Goal: Communication & Community: Answer question/provide support

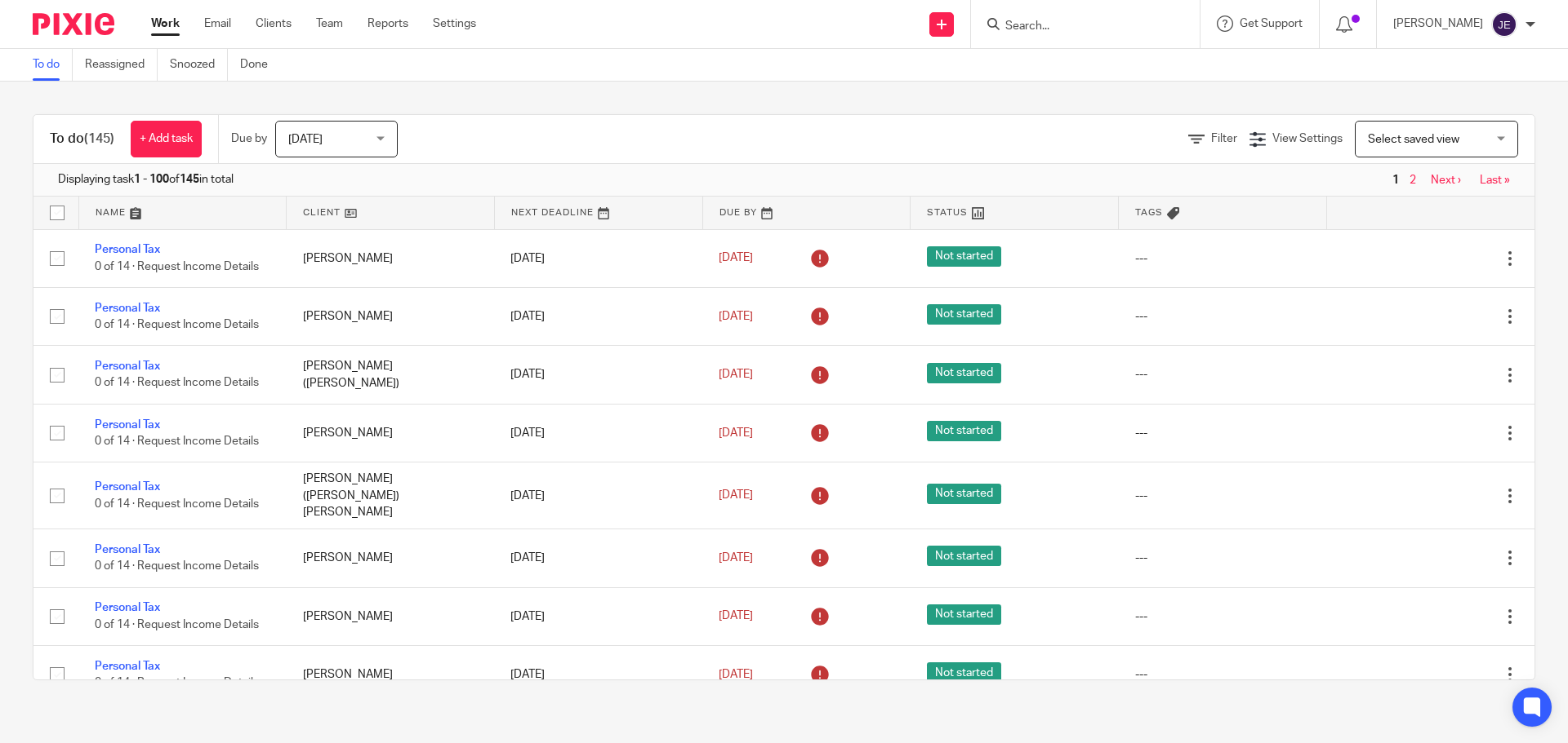
click at [1098, 29] on input "Search" at bounding box center [1076, 27] width 147 height 15
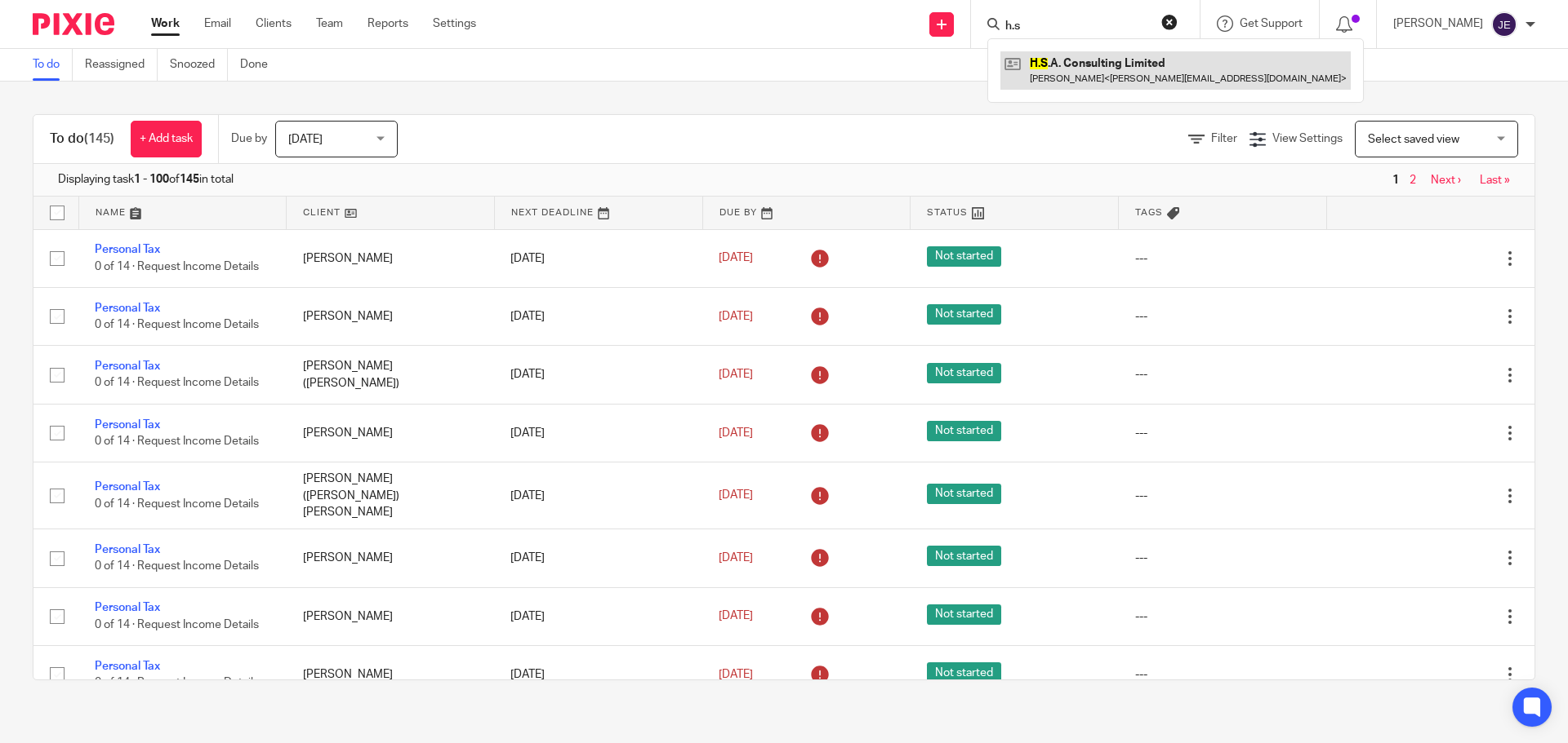
type input "h.s"
click at [1124, 64] on link at bounding box center [1175, 70] width 351 height 37
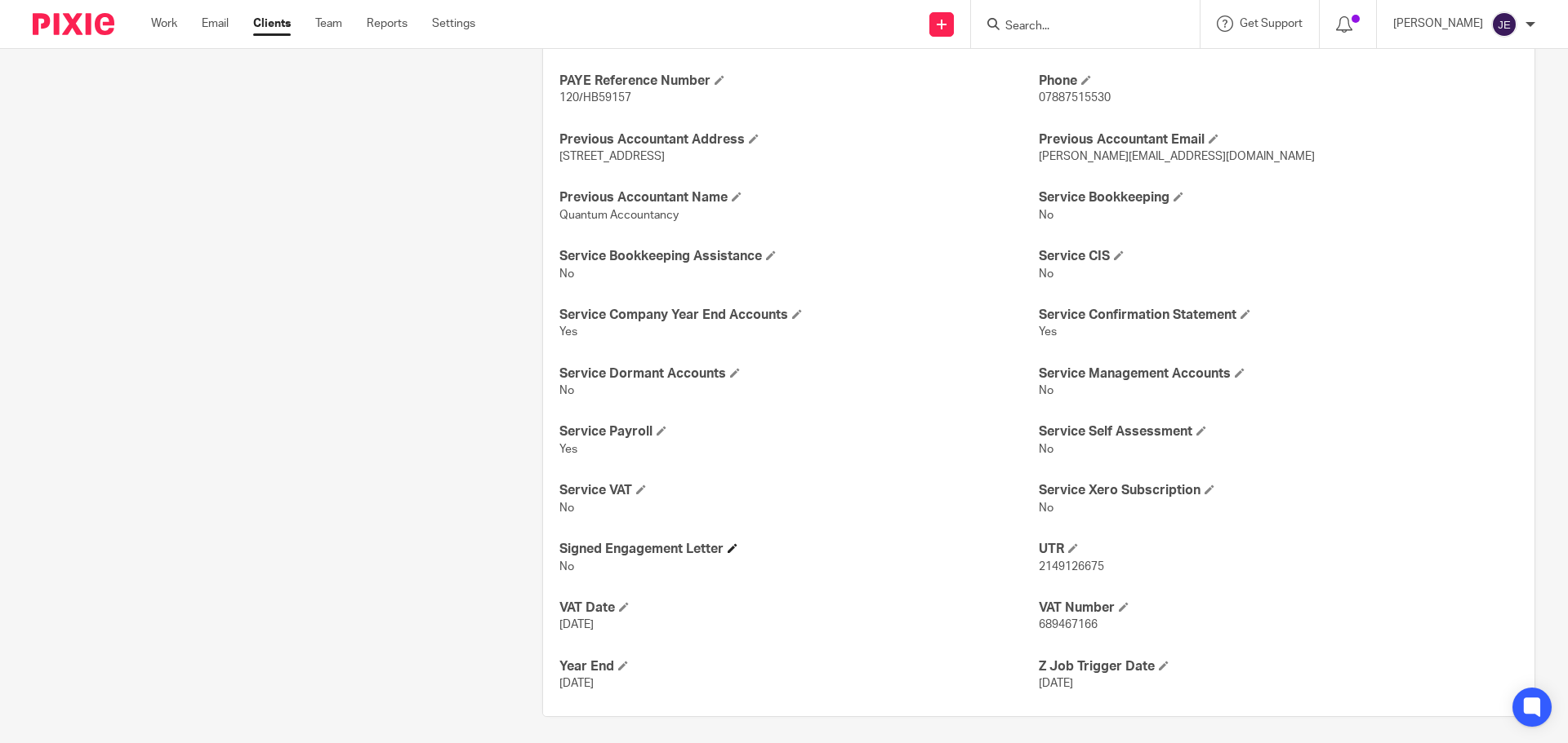
scroll to position [884, 0]
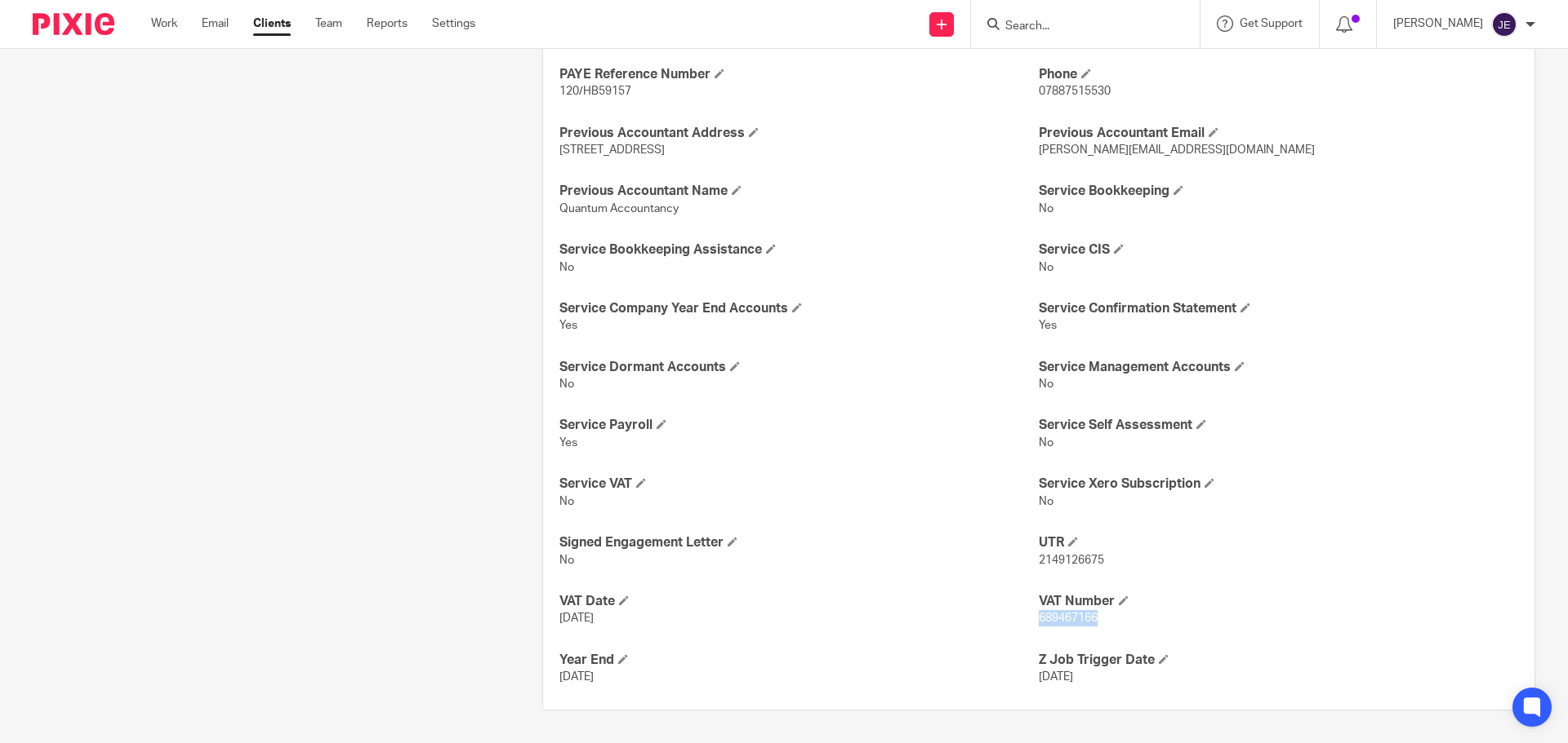
drag, startPoint x: 1098, startPoint y: 620, endPoint x: 1030, endPoint y: 621, distance: 68.0
click at [1039, 621] on p "689467166" at bounding box center [1278, 618] width 480 height 16
copy span "689467166"
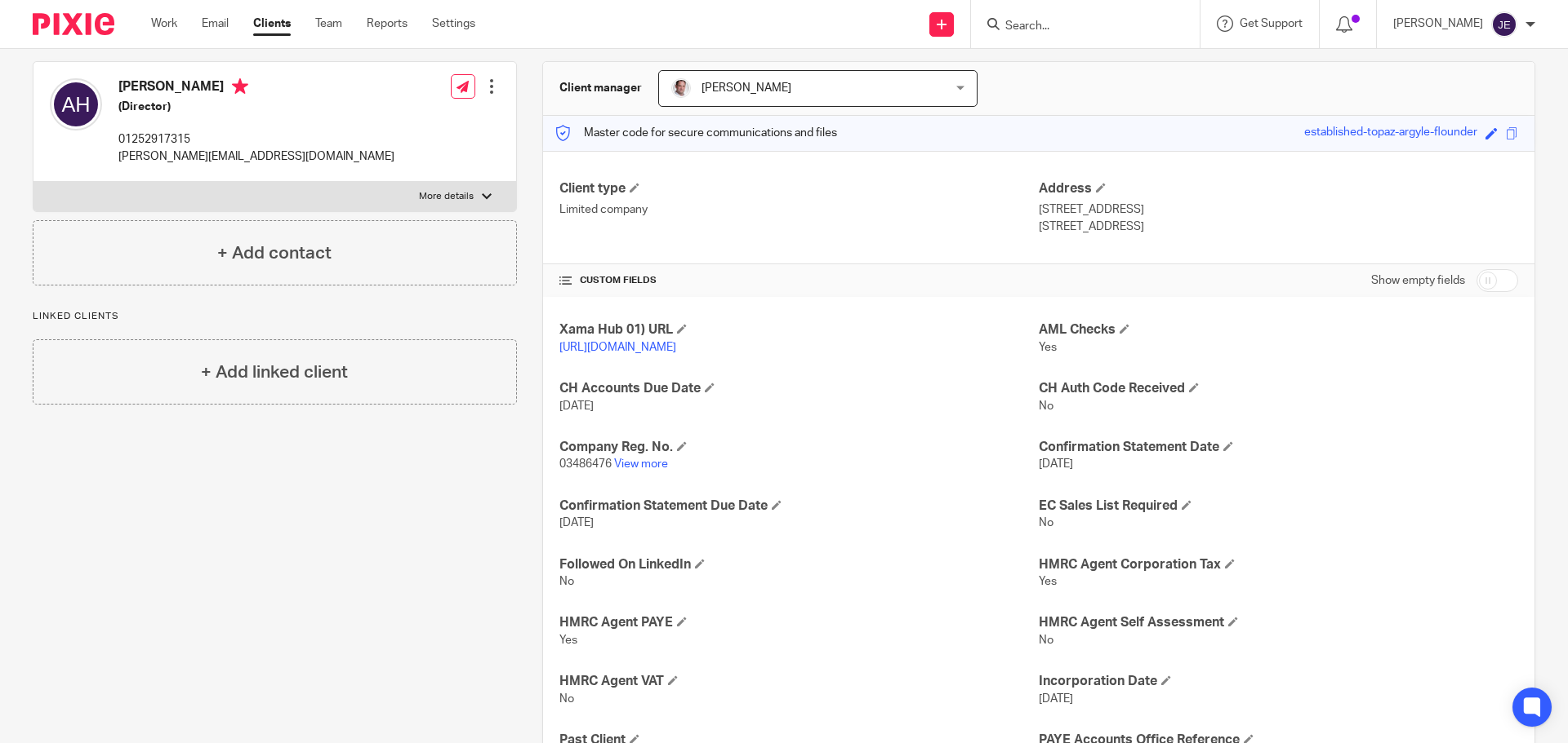
scroll to position [0, 0]
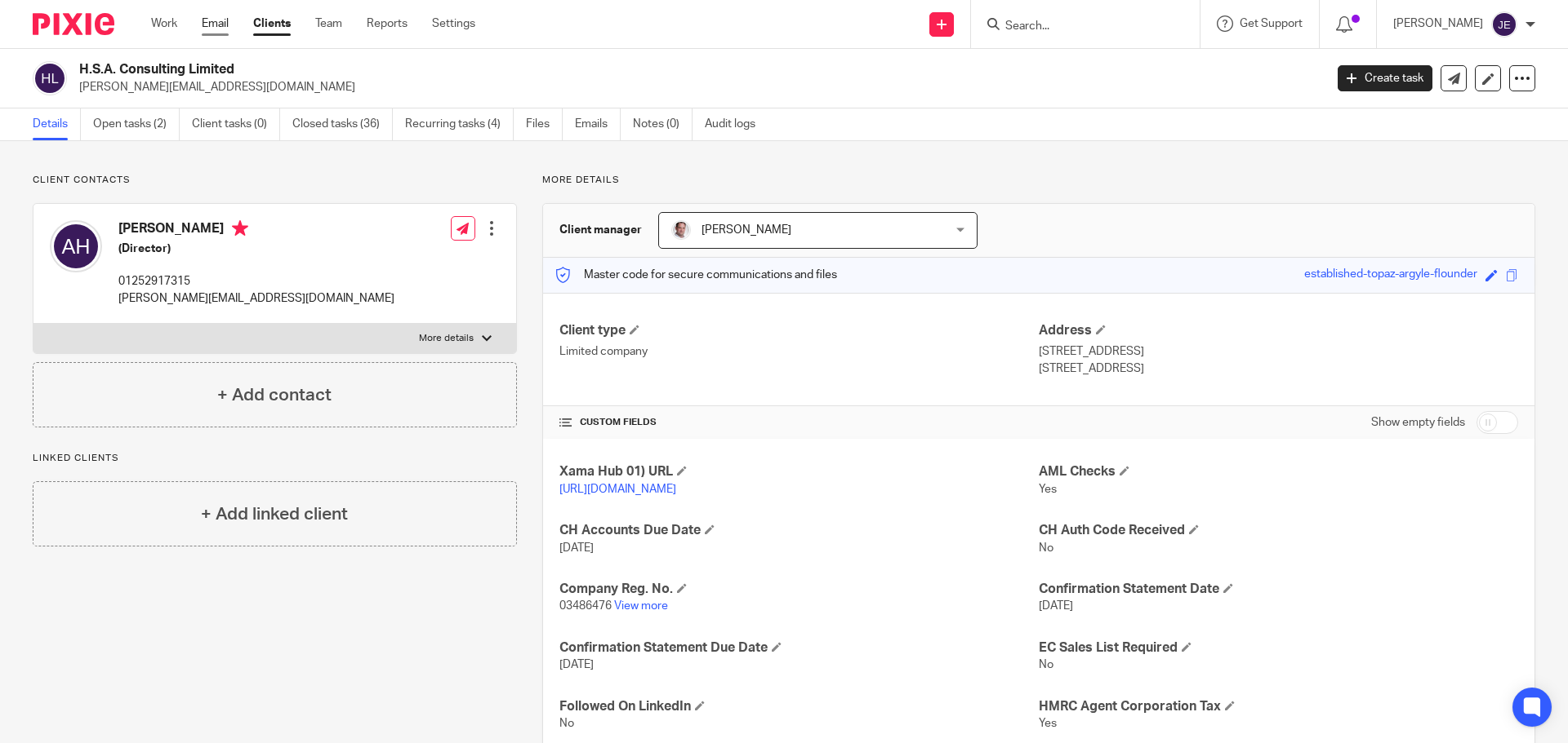
click at [225, 24] on link "Email" at bounding box center [215, 23] width 27 height 16
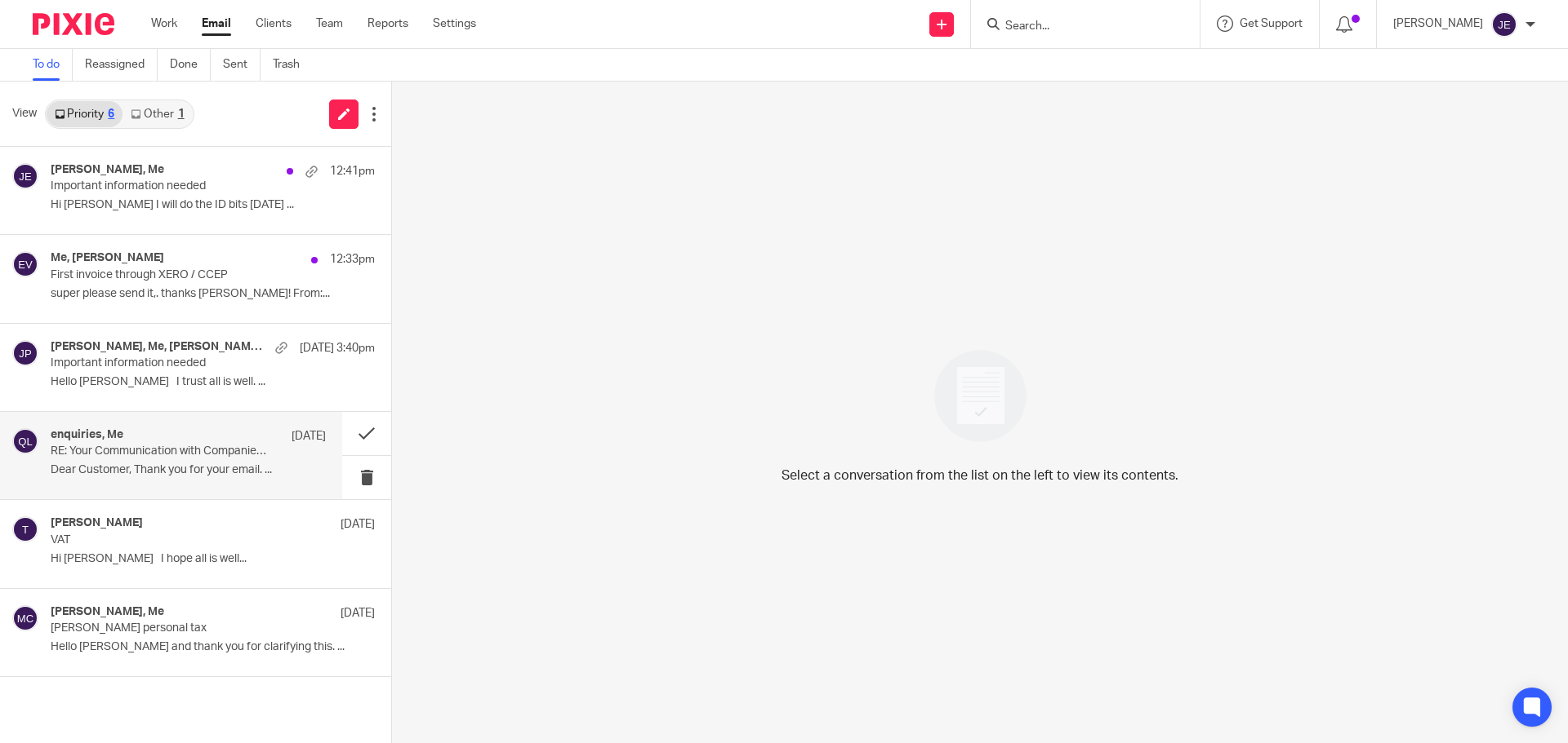
click at [165, 470] on p "Dear Customer, Thank you for your email. ..." at bounding box center [188, 470] width 275 height 14
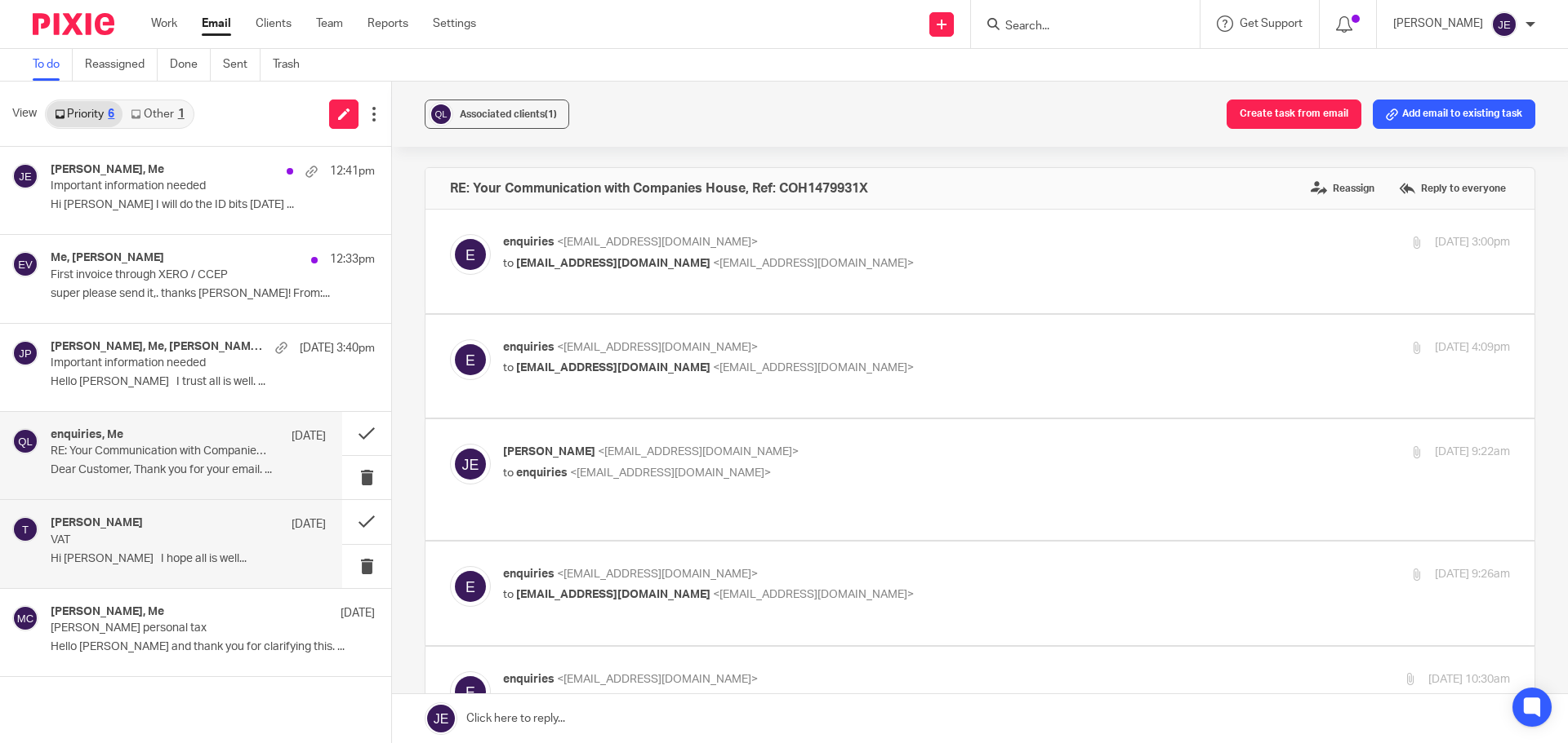
click at [157, 519] on div "tony 11 Aug" at bounding box center [188, 524] width 275 height 16
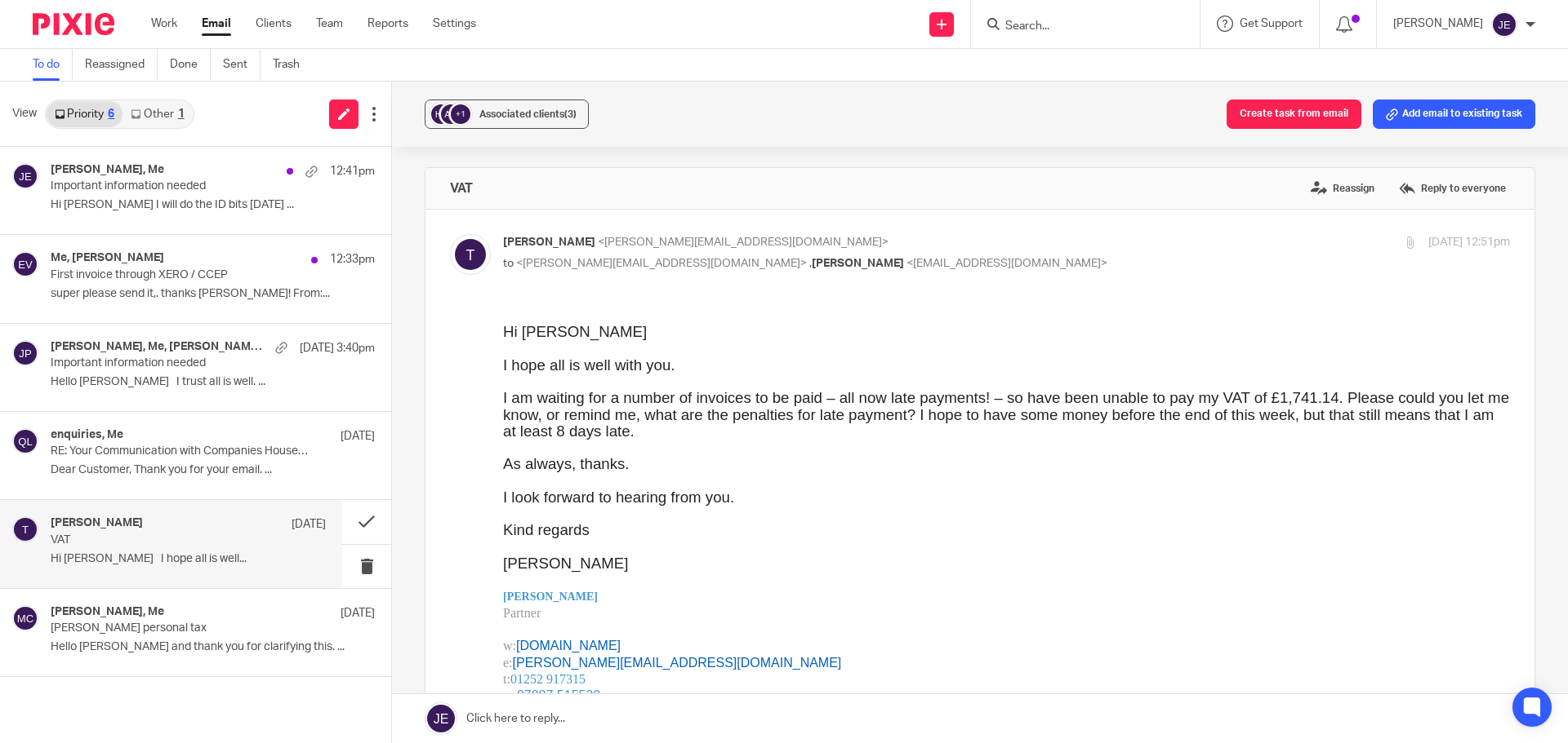
click at [571, 718] on link at bounding box center [979, 719] width 1175 height 49
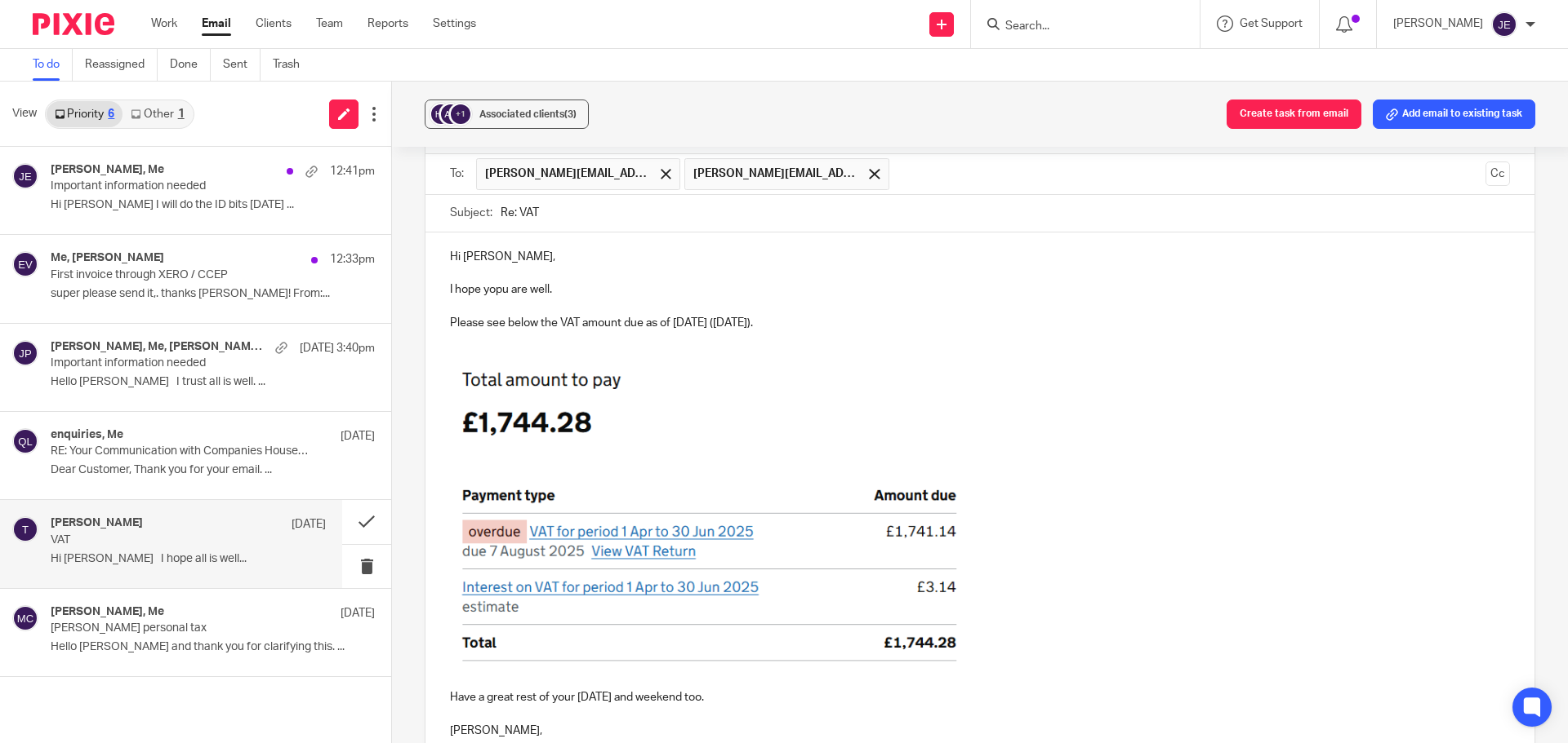
scroll to position [1059, 0]
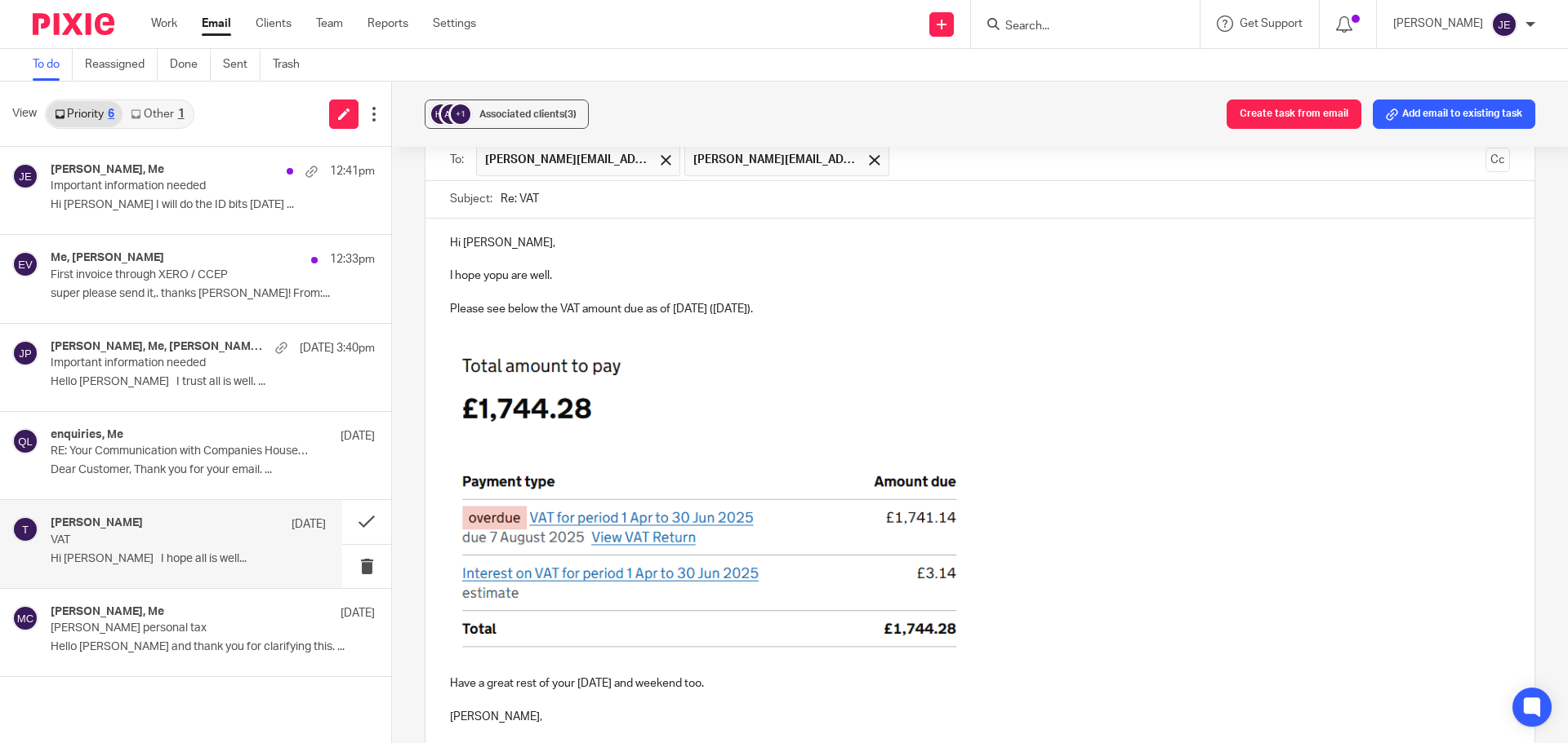
click at [483, 717] on p "Manyt hanks," at bounding box center [979, 717] width 1059 height 16
click at [628, 450] on img at bounding box center [715, 493] width 531 height 321
drag, startPoint x: 979, startPoint y: 658, endPoint x: 874, endPoint y: 567, distance: 138.9
click at [874, 567] on span at bounding box center [716, 496] width 533 height 325
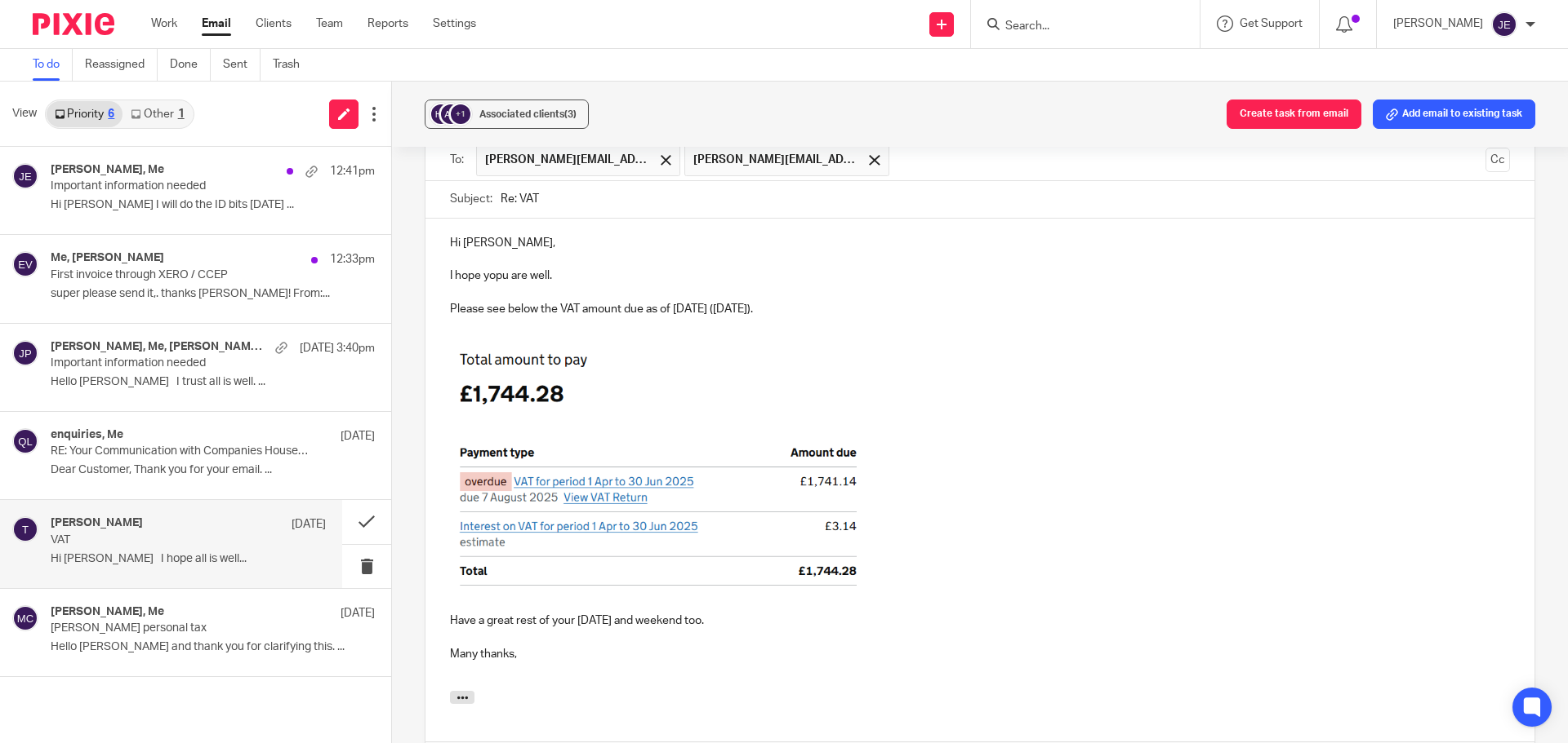
click at [982, 505] on p at bounding box center [979, 464] width 1059 height 263
click at [503, 279] on p "I hope yopu are well." at bounding box center [979, 275] width 1059 height 16
click at [1485, 158] on button "Cc" at bounding box center [1497, 160] width 24 height 24
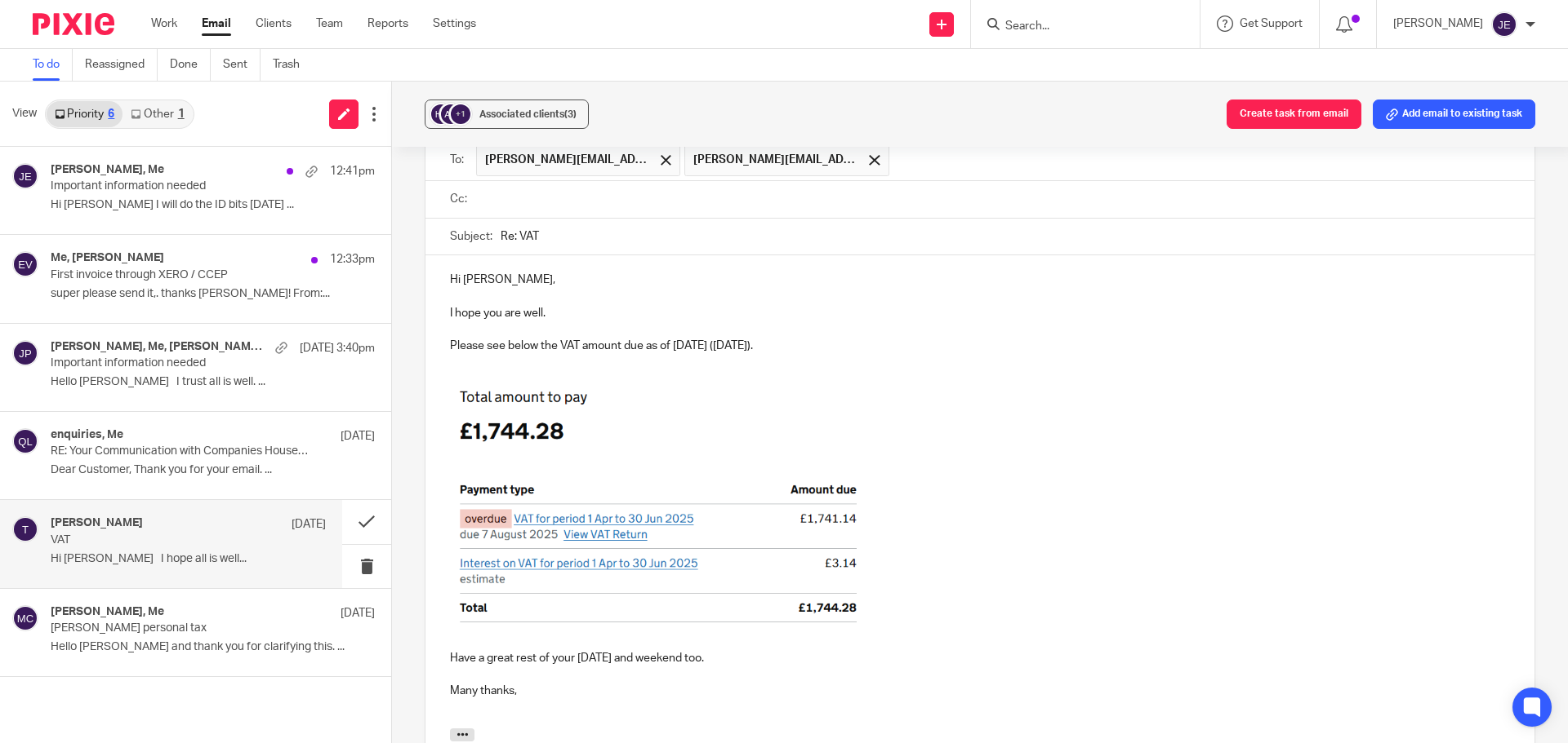
click at [695, 156] on span "david@munroandpartners.com" at bounding box center [774, 159] width 164 height 16
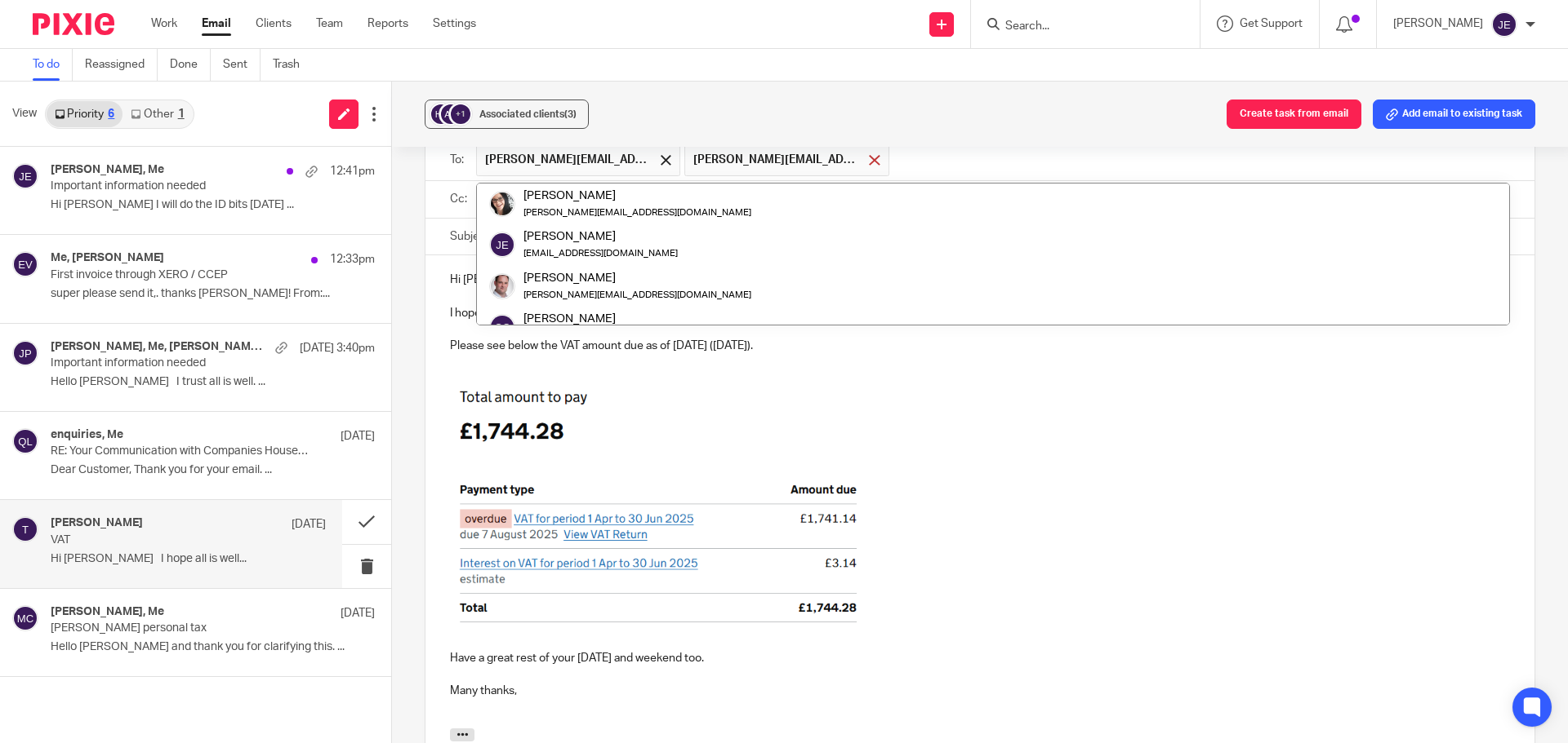
click at [869, 159] on span at bounding box center [873, 160] width 10 height 10
click at [707, 113] on div "+1 Associated clients (3) Create task from email Add email to existing task" at bounding box center [979, 114] width 1175 height 65
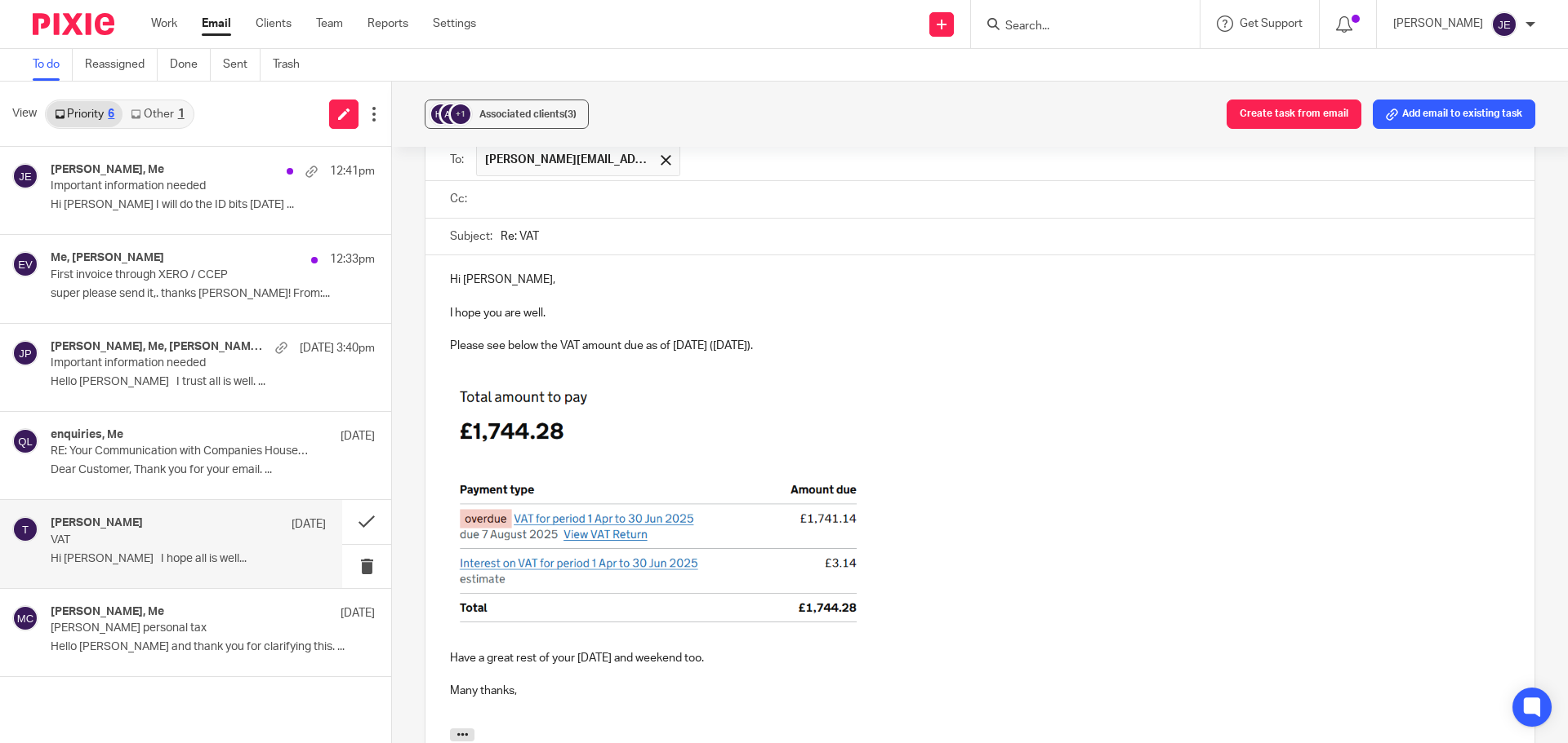
click at [488, 199] on input "text" at bounding box center [991, 199] width 1023 height 19
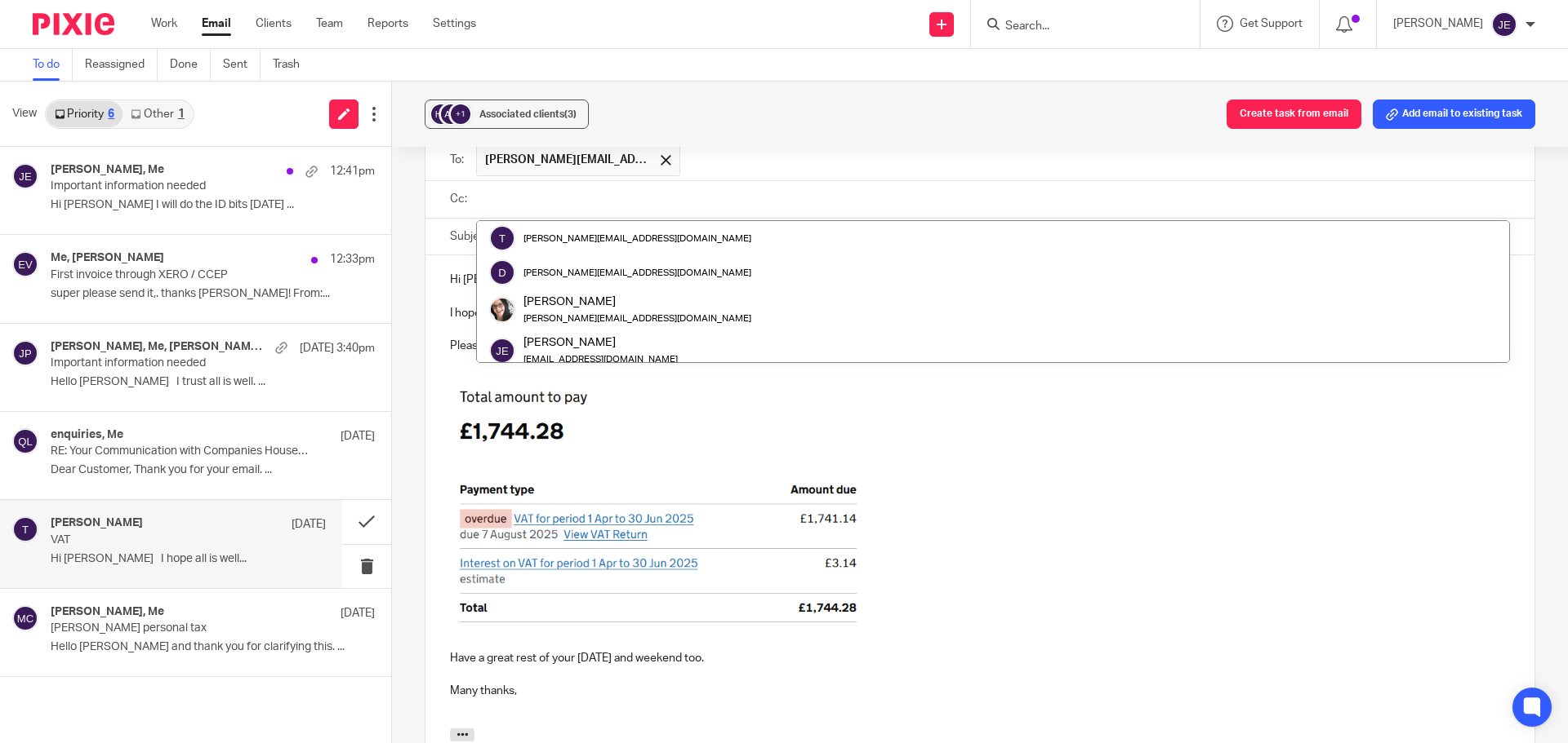
click at [506, 201] on input "text" at bounding box center [991, 199] width 1023 height 19
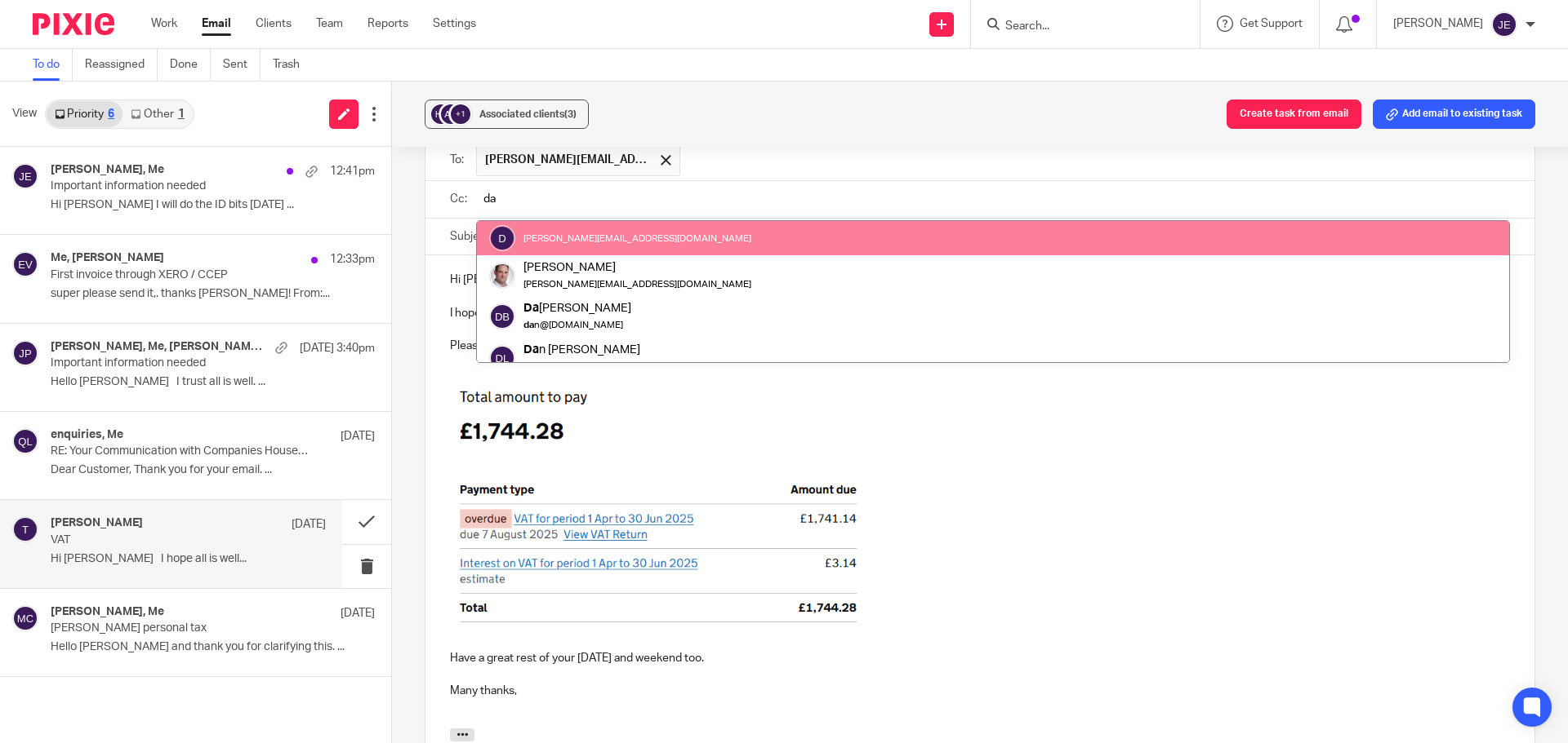
type input "da"
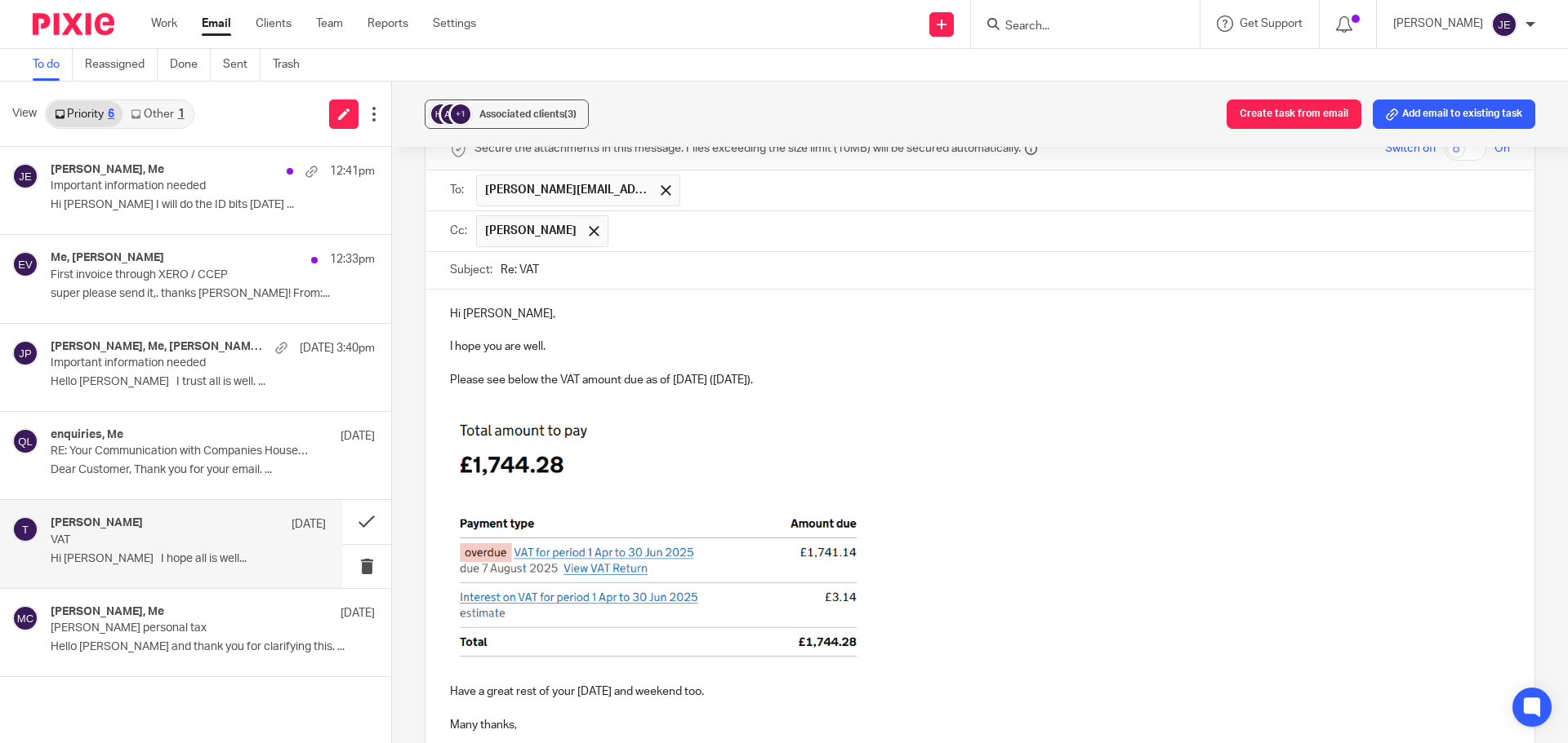
scroll to position [1304, 0]
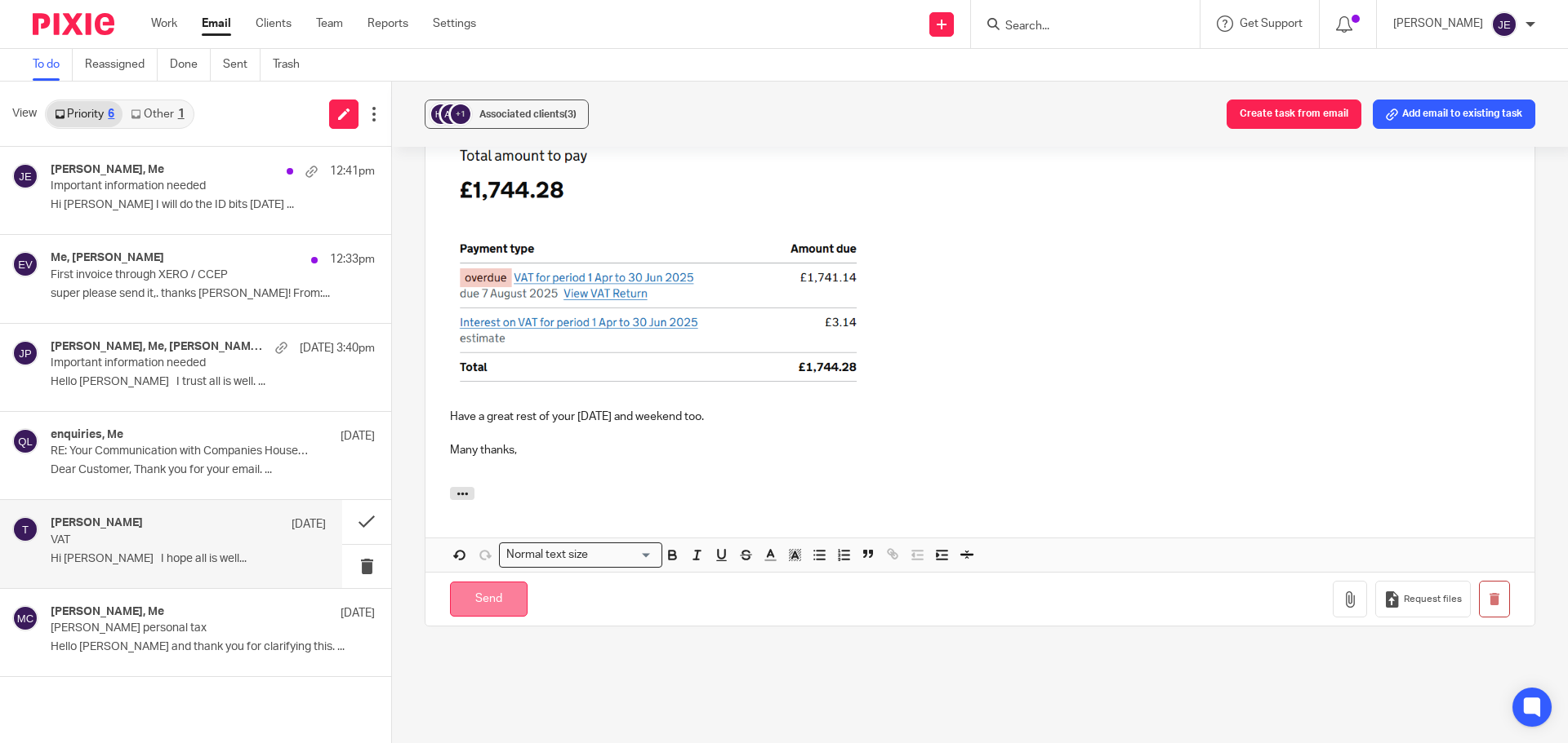
click at [474, 599] on input "Send" at bounding box center [488, 600] width 78 height 36
click at [515, 107] on div "Associated clients (3)" at bounding box center [528, 114] width 97 height 16
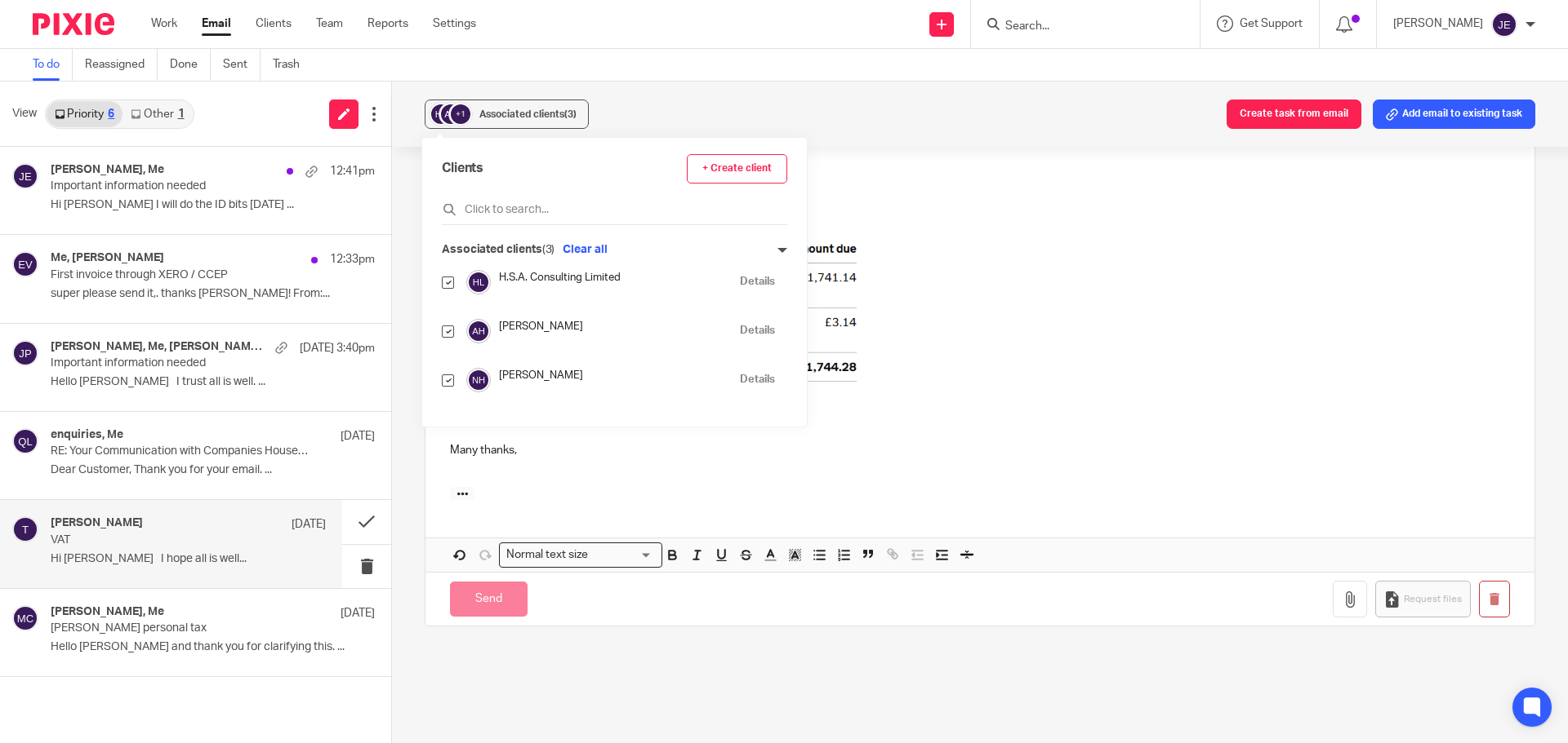
click at [452, 332] on input "checkbox" at bounding box center [447, 331] width 12 height 12
checkbox input "false"
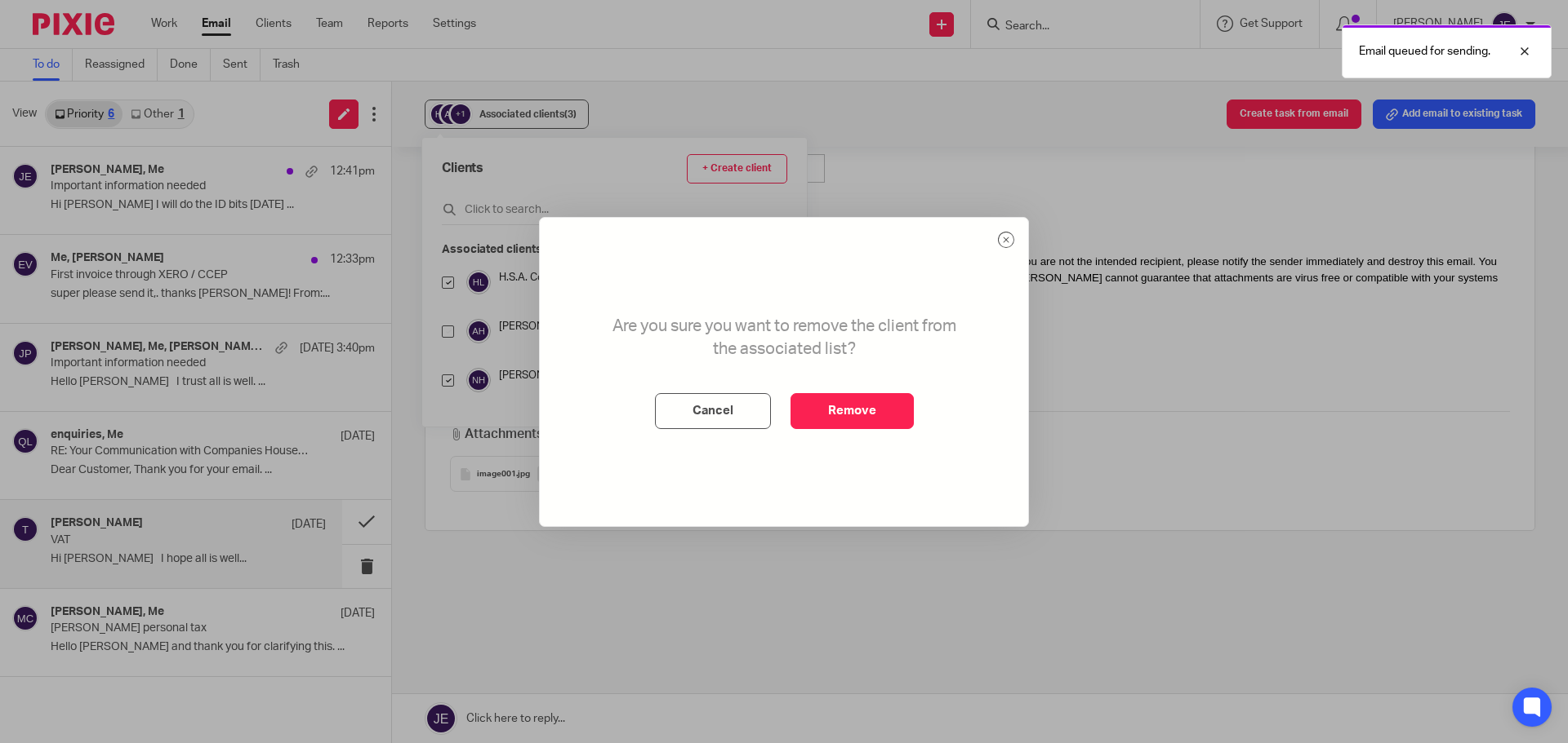
scroll to position [600, 0]
click at [873, 399] on button "Remove" at bounding box center [852, 411] width 123 height 36
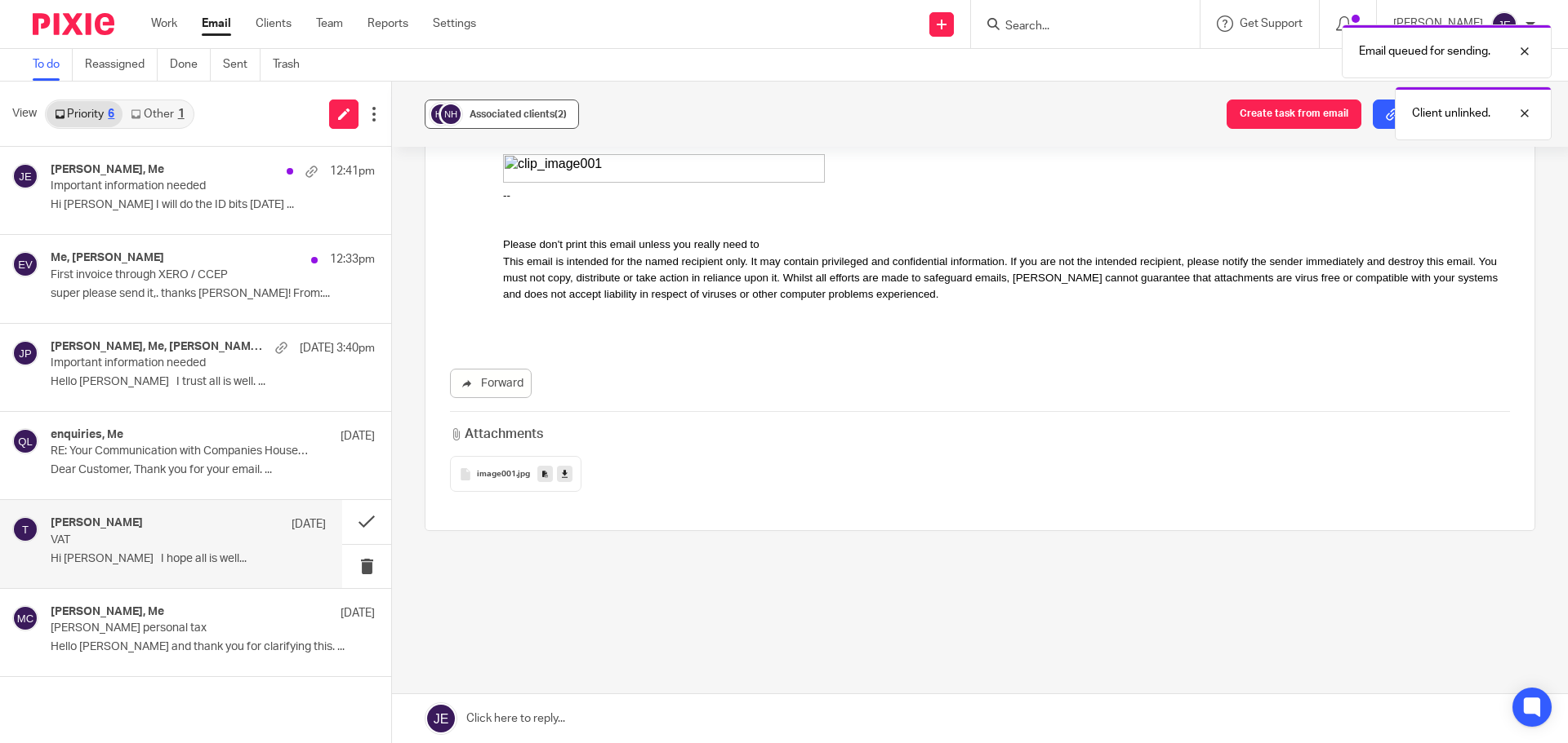
click at [503, 105] on button "Associated clients (2)" at bounding box center [501, 114] width 154 height 29
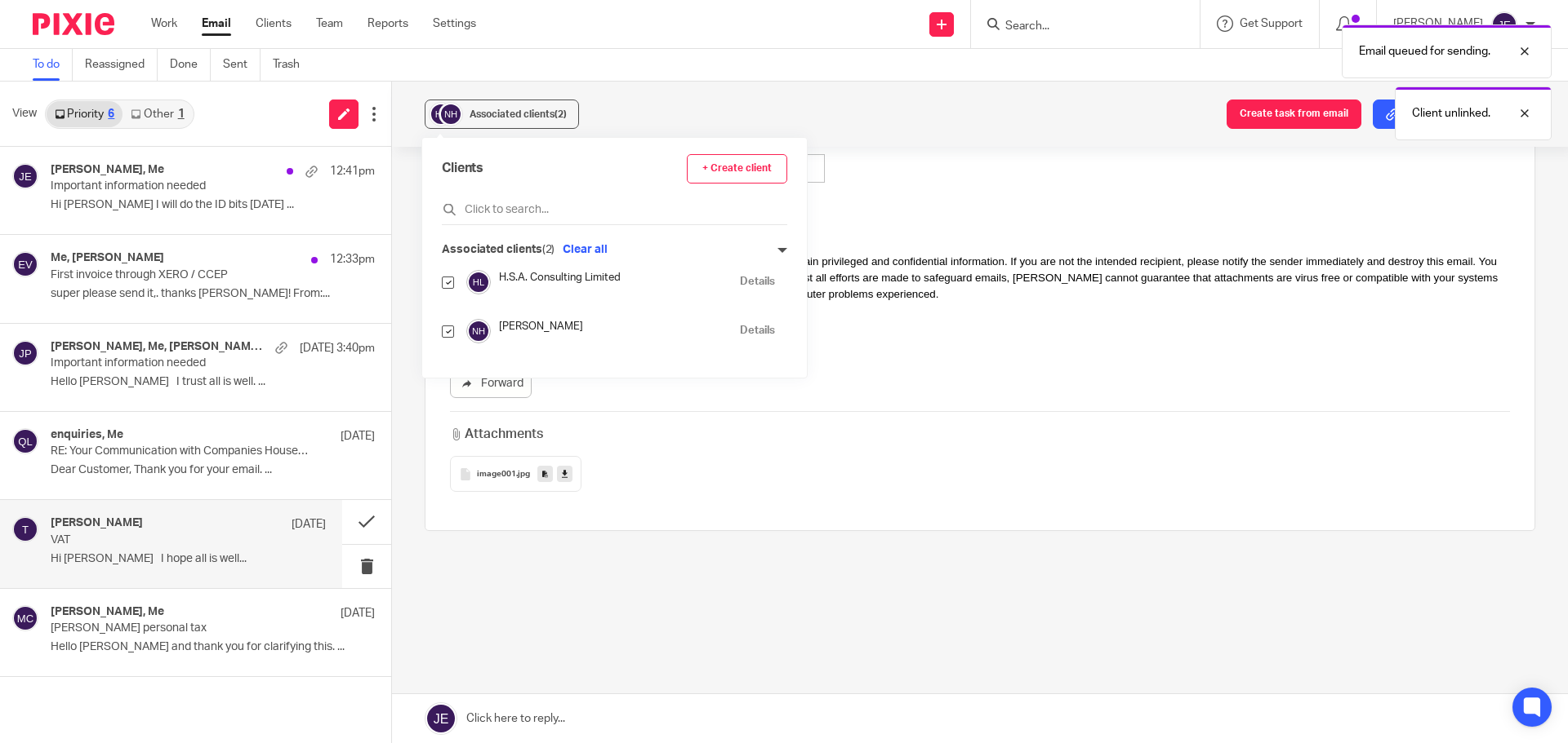
click at [450, 333] on input "checkbox" at bounding box center [447, 331] width 12 height 12
checkbox input "false"
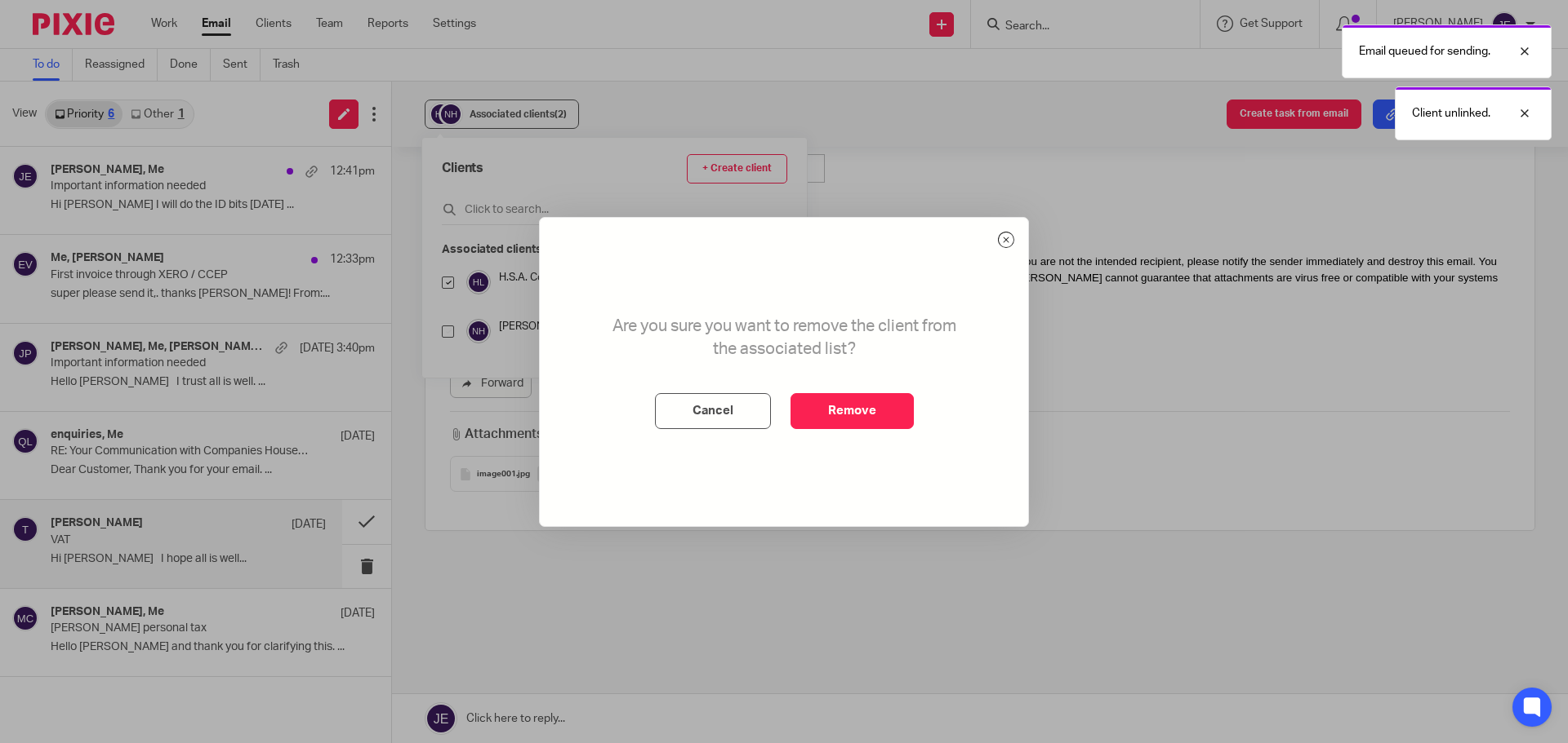
drag, startPoint x: 888, startPoint y: 408, endPoint x: 853, endPoint y: 326, distance: 89.2
click at [887, 408] on button "Remove" at bounding box center [852, 411] width 123 height 36
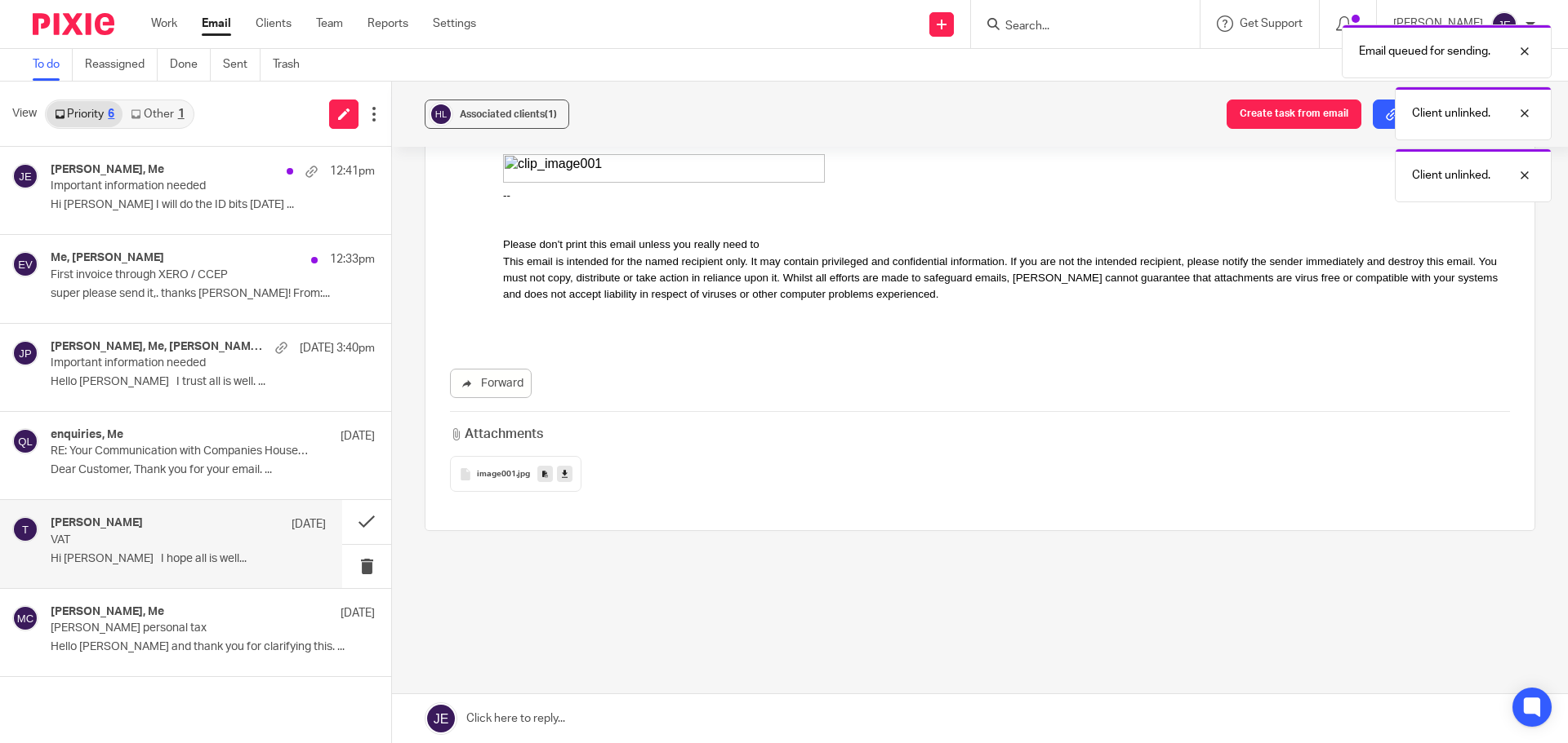
click at [718, 53] on div "To do Reassigned Done Sent Trash" at bounding box center [784, 64] width 1568 height 33
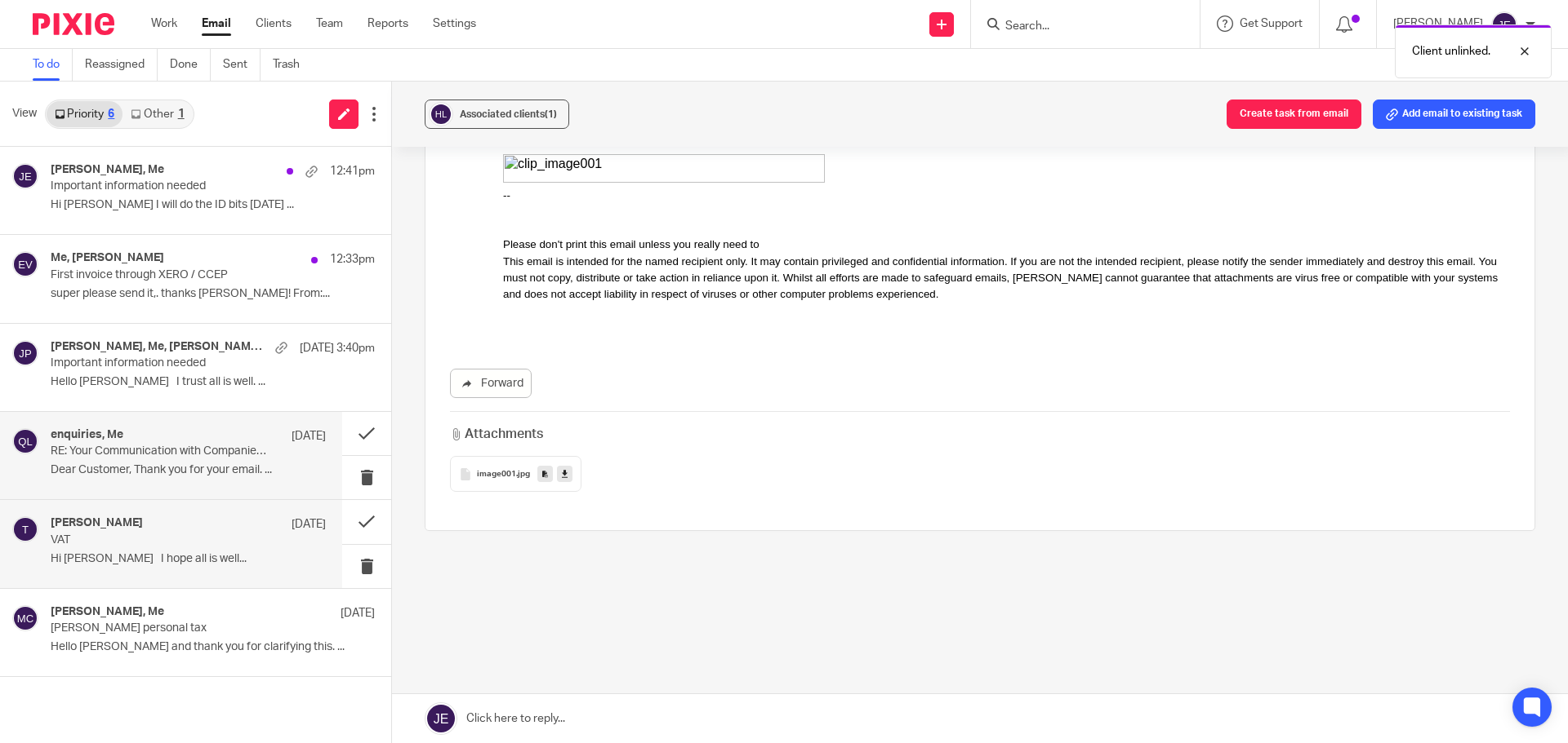
click at [80, 445] on p "RE: Your Communication with Companies House, Ref: COH1479931X" at bounding box center [161, 451] width 221 height 14
click at [134, 545] on p "VAT" at bounding box center [161, 540] width 221 height 14
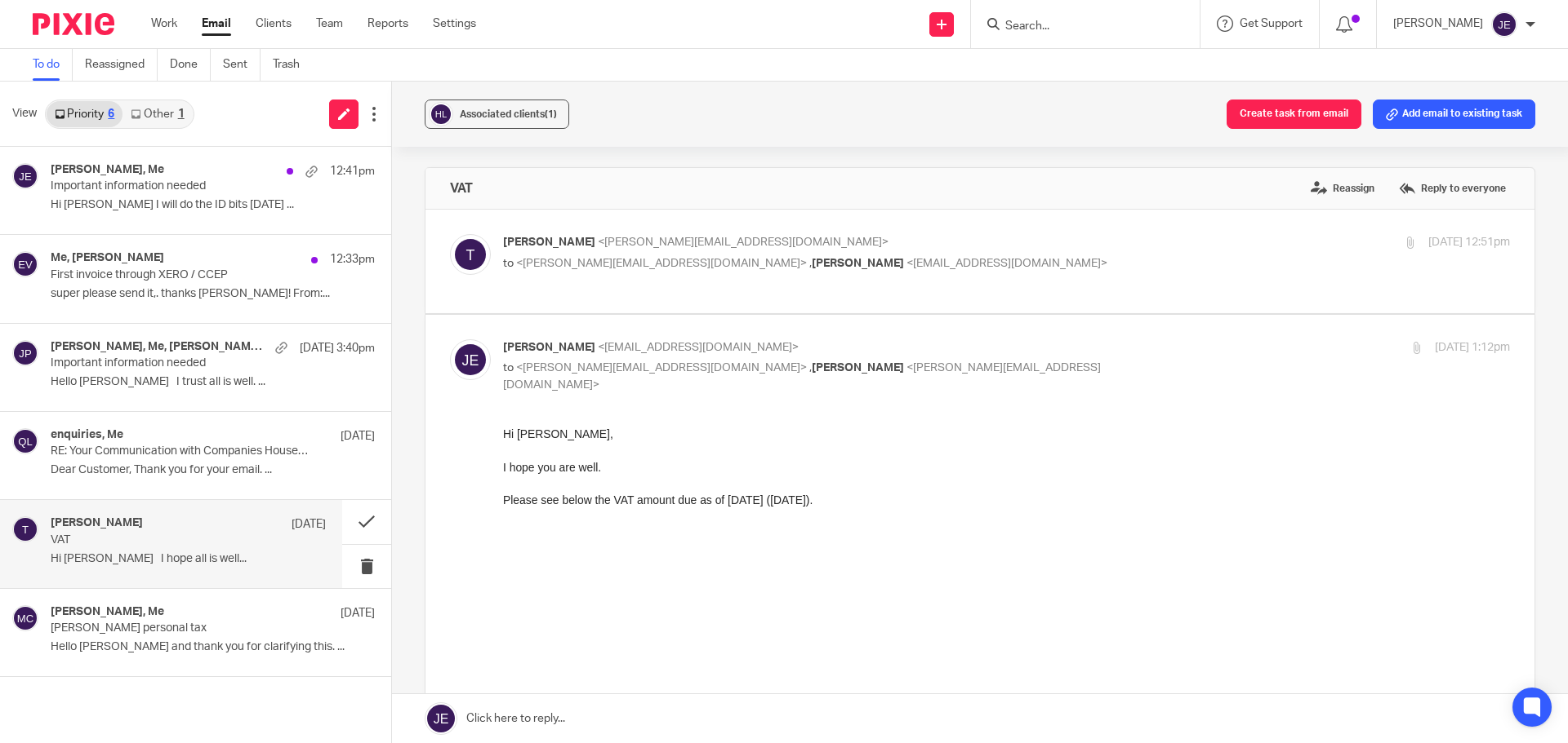
scroll to position [0, 0]
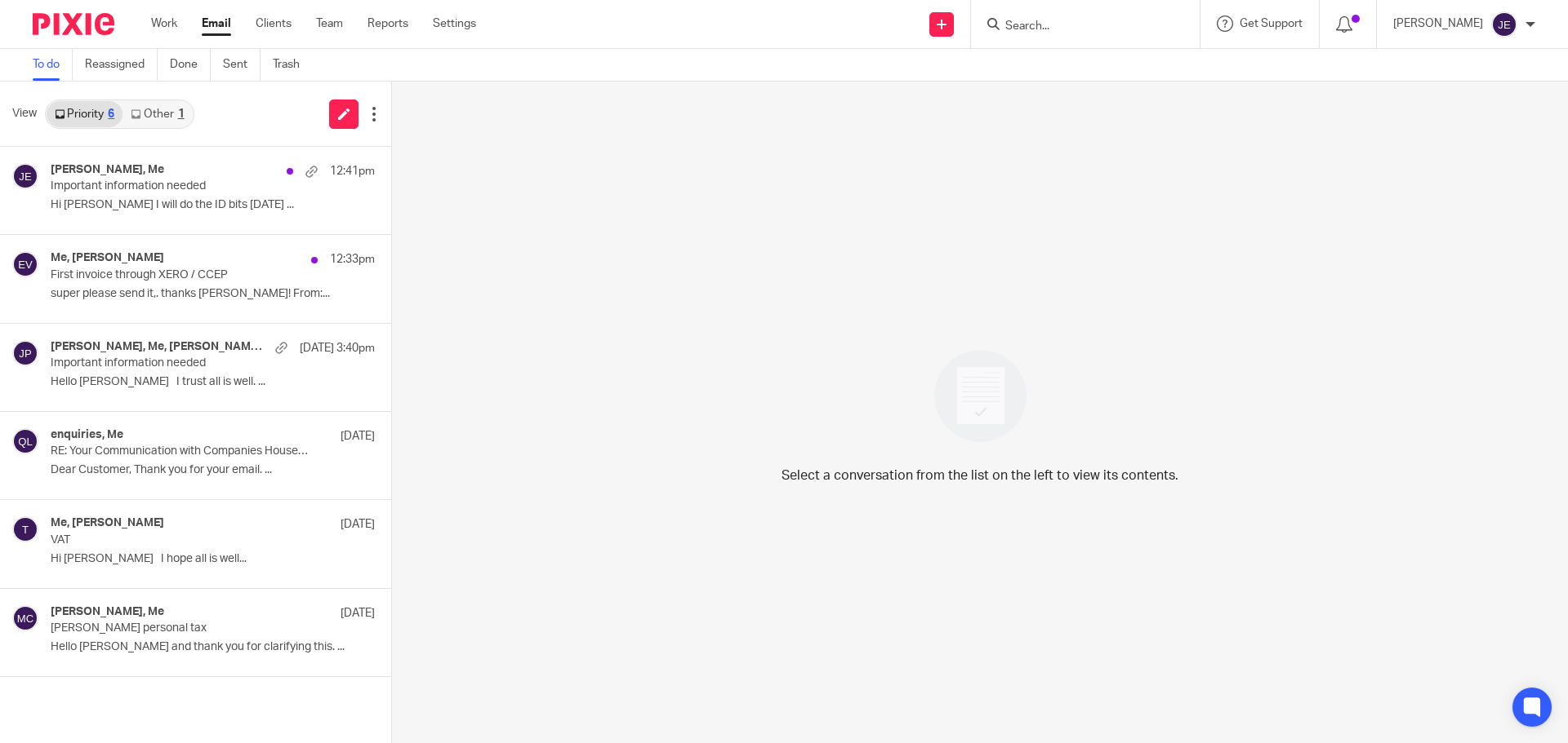
click at [132, 106] on link "Other 1" at bounding box center [157, 114] width 69 height 26
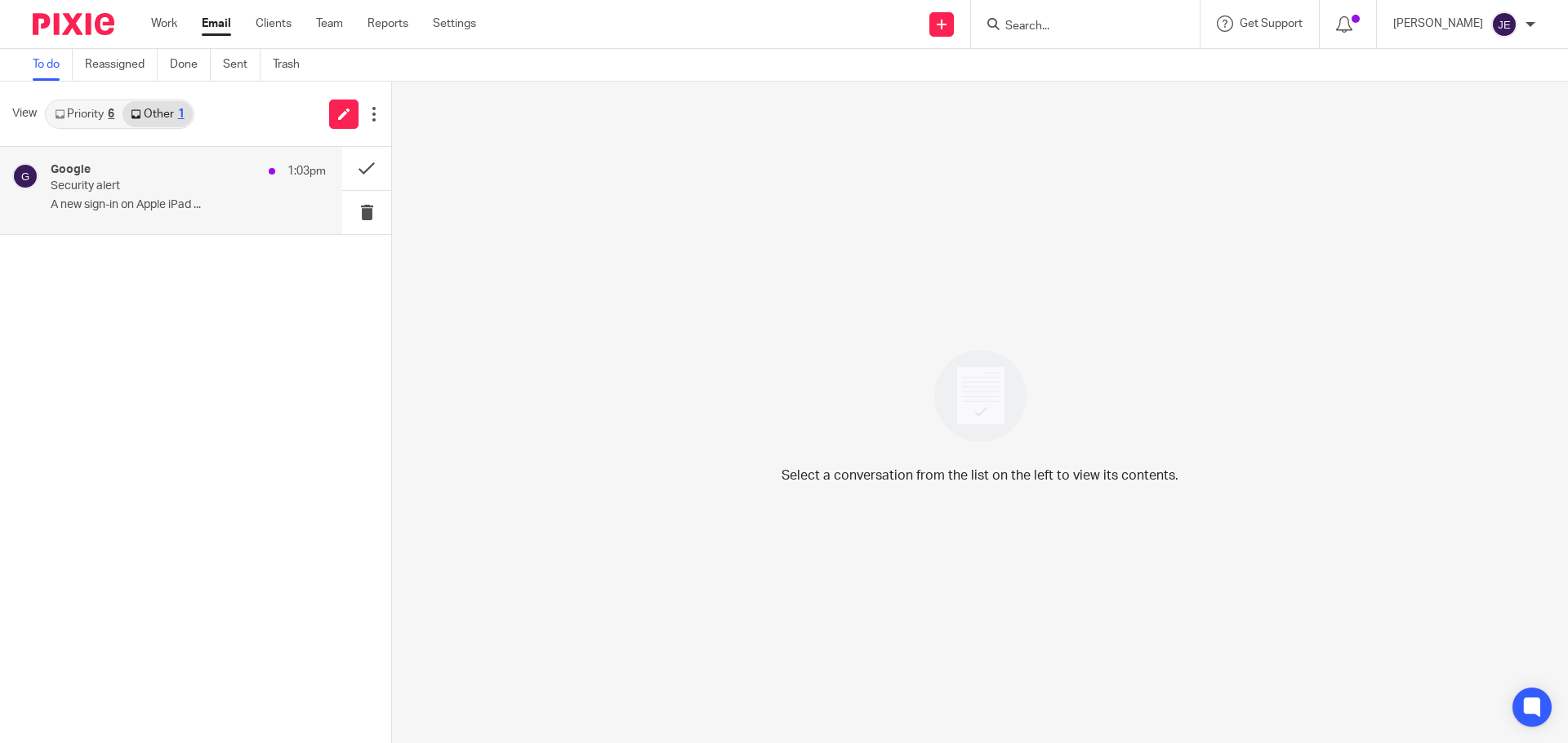
click at [209, 177] on div "Google 1:03pm" at bounding box center [188, 171] width 275 height 16
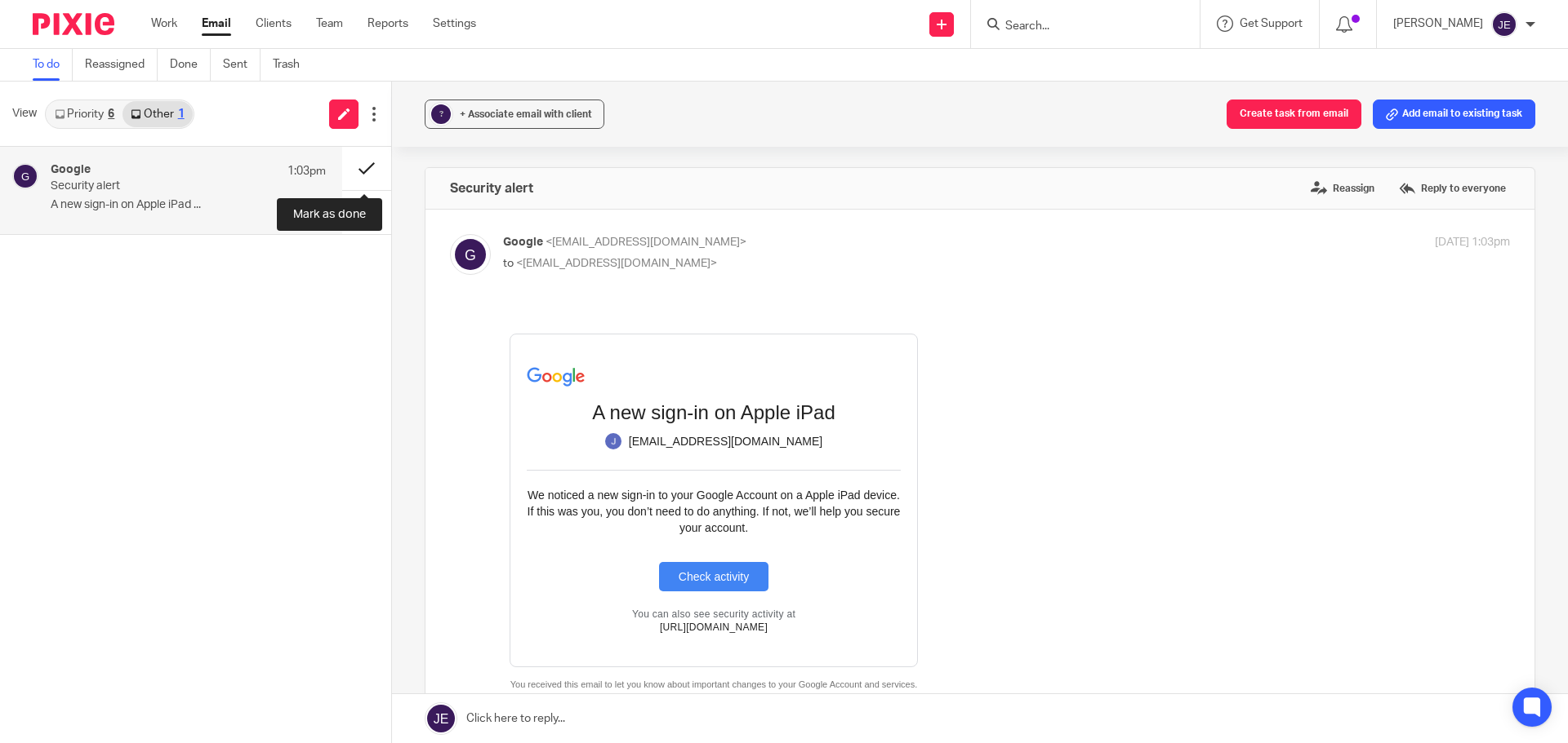
click at [376, 164] on button at bounding box center [367, 168] width 49 height 43
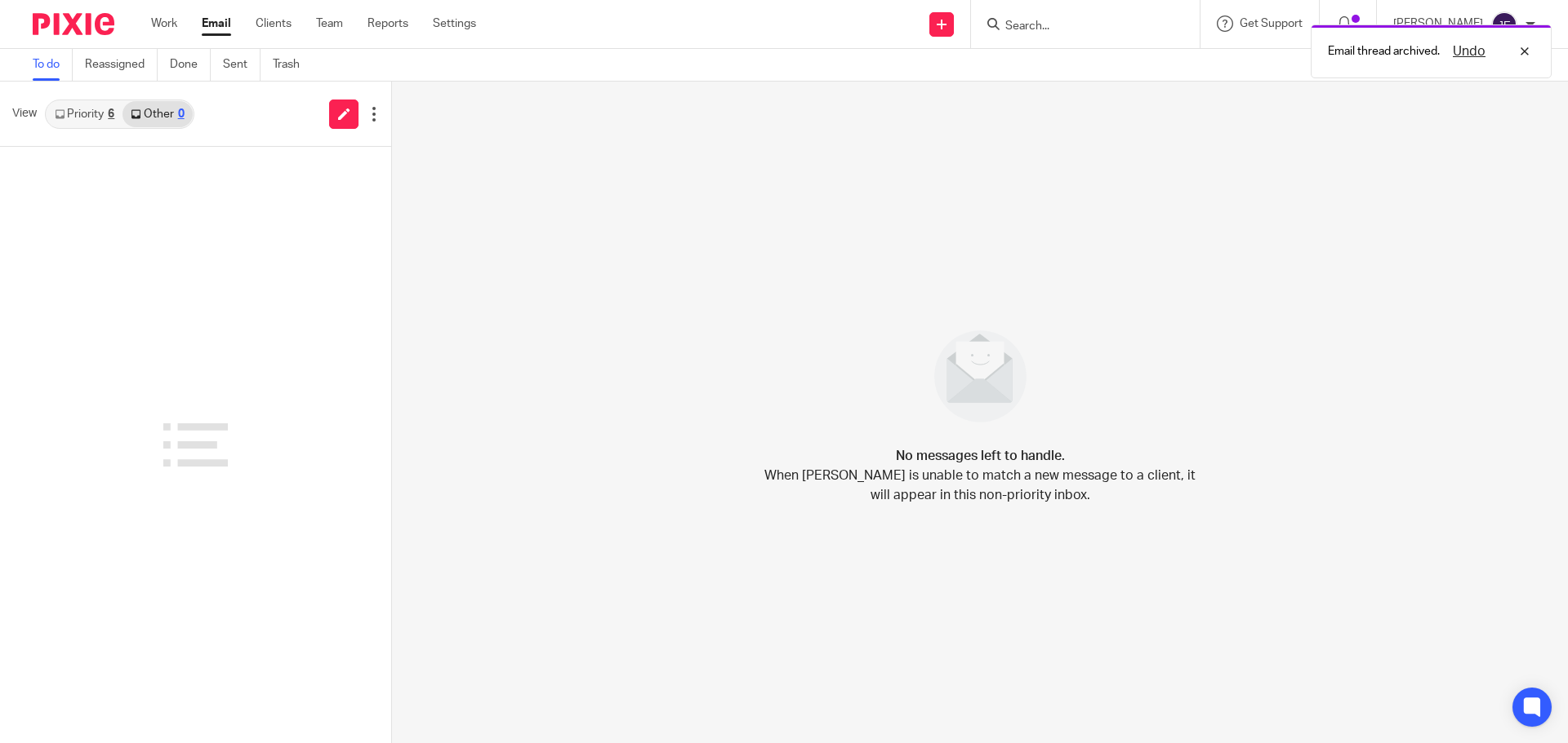
click at [85, 114] on link "Priority 6" at bounding box center [84, 114] width 76 height 26
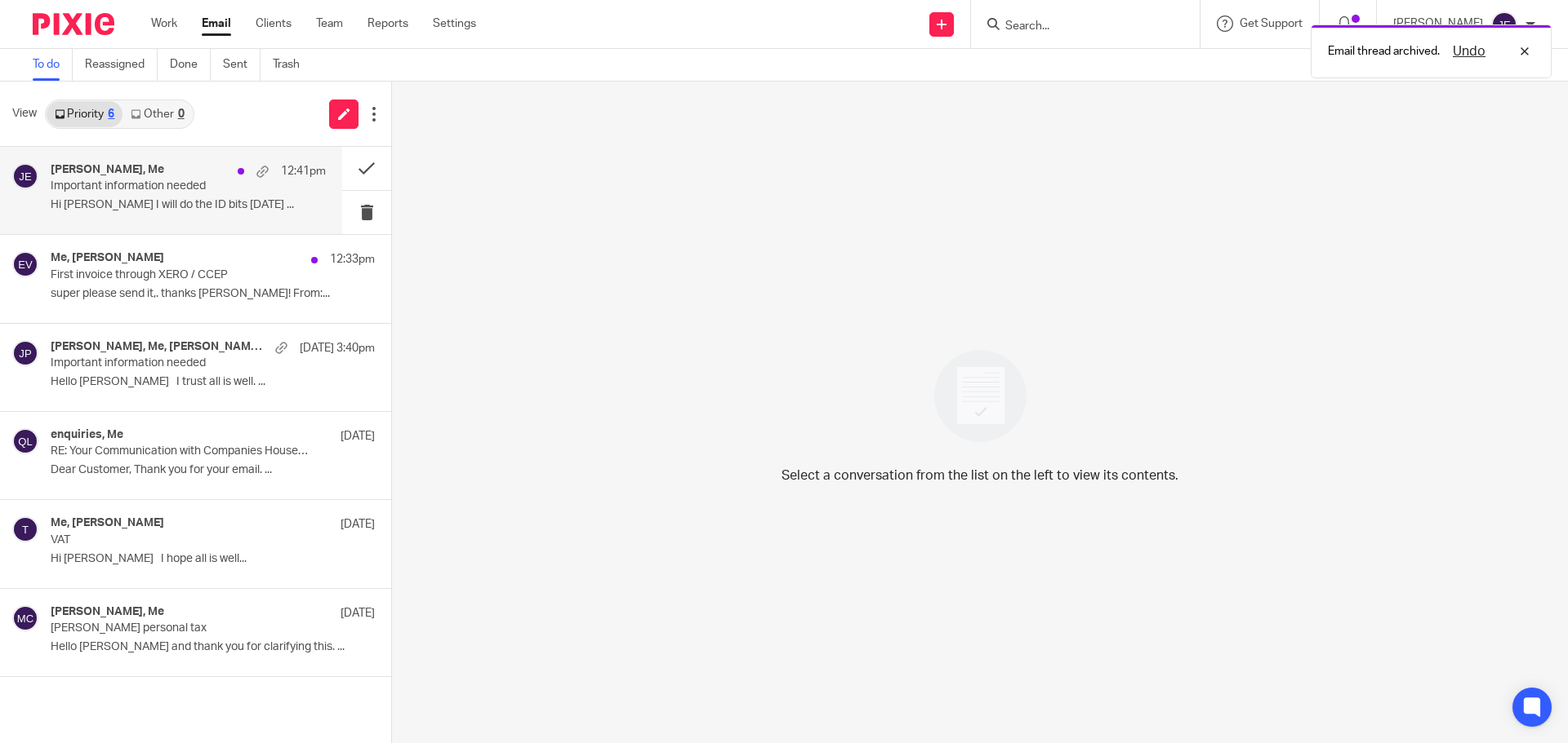
click at [121, 185] on p "Important information needed" at bounding box center [161, 186] width 221 height 14
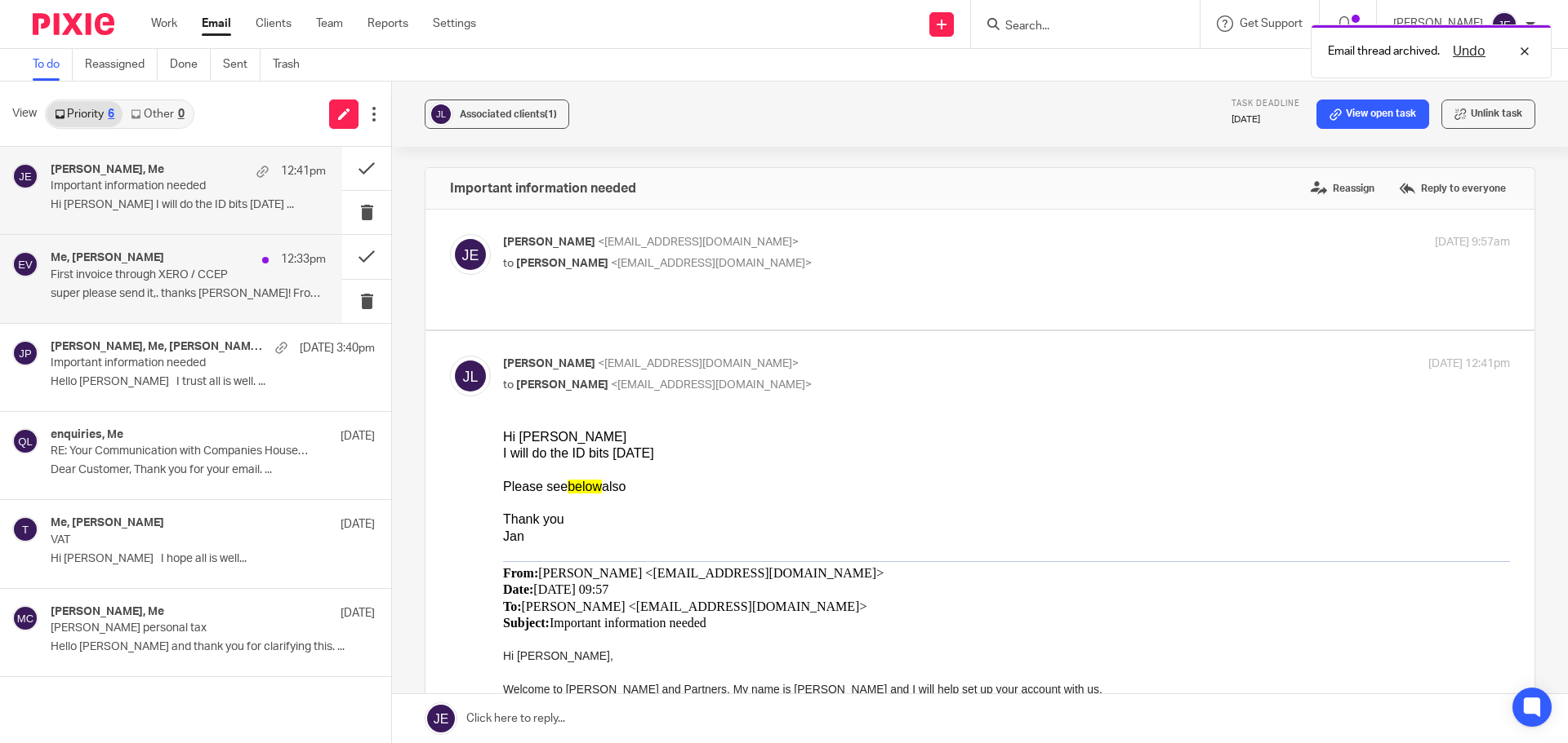
click at [187, 304] on div "Me, Edward Verity 12:33pm First invoice through XERO / CCEP super please send i…" at bounding box center [188, 279] width 275 height 55
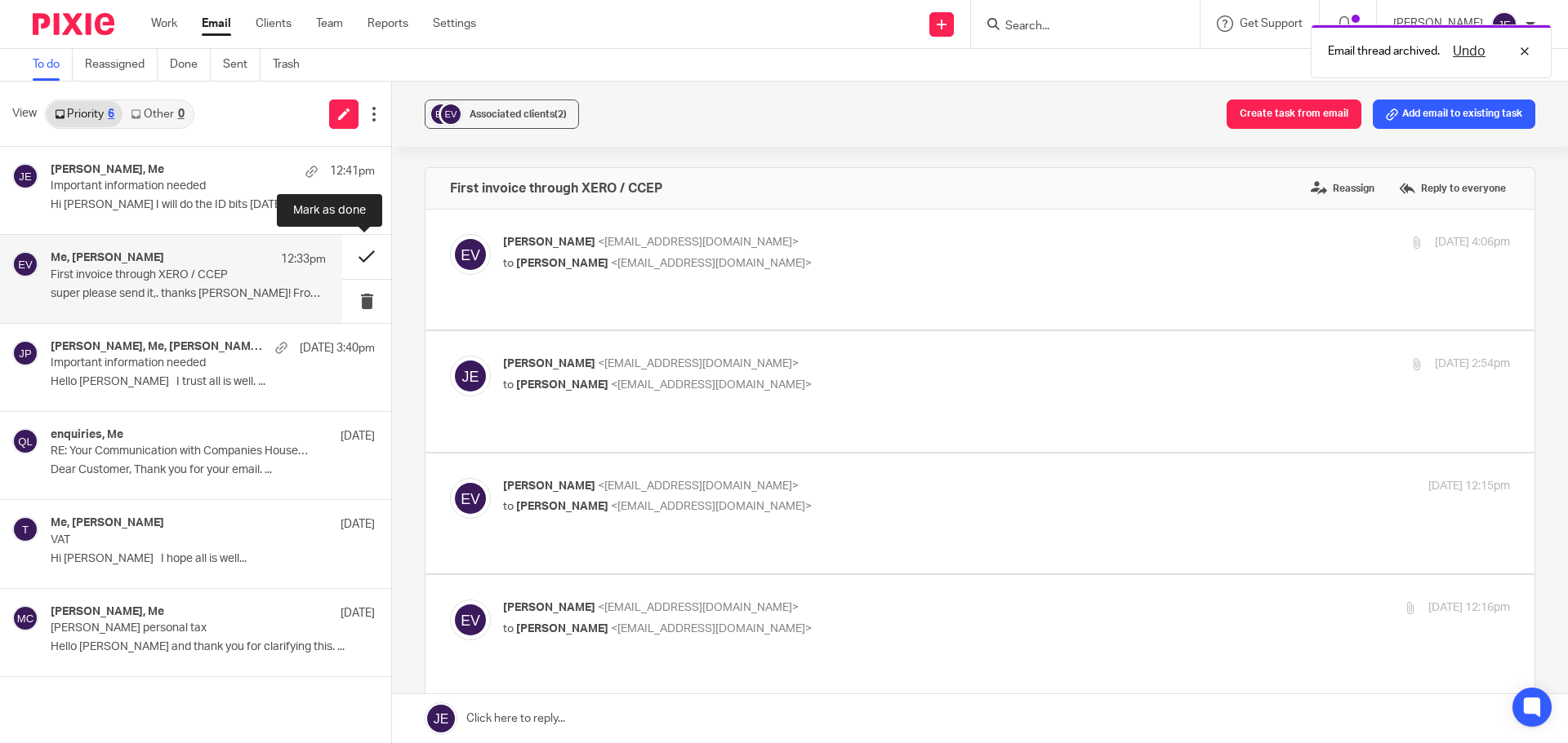
click at [354, 252] on button at bounding box center [367, 256] width 49 height 43
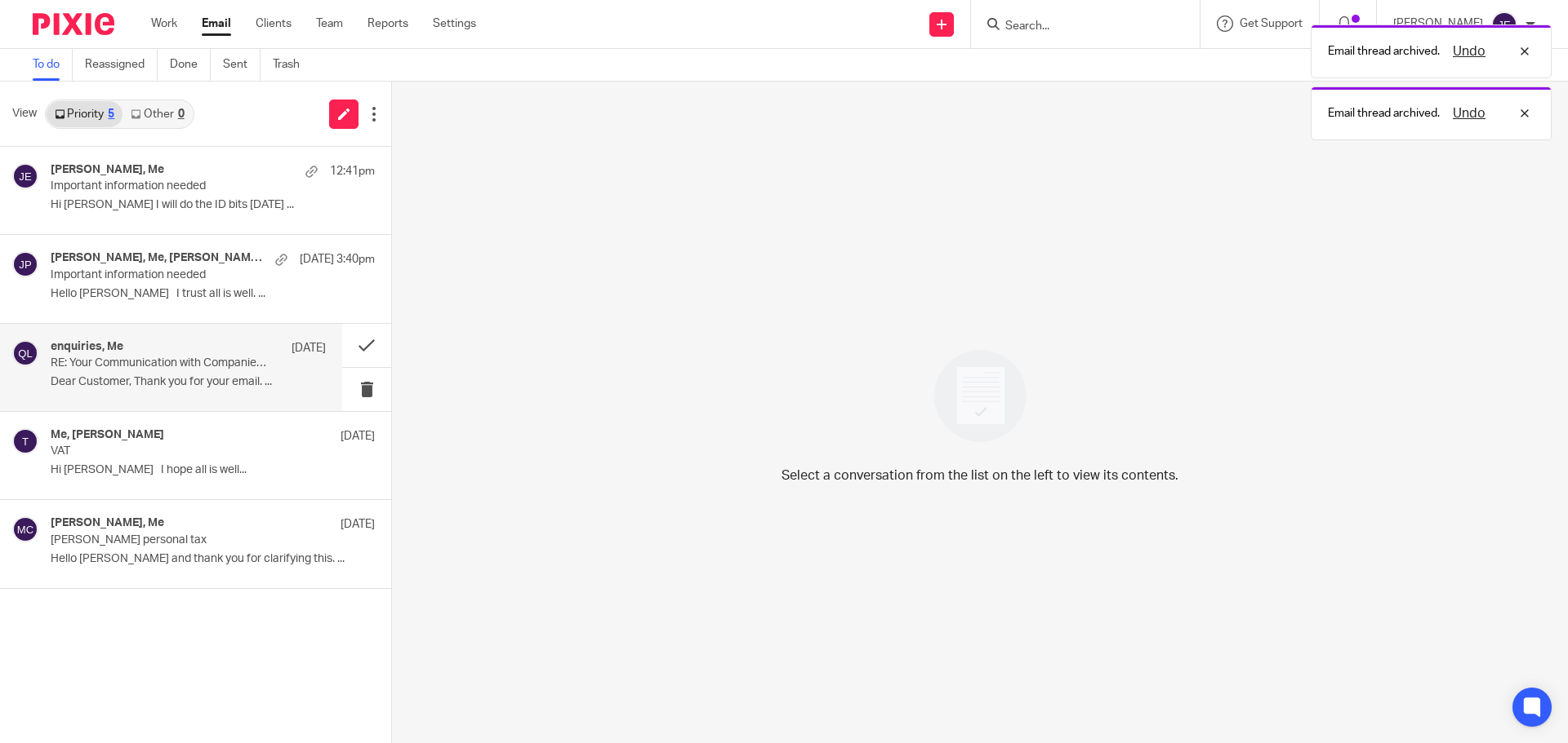
click at [179, 371] on div "enquiries, Me 12 Aug RE: Your Communication with Companies House, Ref: COH14799…" at bounding box center [188, 367] width 275 height 55
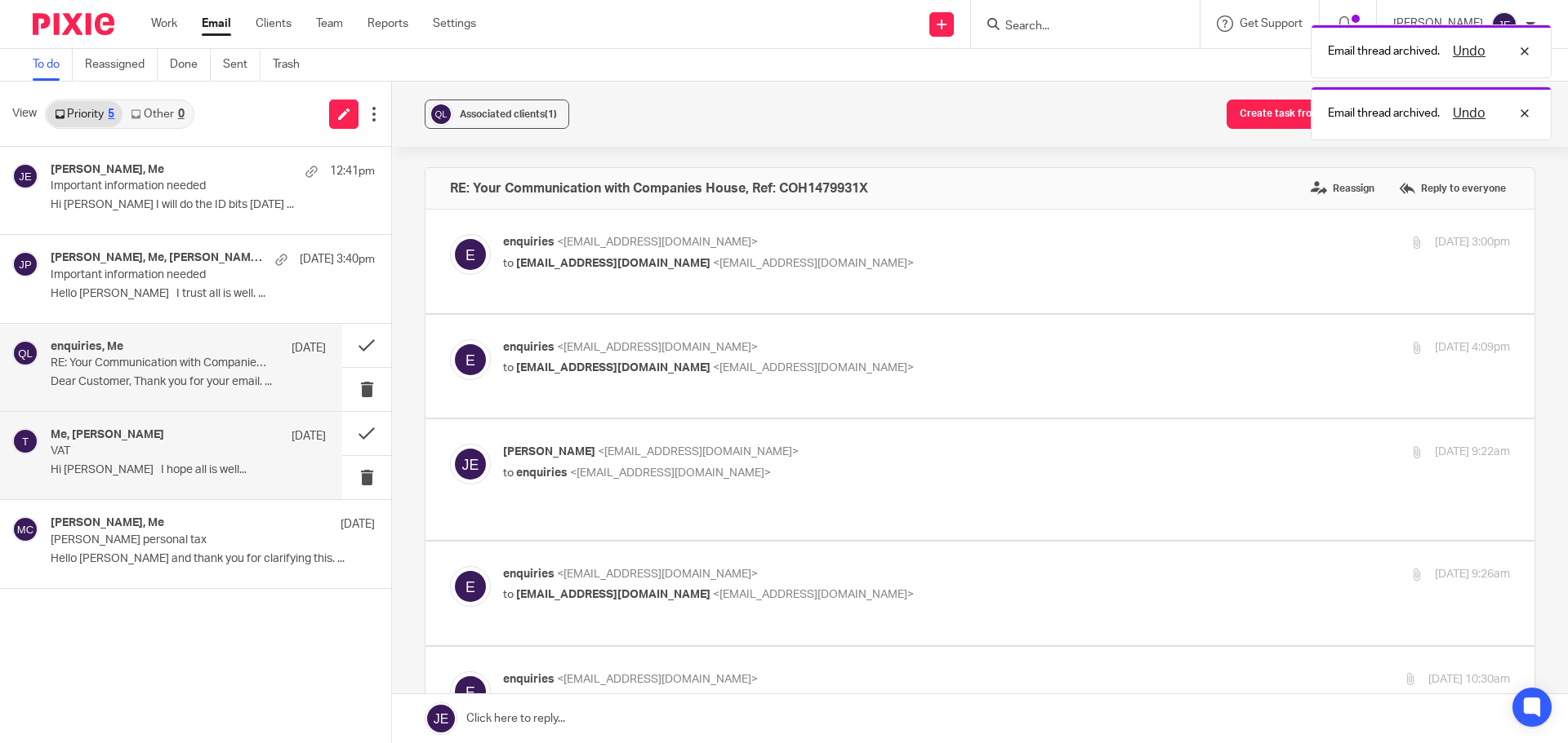
click at [170, 469] on p "Hi David I hope all is well..." at bounding box center [188, 470] width 275 height 14
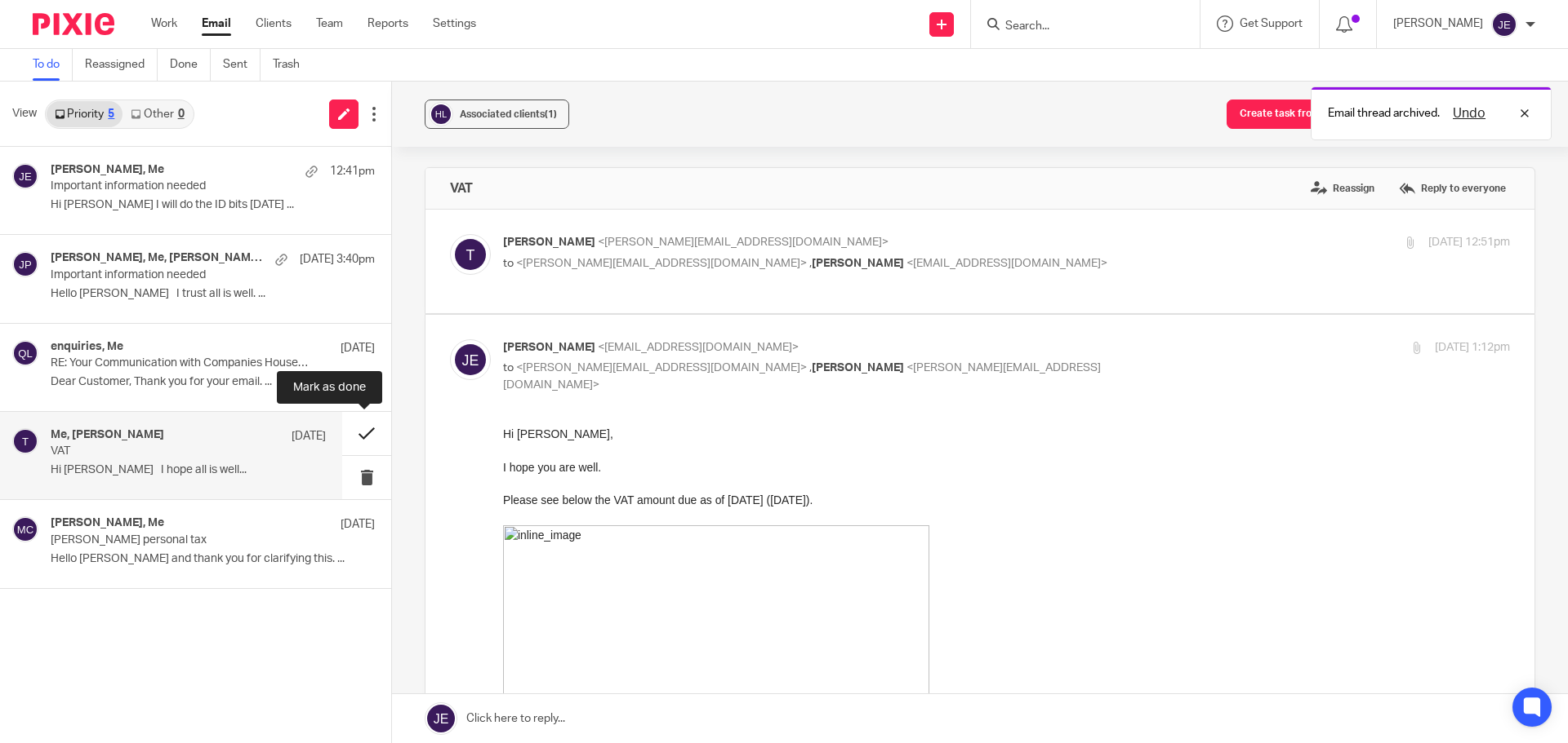
click at [365, 428] on button at bounding box center [367, 434] width 49 height 43
click at [151, 379] on p "Dear Customer, Thank you for your email. ..." at bounding box center [212, 382] width 324 height 14
click at [139, 454] on p "VAT" at bounding box center [161, 451] width 221 height 14
click at [365, 425] on button at bounding box center [367, 434] width 49 height 43
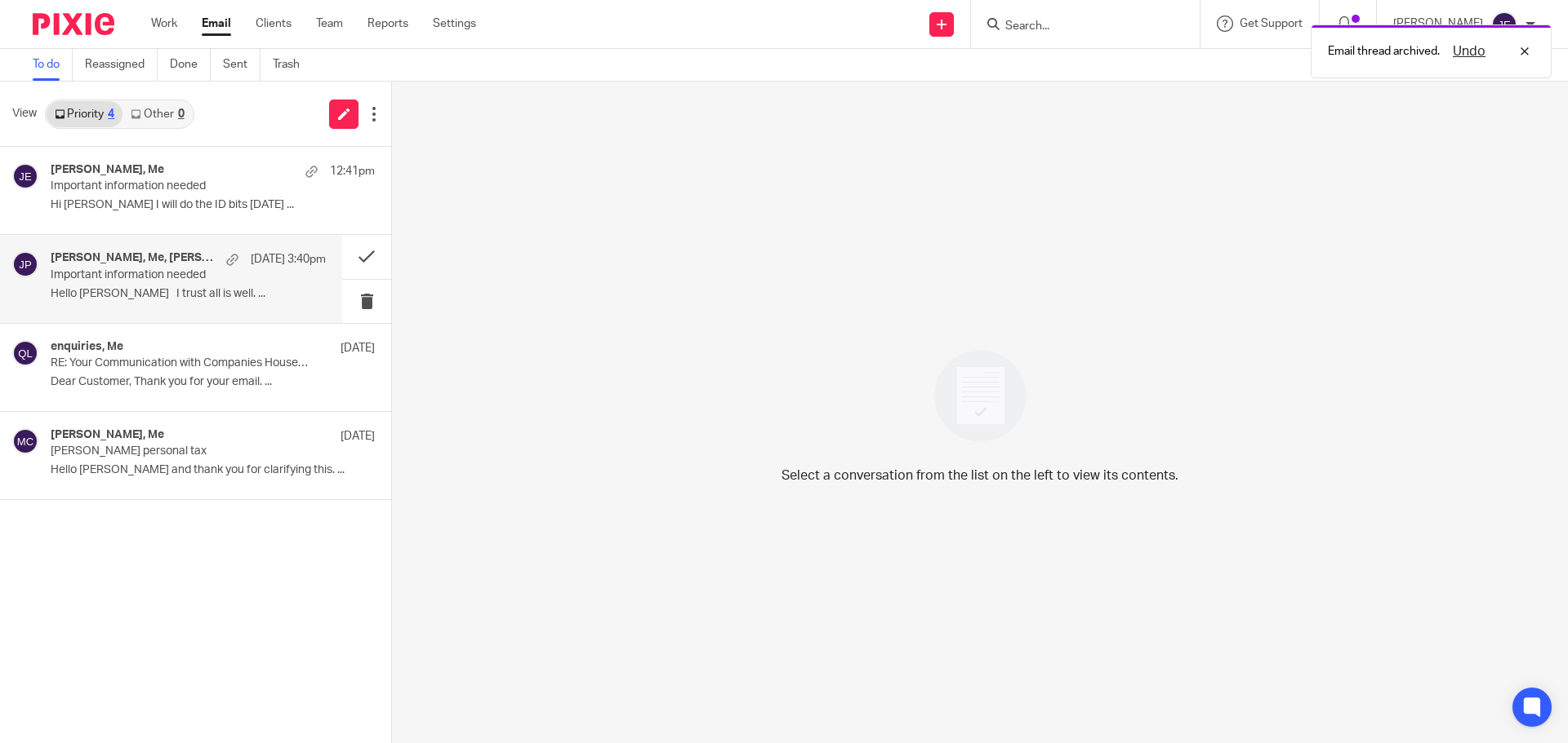
click at [145, 296] on p "Hello Jade I trust all is well. ..." at bounding box center [188, 293] width 275 height 14
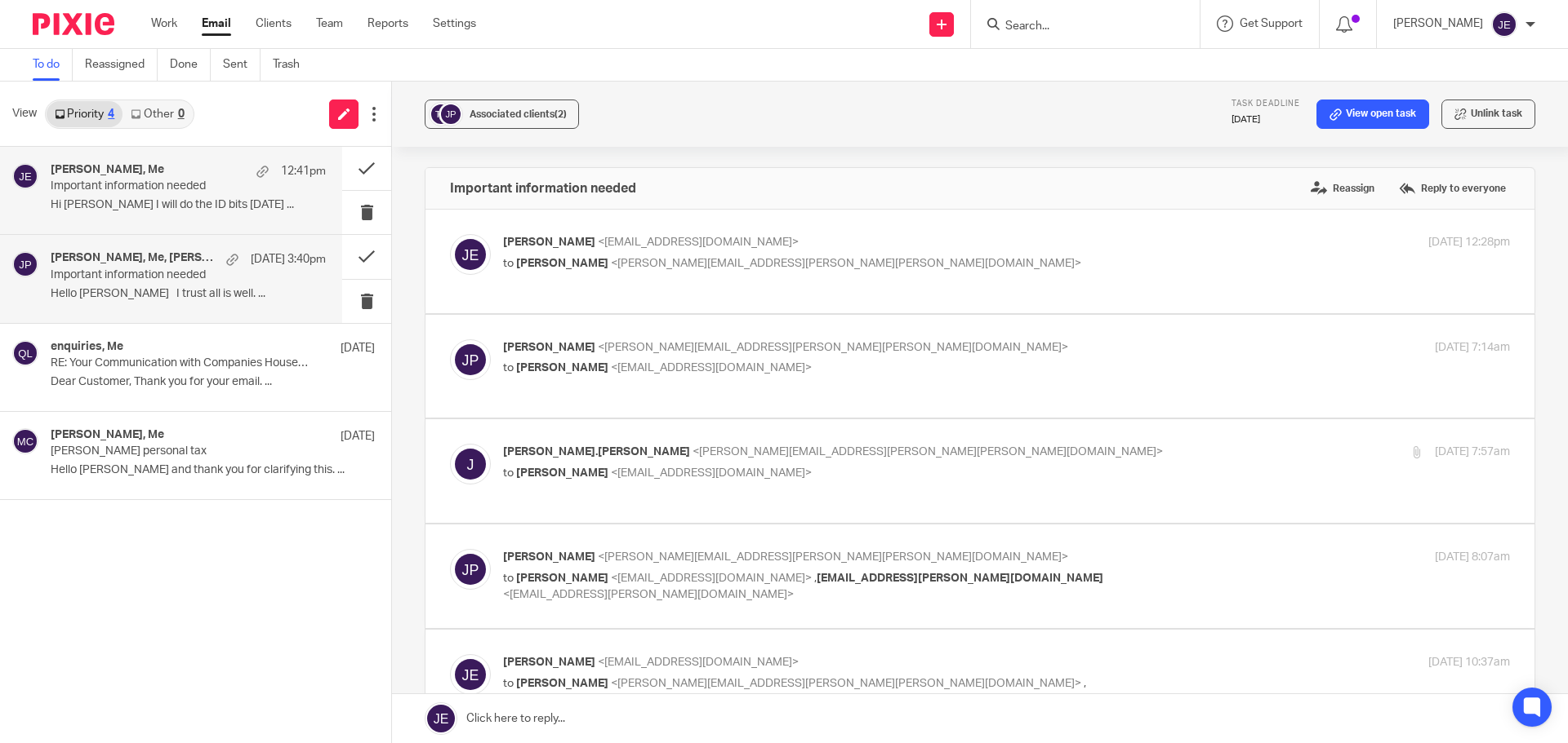
click at [147, 206] on p "Hi Jade I will do the ID bits today ..." at bounding box center [188, 205] width 275 height 14
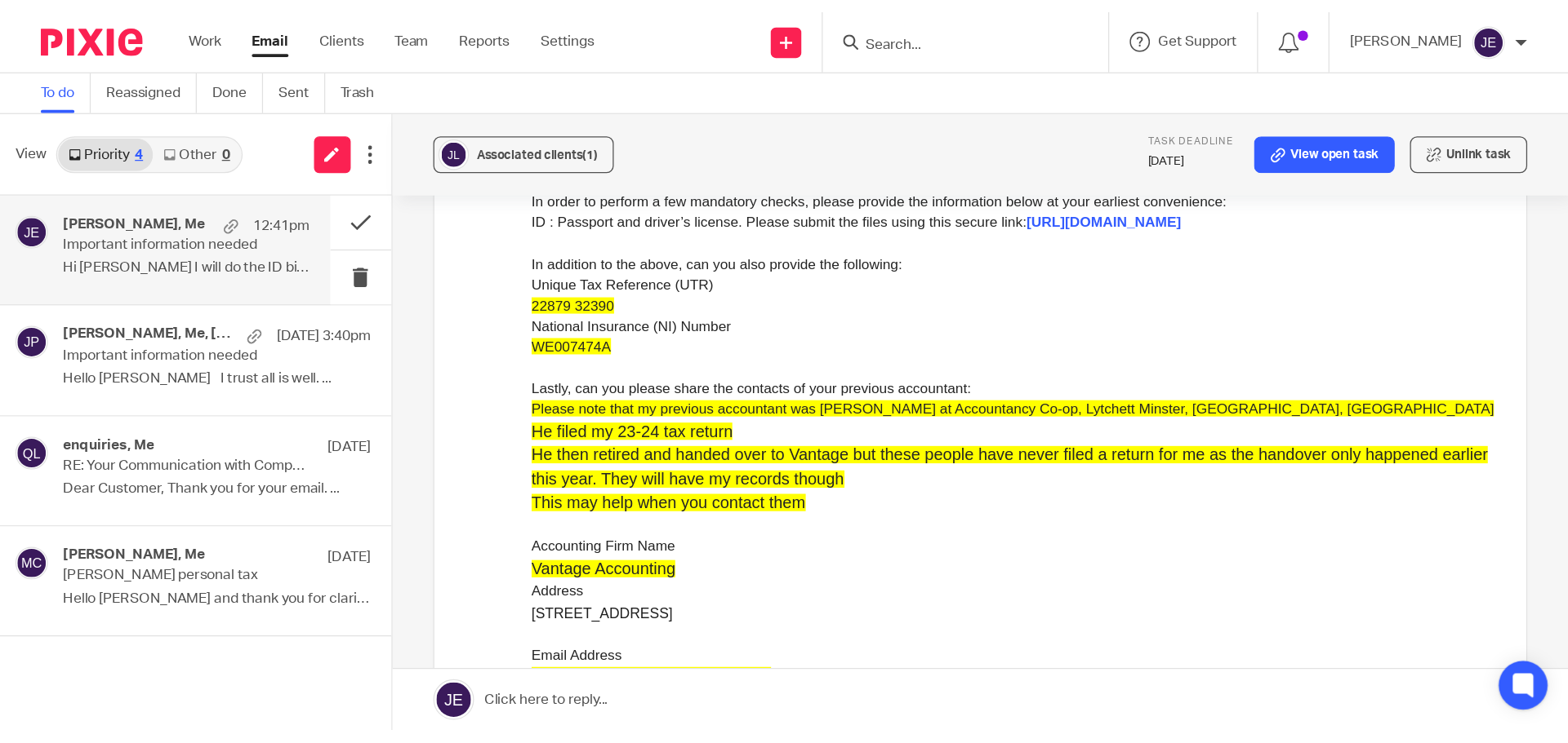
scroll to position [571, 0]
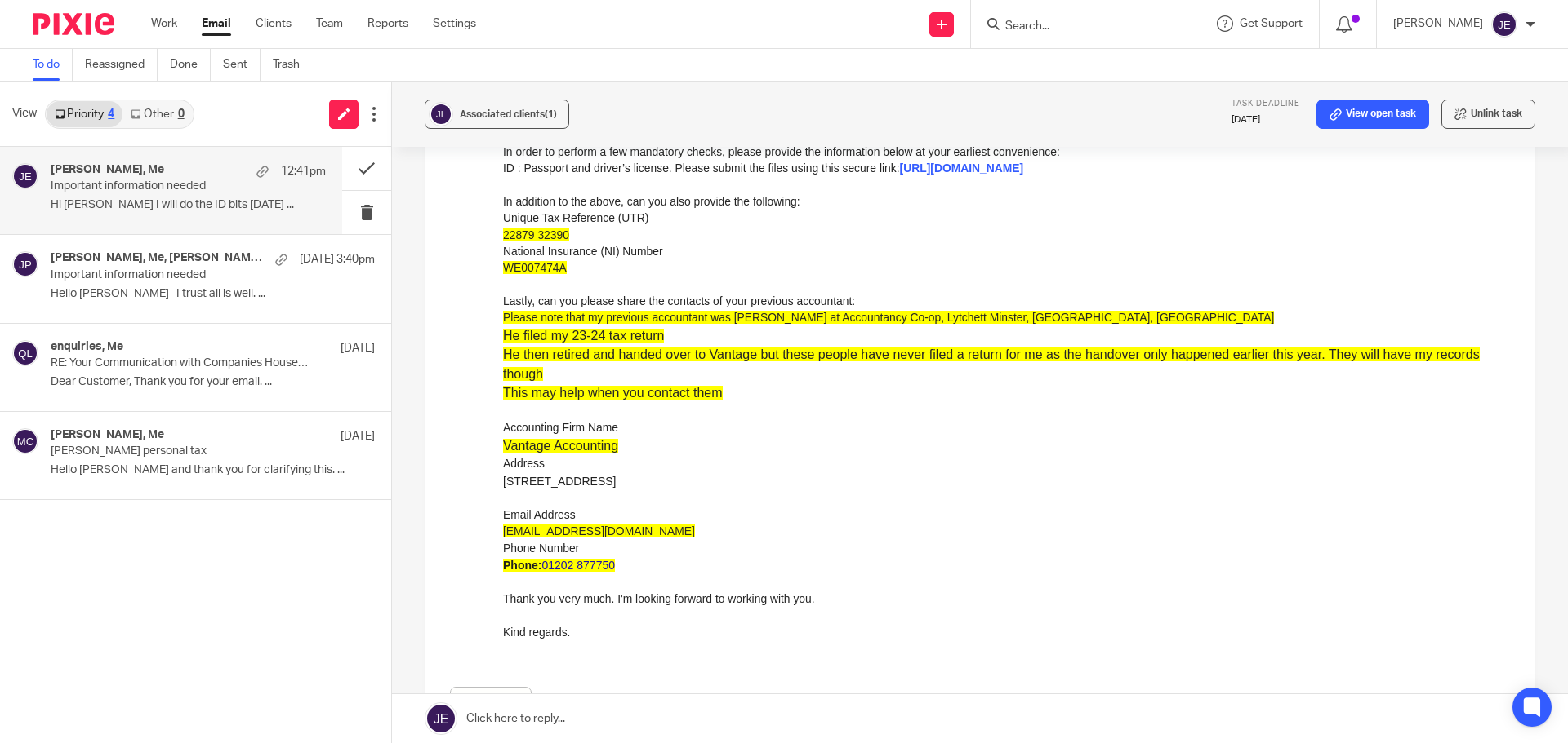
click at [722, 364] on div "He then retired and handed over to Vantage but these people have never filed a …" at bounding box center [1006, 364] width 1007 height 38
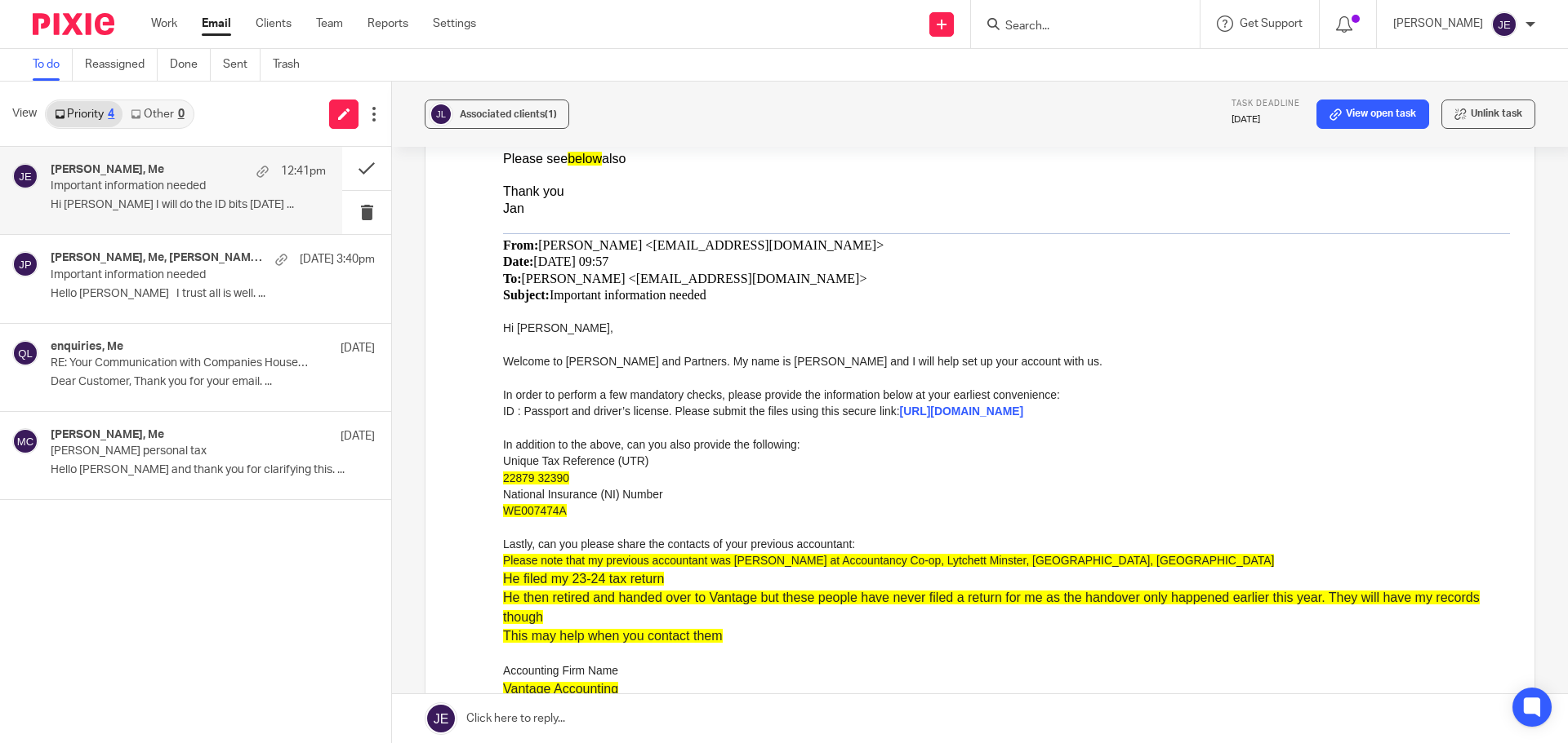
scroll to position [326, 0]
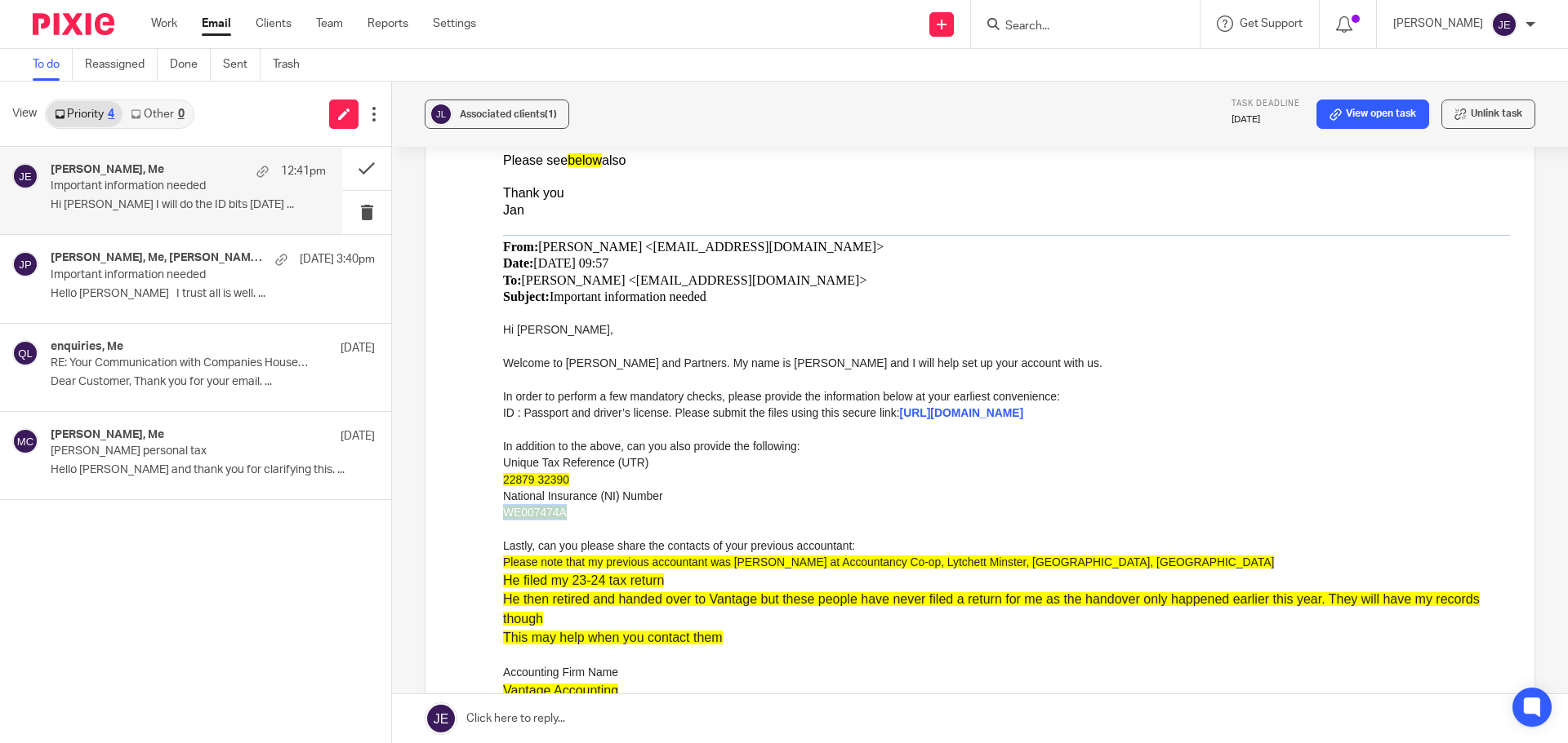
drag, startPoint x: 565, startPoint y: 513, endPoint x: 491, endPoint y: 512, distance: 74.0
click html "Hi Jade I will do the ID bits today Please see below also Thank you Jan From: J…"
copy span "WE007474A"
click at [473, 119] on span "Associated clients (1)" at bounding box center [509, 114] width 97 height 9
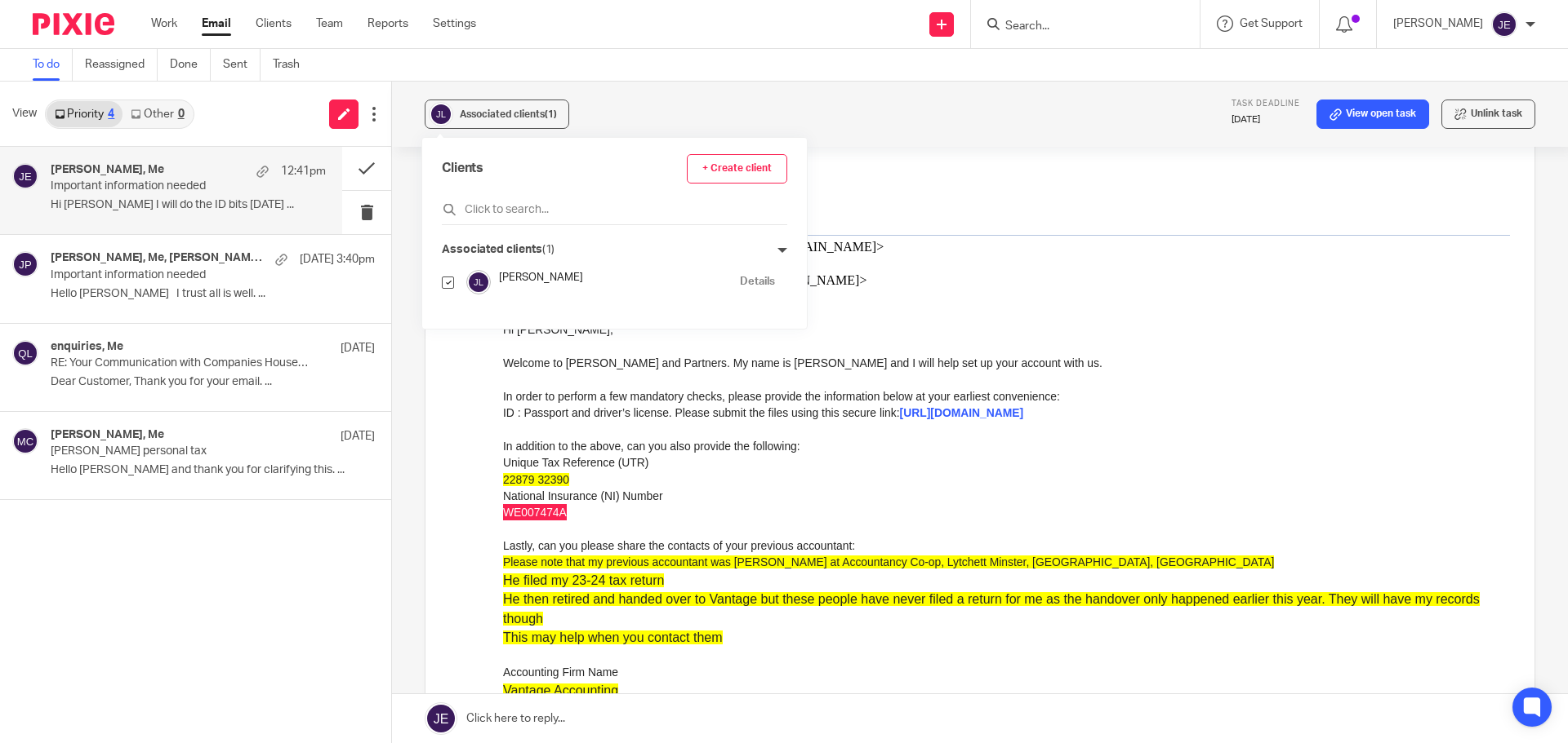
click at [740, 279] on link "Details" at bounding box center [757, 281] width 36 height 16
click at [759, 626] on div "He then retired and handed over to Vantage but these people have never filed a …" at bounding box center [1006, 608] width 1007 height 38
drag, startPoint x: 506, startPoint y: 481, endPoint x: 569, endPoint y: 481, distance: 63.0
click at [569, 481] on div "22879 32390" at bounding box center [1006, 479] width 1007 height 16
click at [567, 481] on span "22879 32390" at bounding box center [536, 479] width 66 height 13
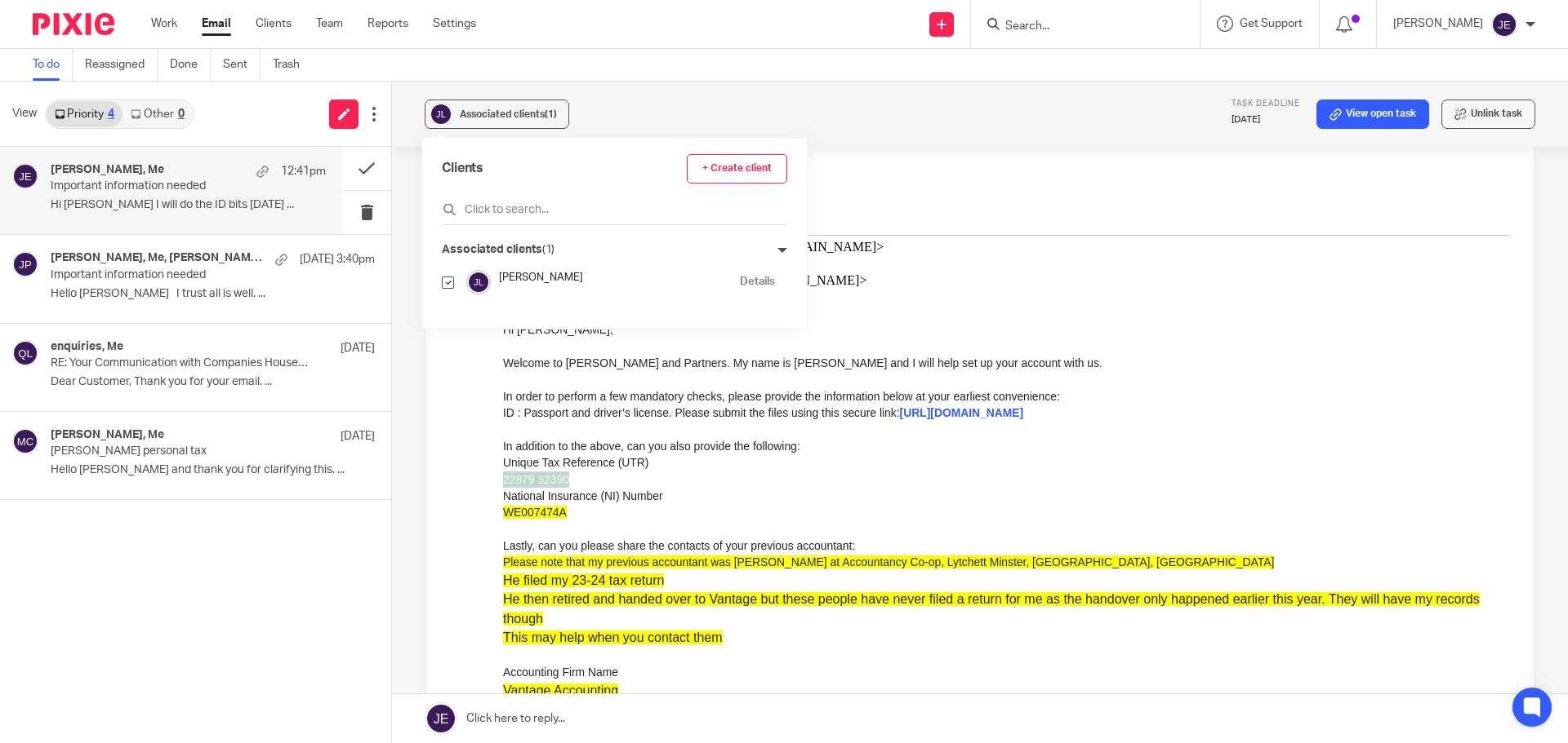
drag, startPoint x: 567, startPoint y: 481, endPoint x: 511, endPoint y: 478, distance: 56.1
click at [511, 478] on span "22879 32390" at bounding box center [536, 479] width 66 height 13
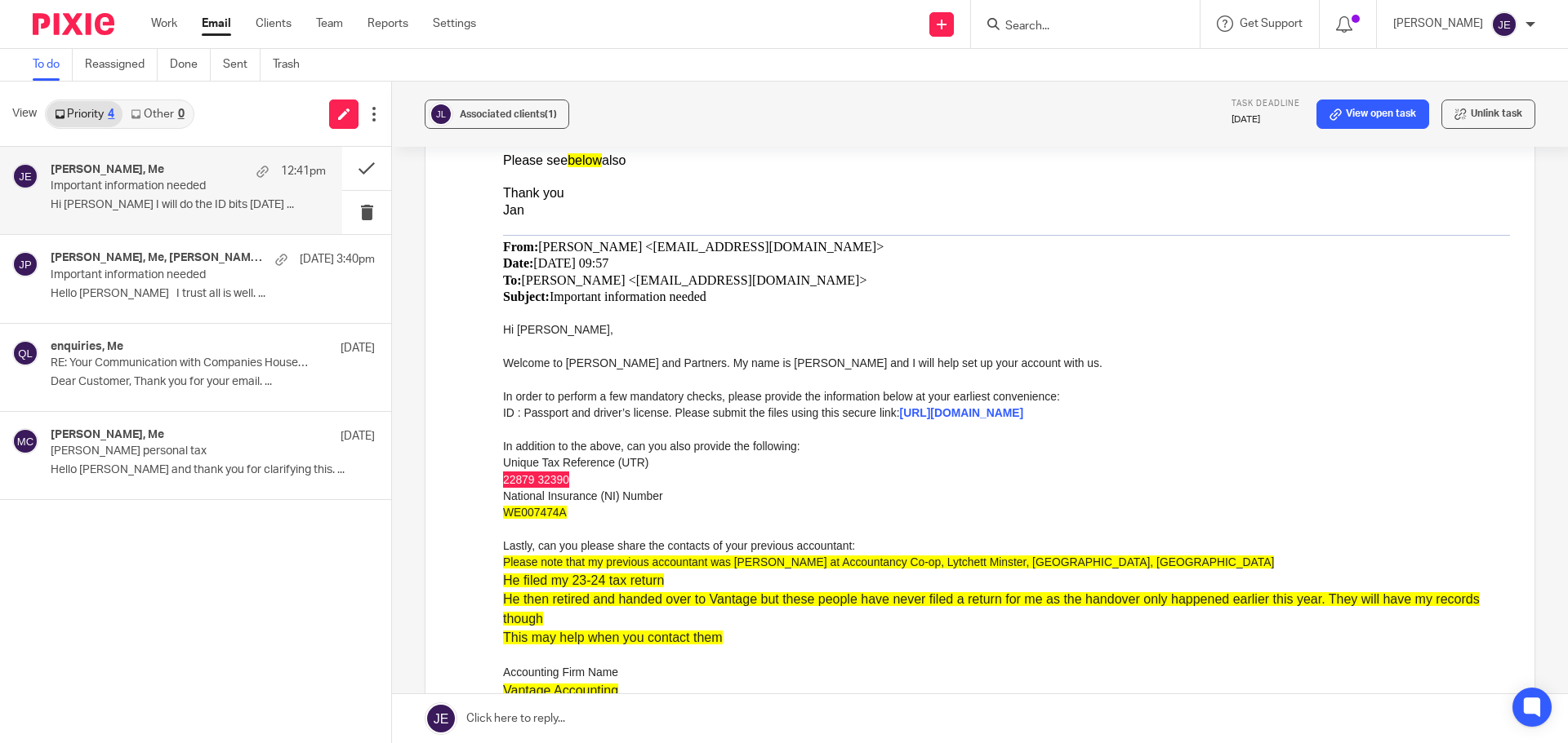
click at [755, 714] on link at bounding box center [979, 719] width 1175 height 49
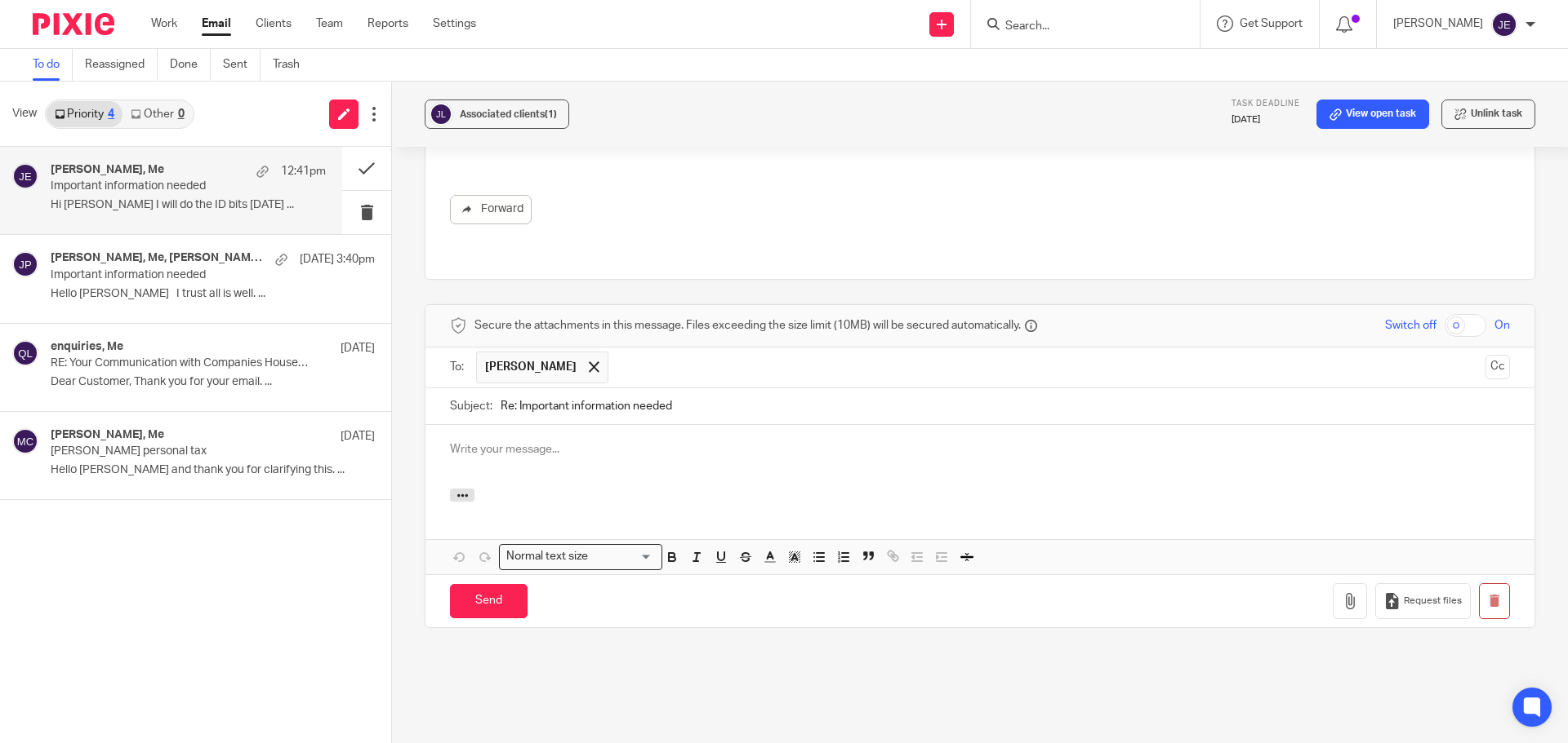
scroll to position [0, 0]
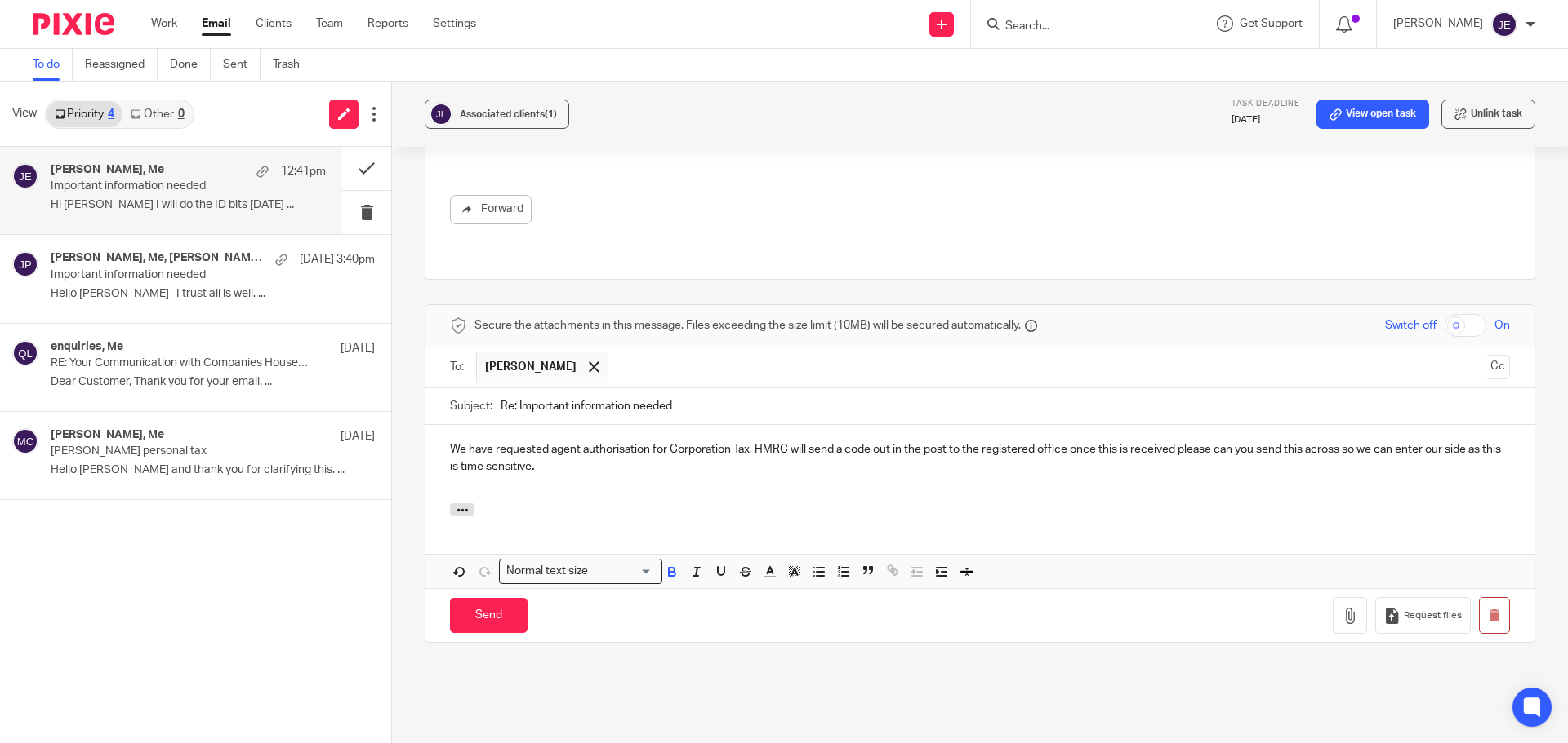
click at [440, 425] on div "We have requested agent authorisation for Corporation Tax, HMRC will send a cod…" at bounding box center [980, 464] width 1109 height 79
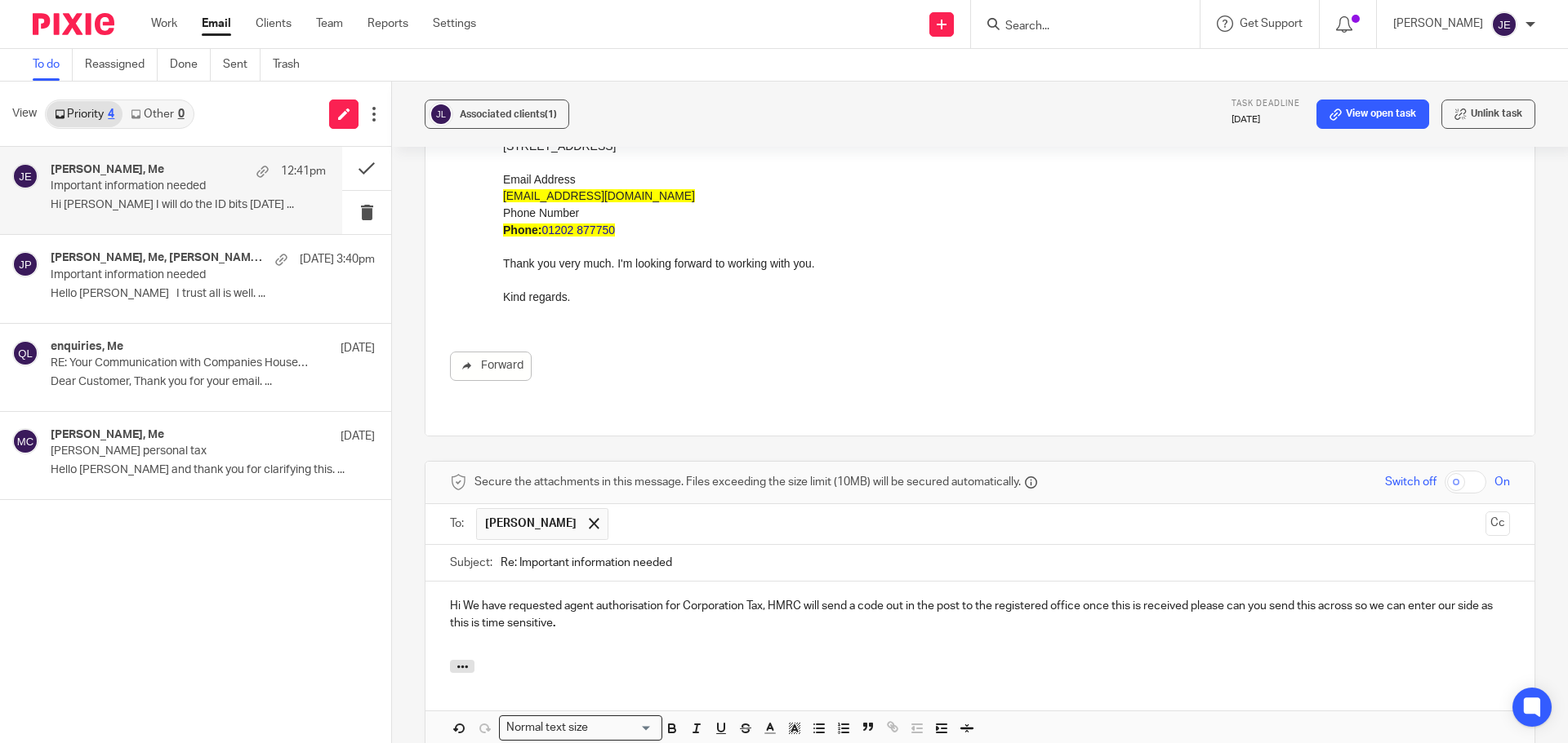
scroll to position [1064, 0]
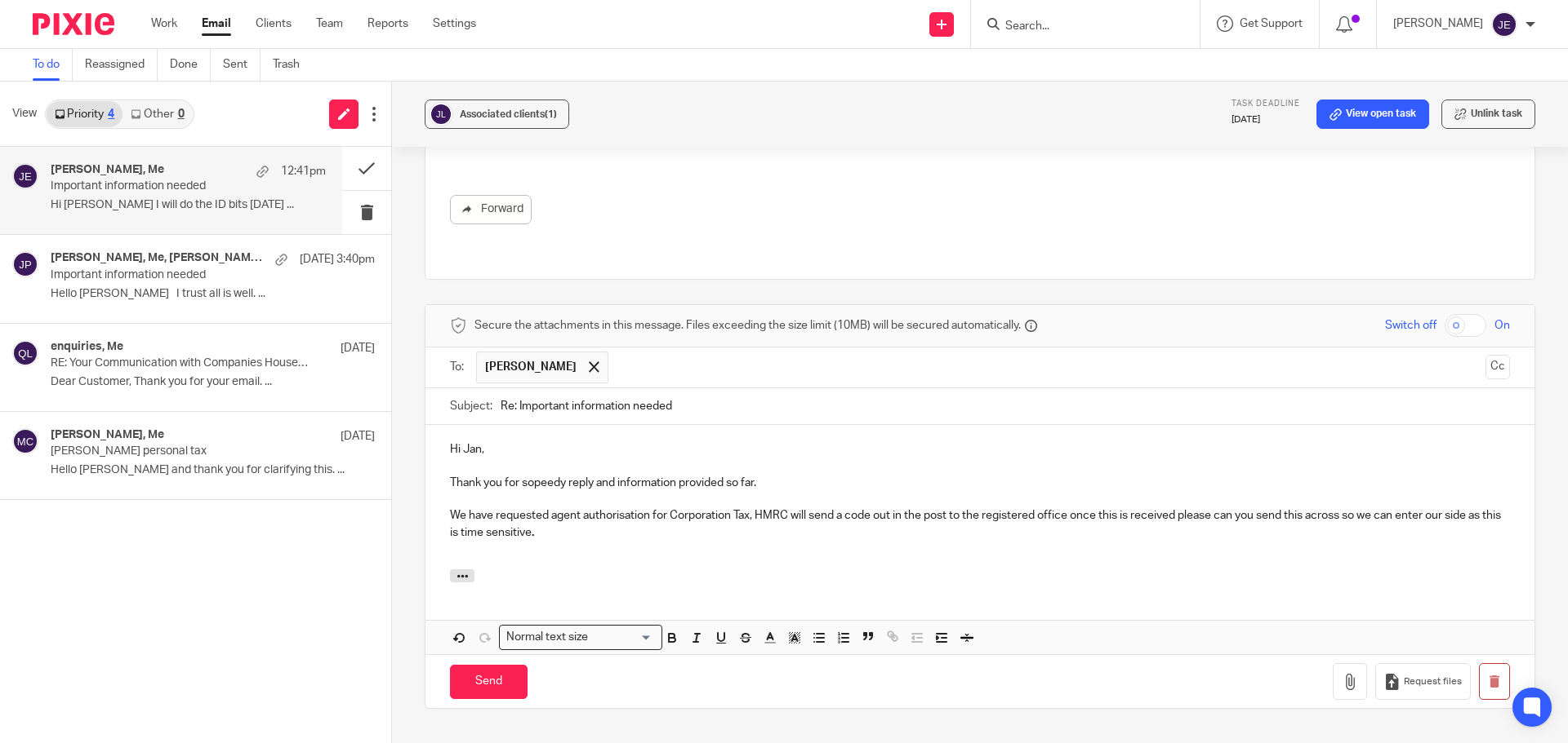
click at [530, 475] on p "Thank you for sopeedy reply and information provided so far." at bounding box center [979, 482] width 1059 height 16
click at [699, 507] on p "We have requested agent authorisation for Corporation Tax, HMRC will send a cod…" at bounding box center [979, 524] width 1059 height 34
click at [765, 507] on p "We have requested agent authorisation for Self Assessment Tax, HMRC will send a…" at bounding box center [979, 524] width 1059 height 34
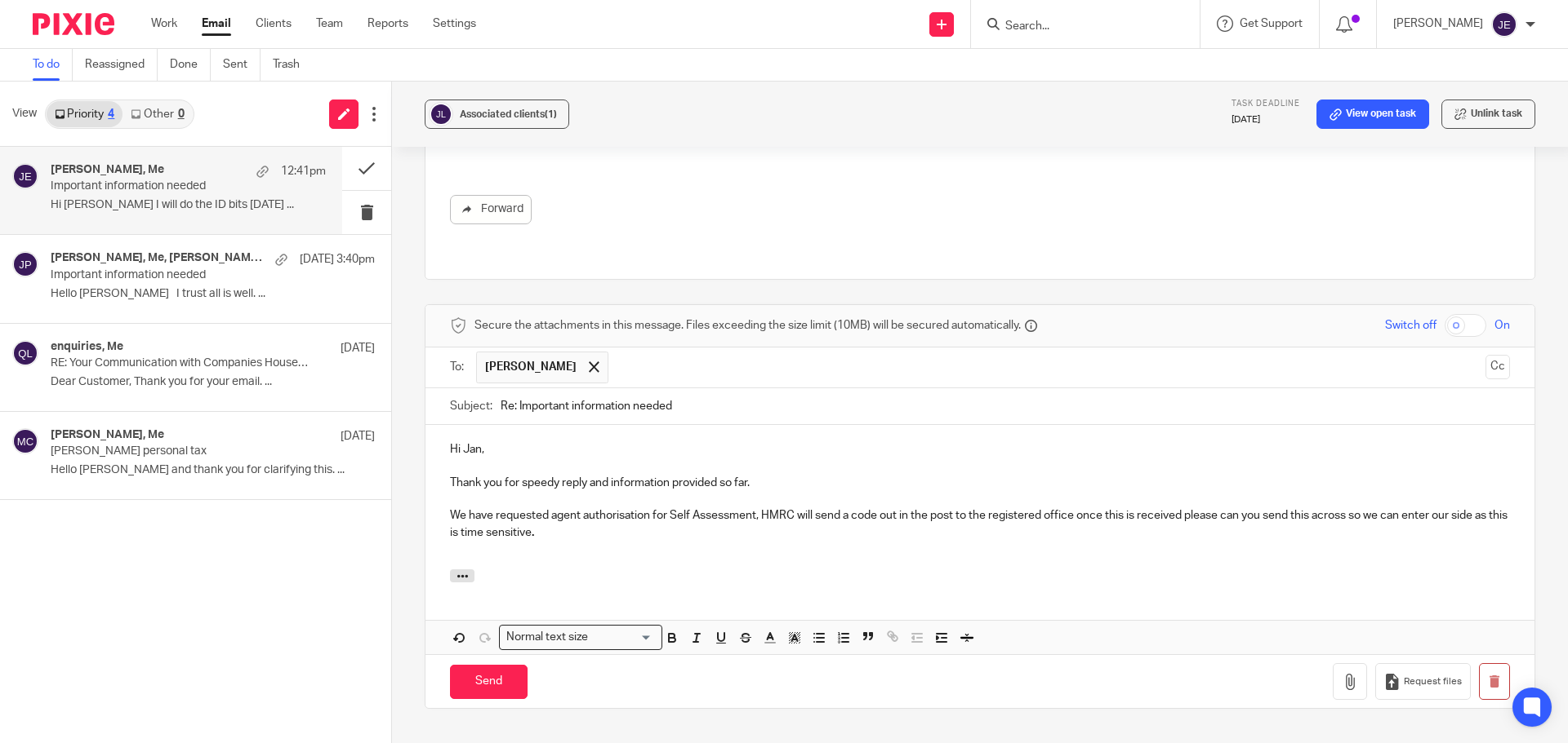
click at [971, 507] on p "We have requested agent authorisation for Self Assessment, HMRC will send a cod…" at bounding box center [979, 524] width 1059 height 34
click at [988, 507] on p "We have requested agent authorisation for Self Assessment, HMRC will send a cod…" at bounding box center [979, 524] width 1059 height 34
click at [1056, 507] on p "We have requested agent authorisation for Self Assessment, HMRC will send a cod…" at bounding box center [979, 524] width 1059 height 34
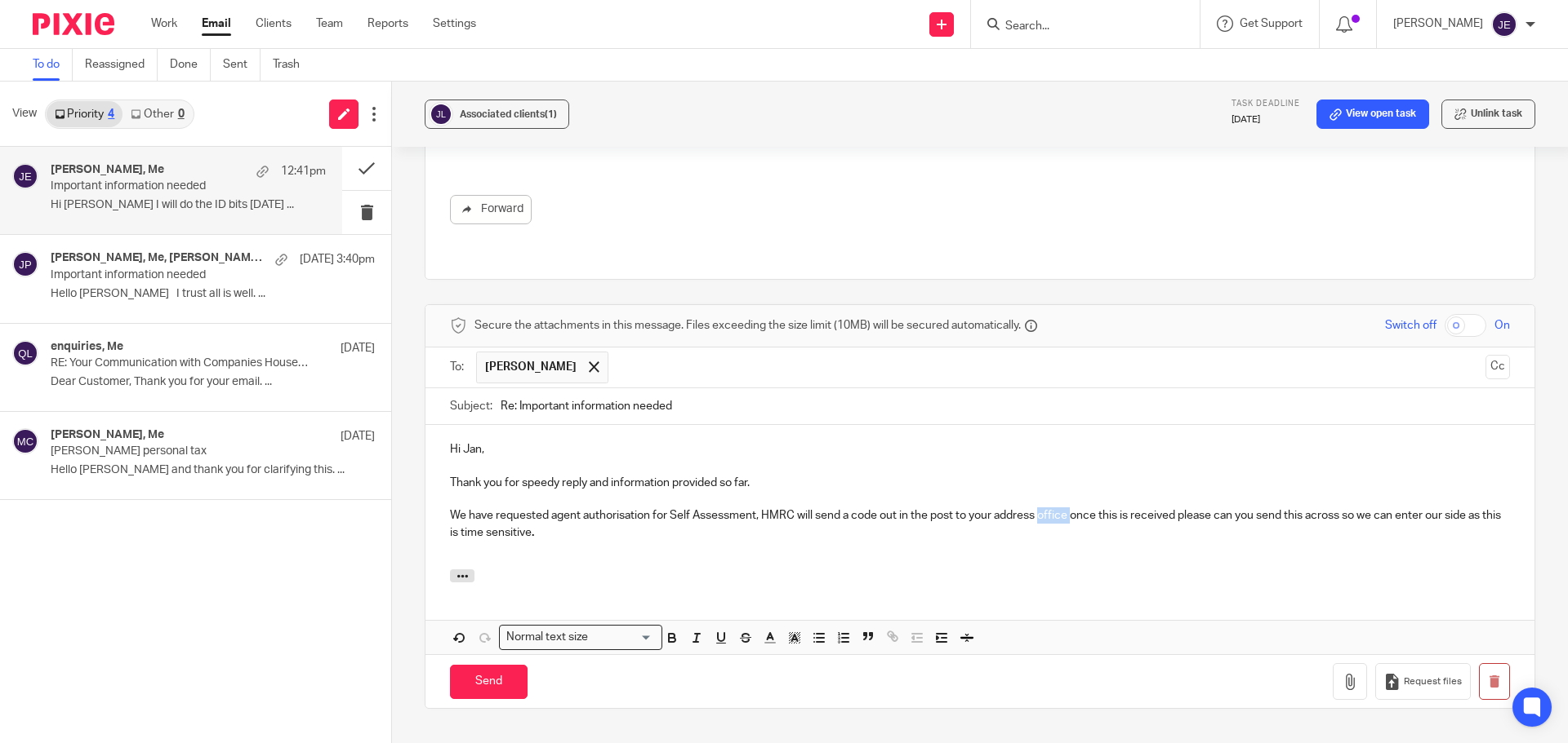
click at [1056, 507] on p "We have requested agent authorisation for Self Assessment, HMRC will send a cod…" at bounding box center [979, 524] width 1059 height 34
click at [525, 507] on p "We have requested agent authorisation for Self Assessment, HMRC will send a cod…" at bounding box center [979, 524] width 1059 height 34
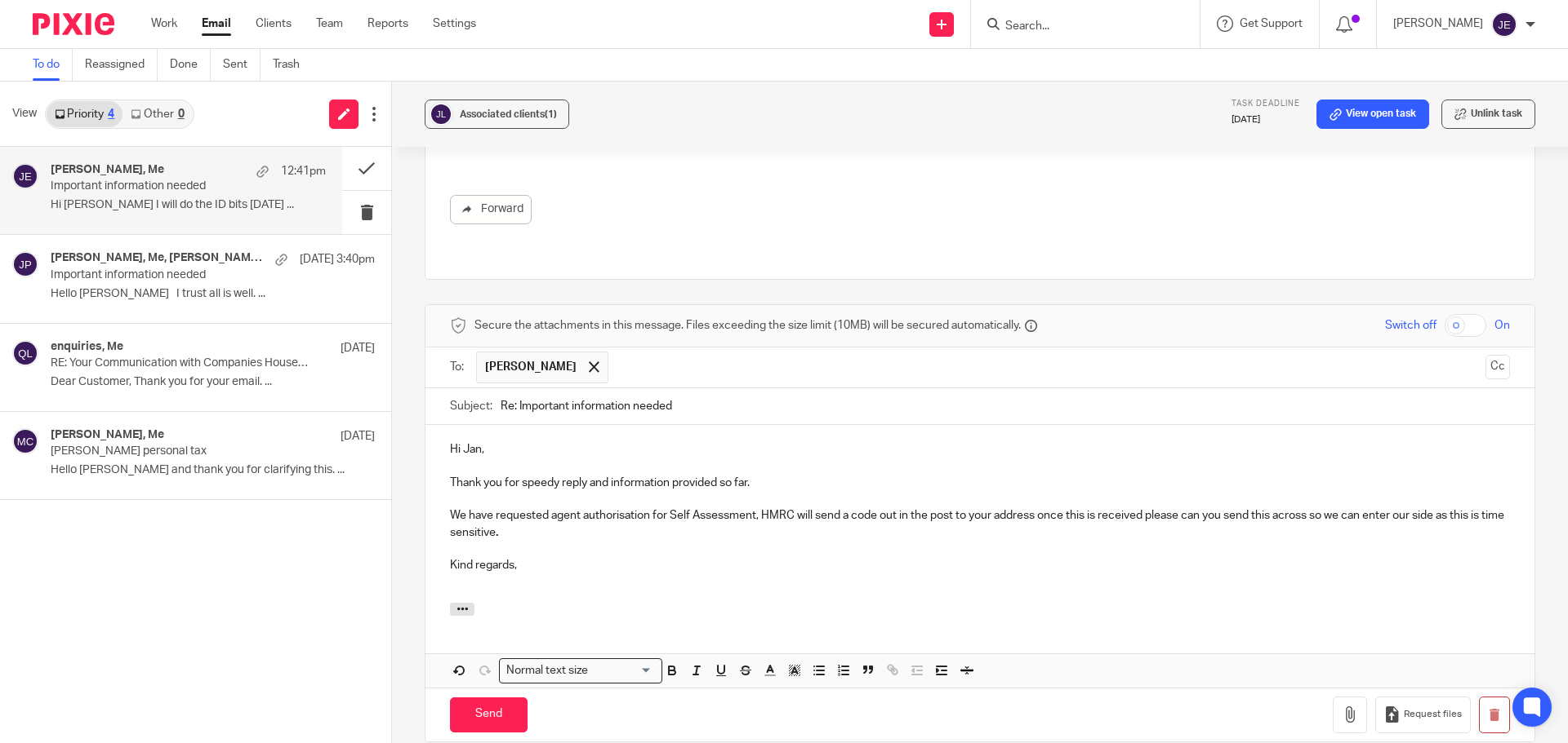
click at [532, 575] on p at bounding box center [979, 582] width 1059 height 16
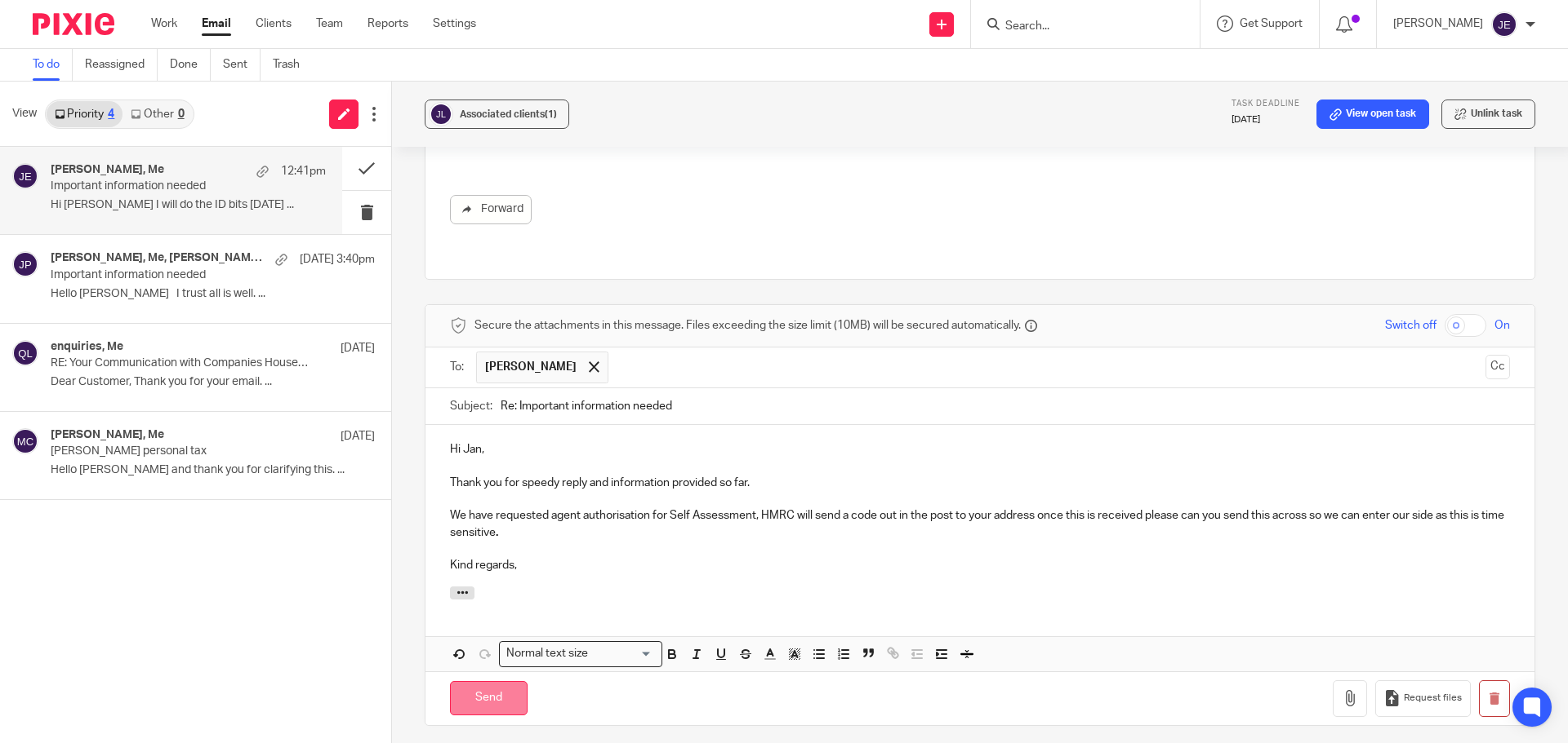
click at [488, 681] on input "Send" at bounding box center [488, 699] width 78 height 36
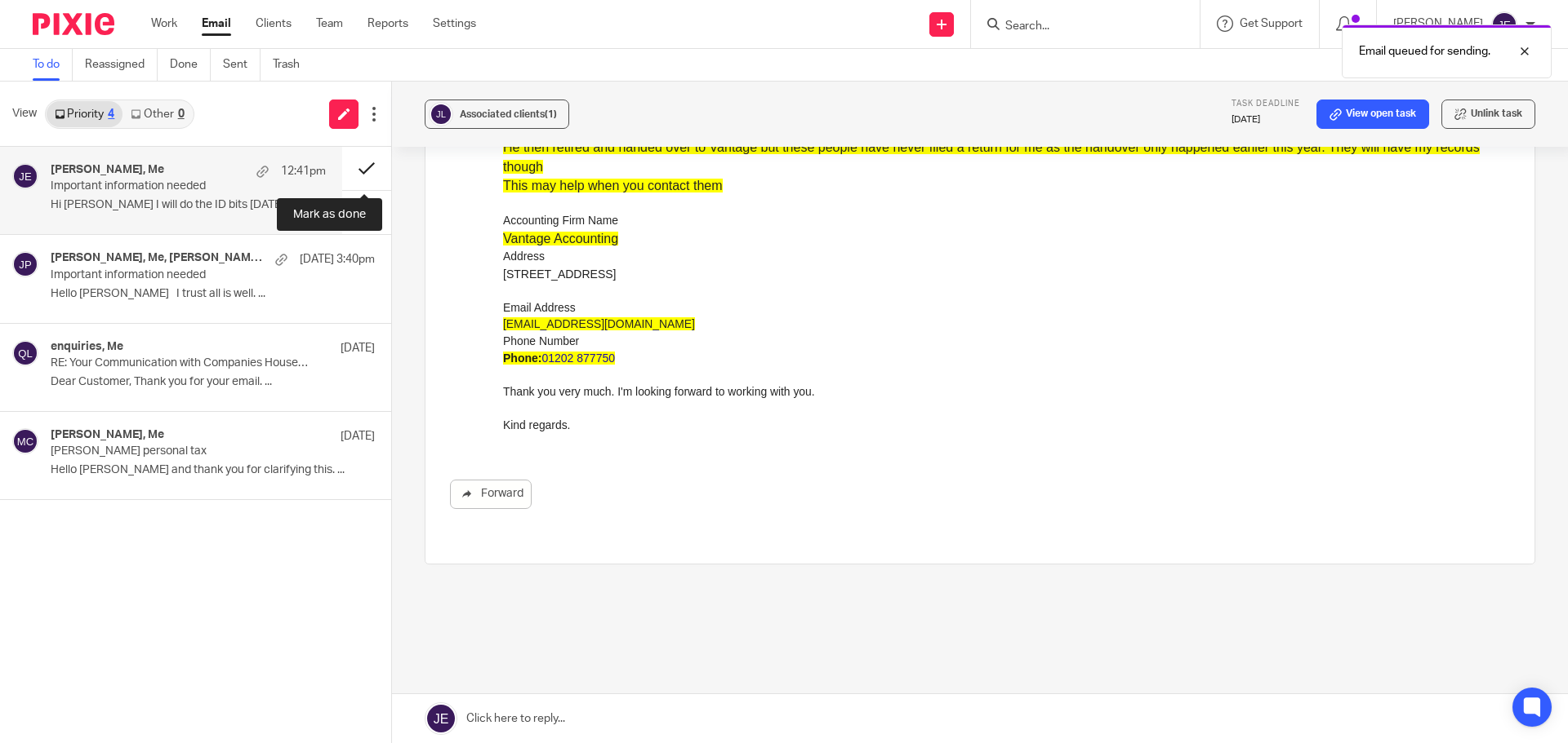
click at [357, 164] on button at bounding box center [367, 168] width 49 height 43
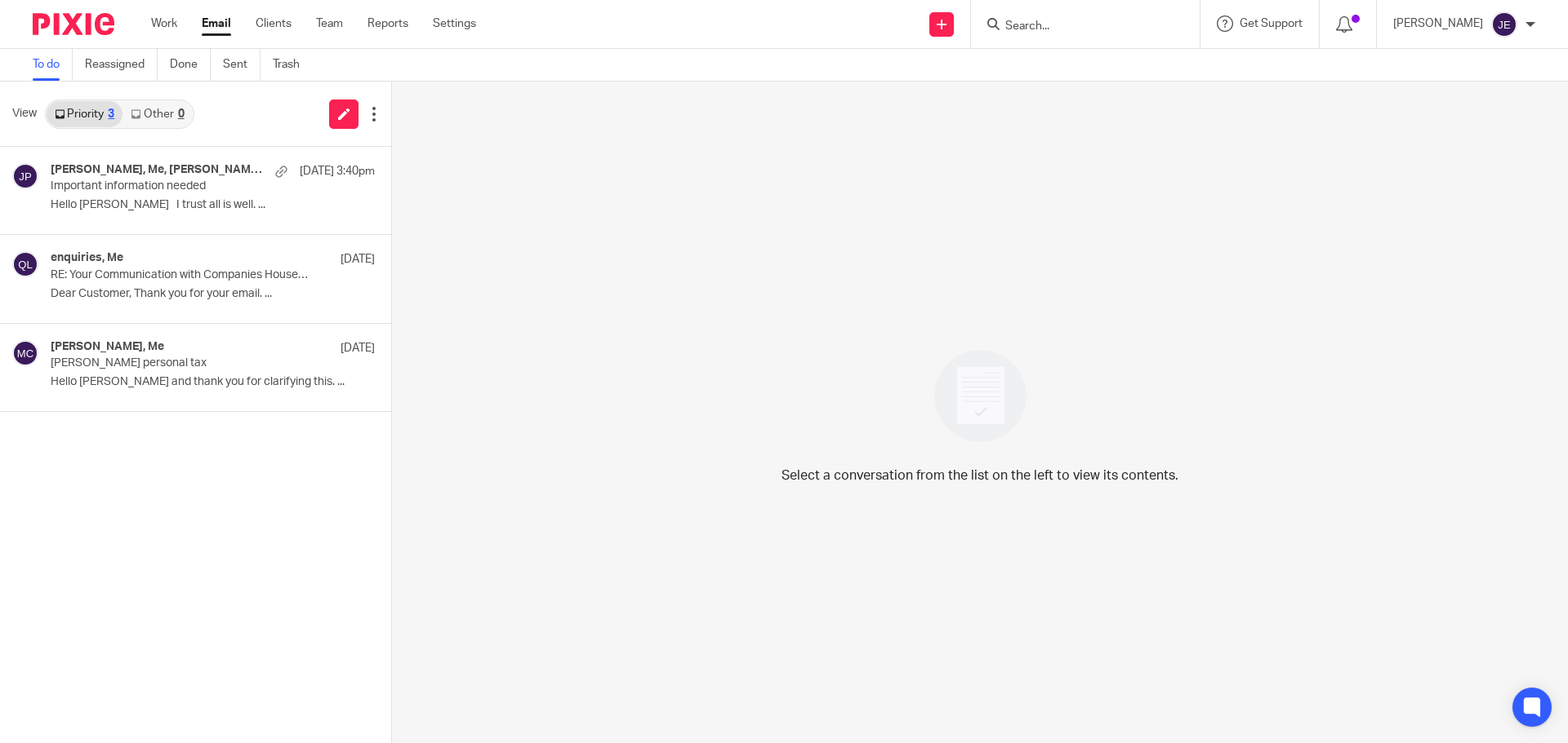
click at [175, 11] on div "Work Email Clients Team Reports Settings Work Email Clients Team Reports Settin…" at bounding box center [317, 24] width 366 height 49
click at [158, 21] on link "Work" at bounding box center [165, 23] width 26 height 16
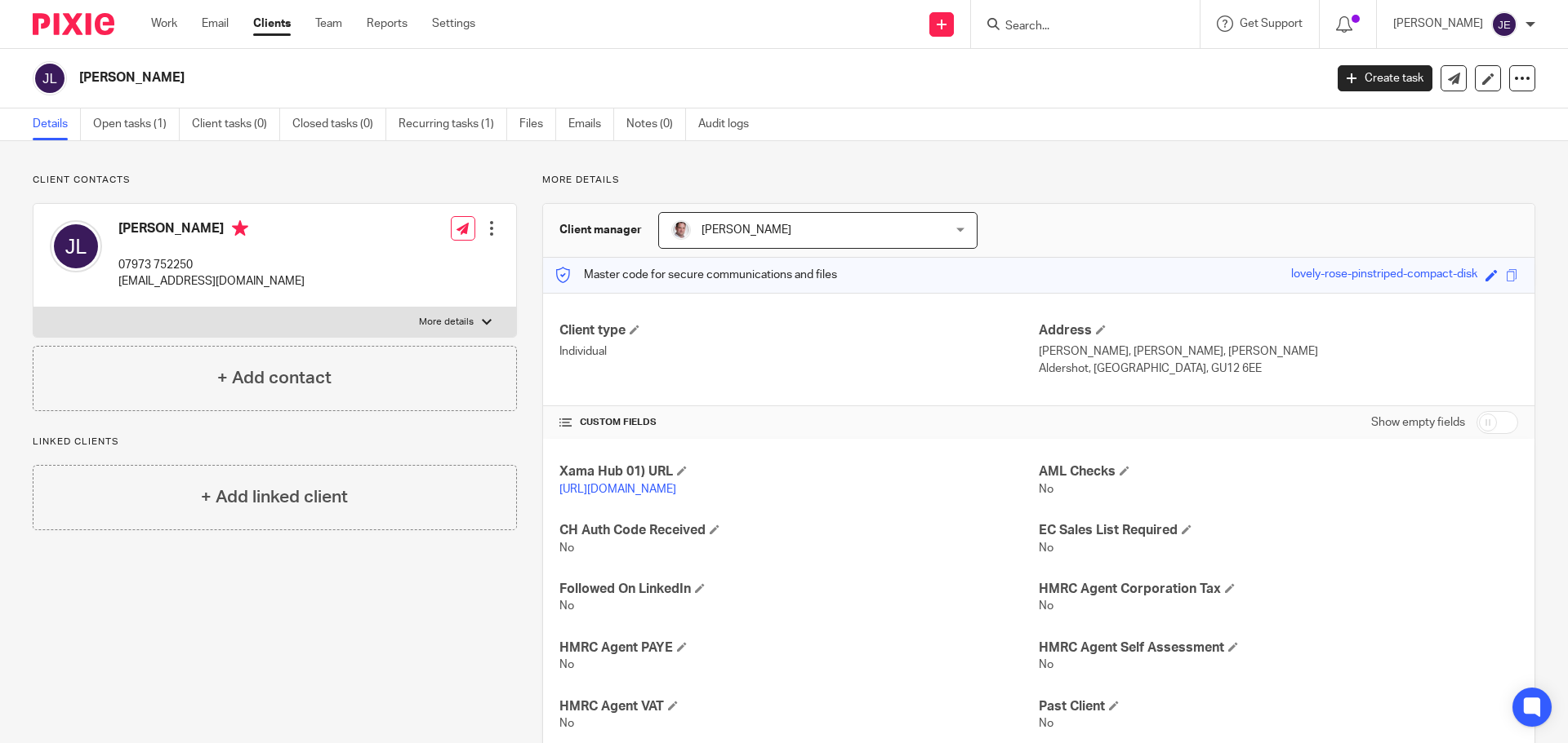
click at [1495, 433] on input "checkbox" at bounding box center [1497, 422] width 42 height 22
checkbox input "true"
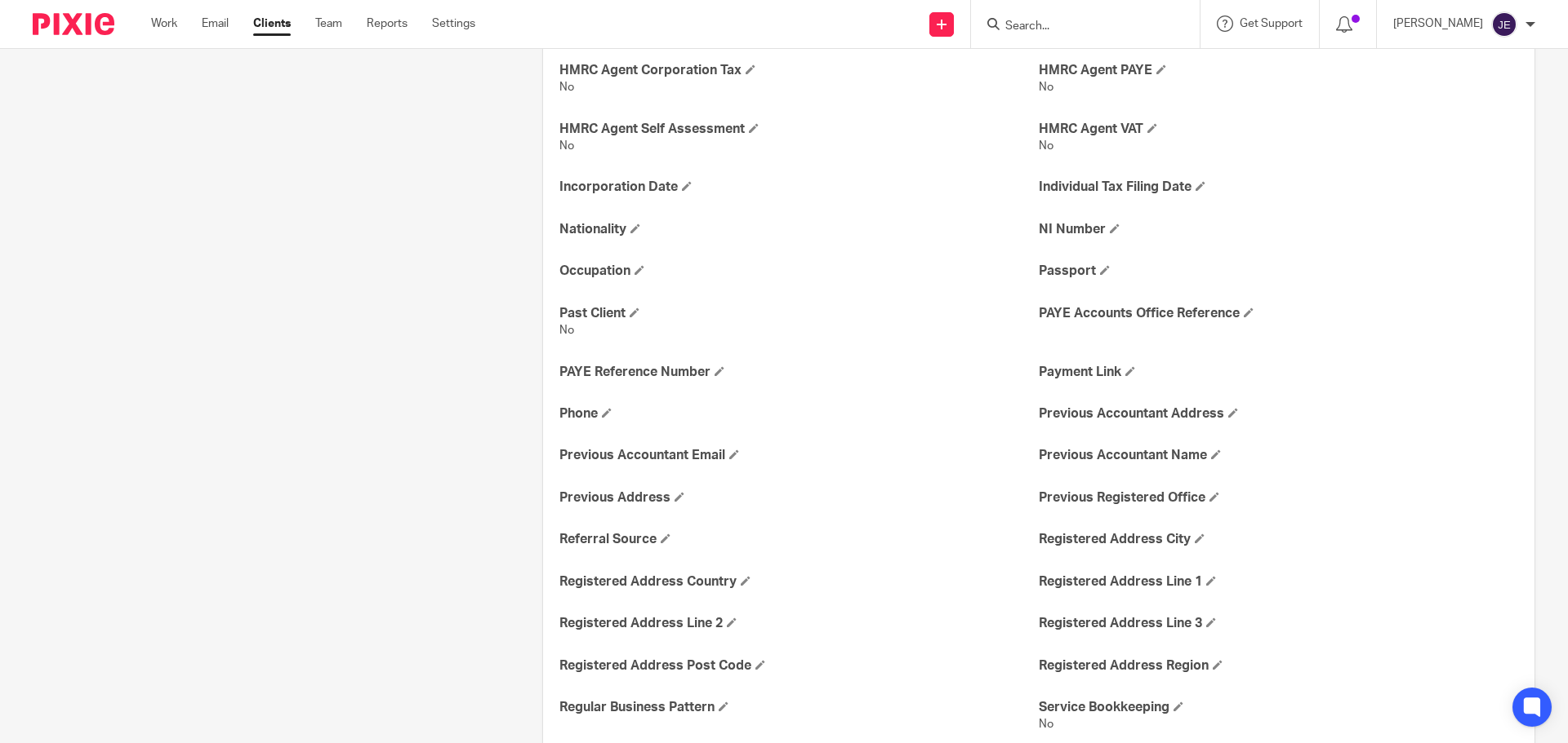
scroll to position [1004, 0]
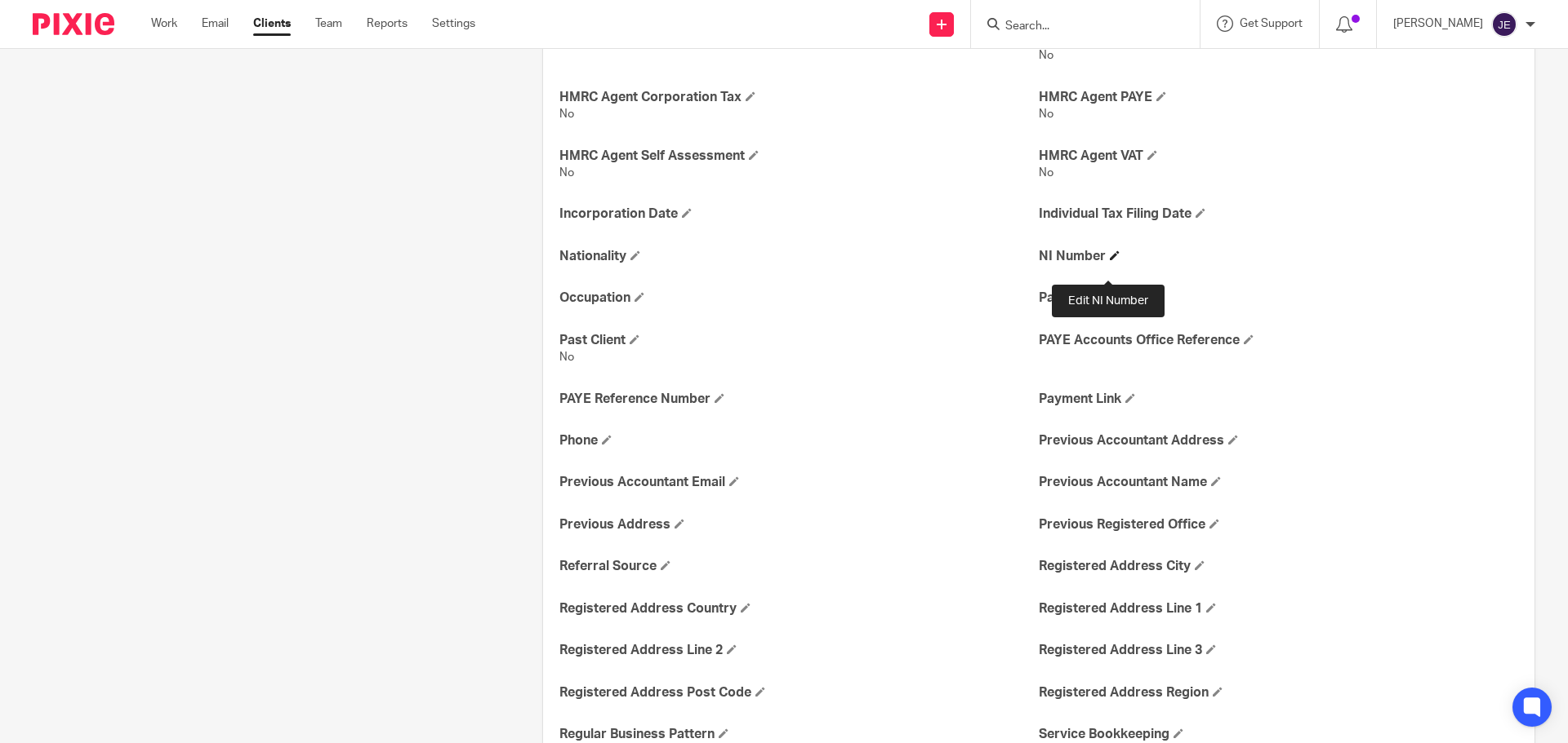
click at [1110, 261] on span at bounding box center [1115, 255] width 9 height 9
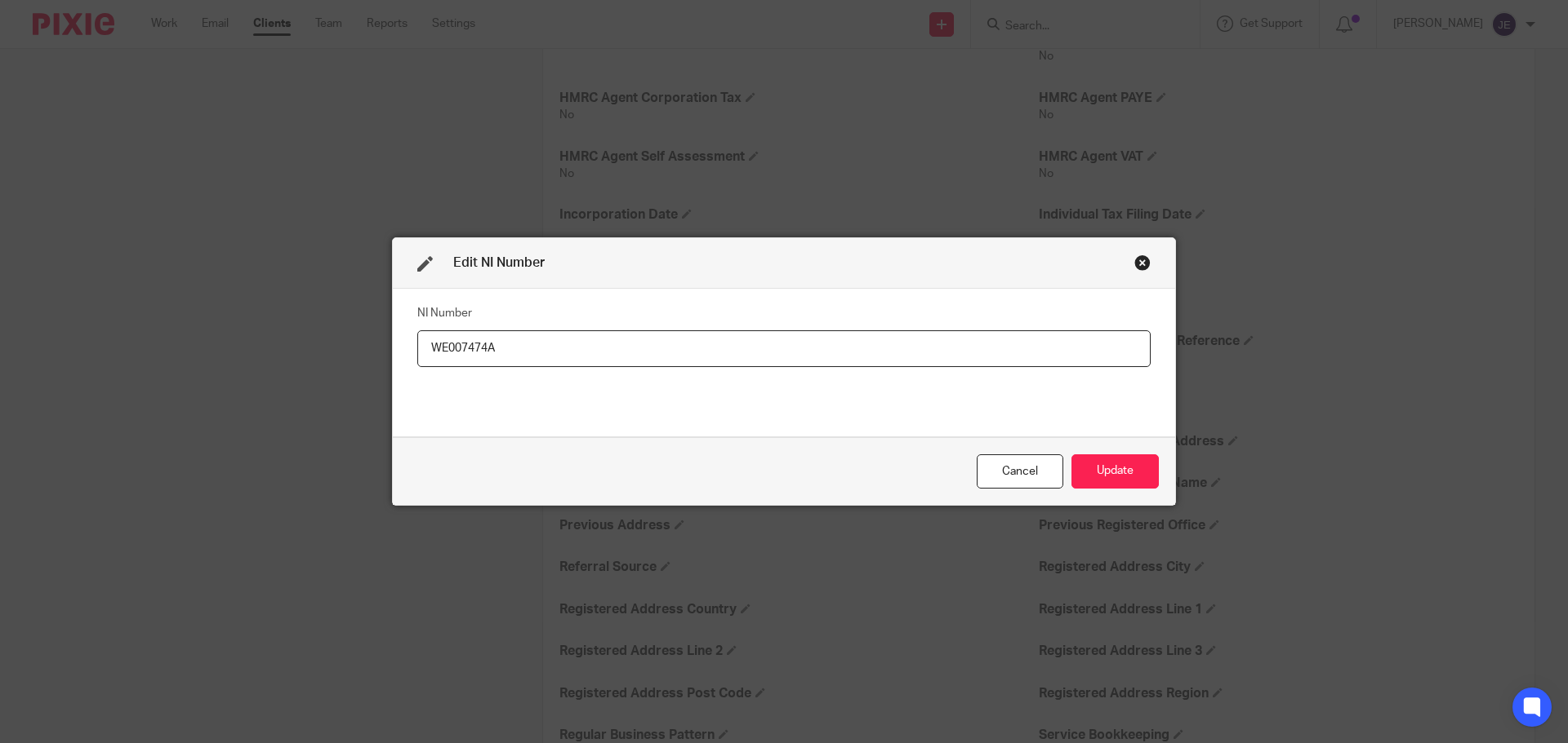
click at [427, 342] on input "WE007474A" at bounding box center [784, 349] width 733 height 36
type input "WE007474A"
click at [1144, 462] on button "Update" at bounding box center [1115, 472] width 87 height 36
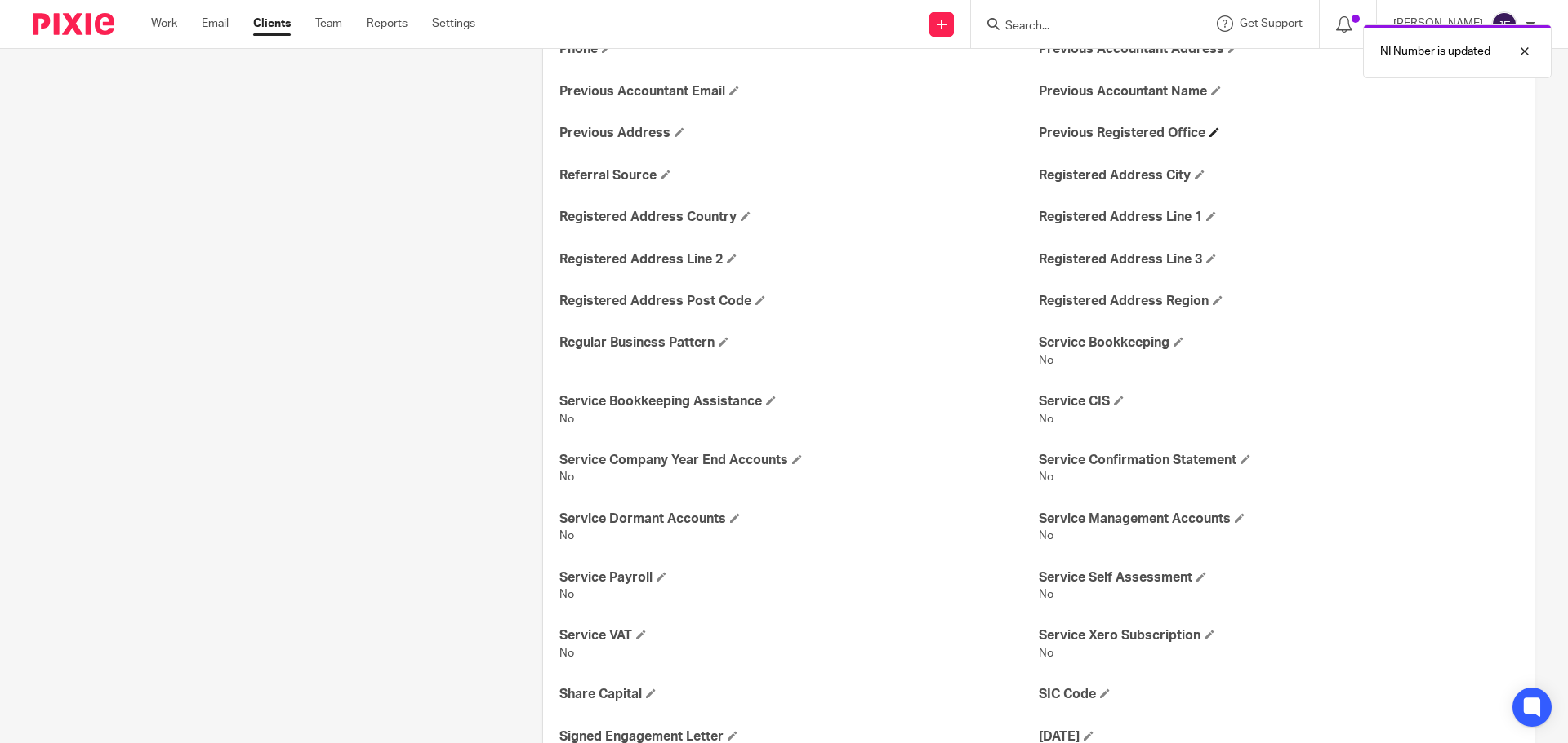
scroll to position [1674, 0]
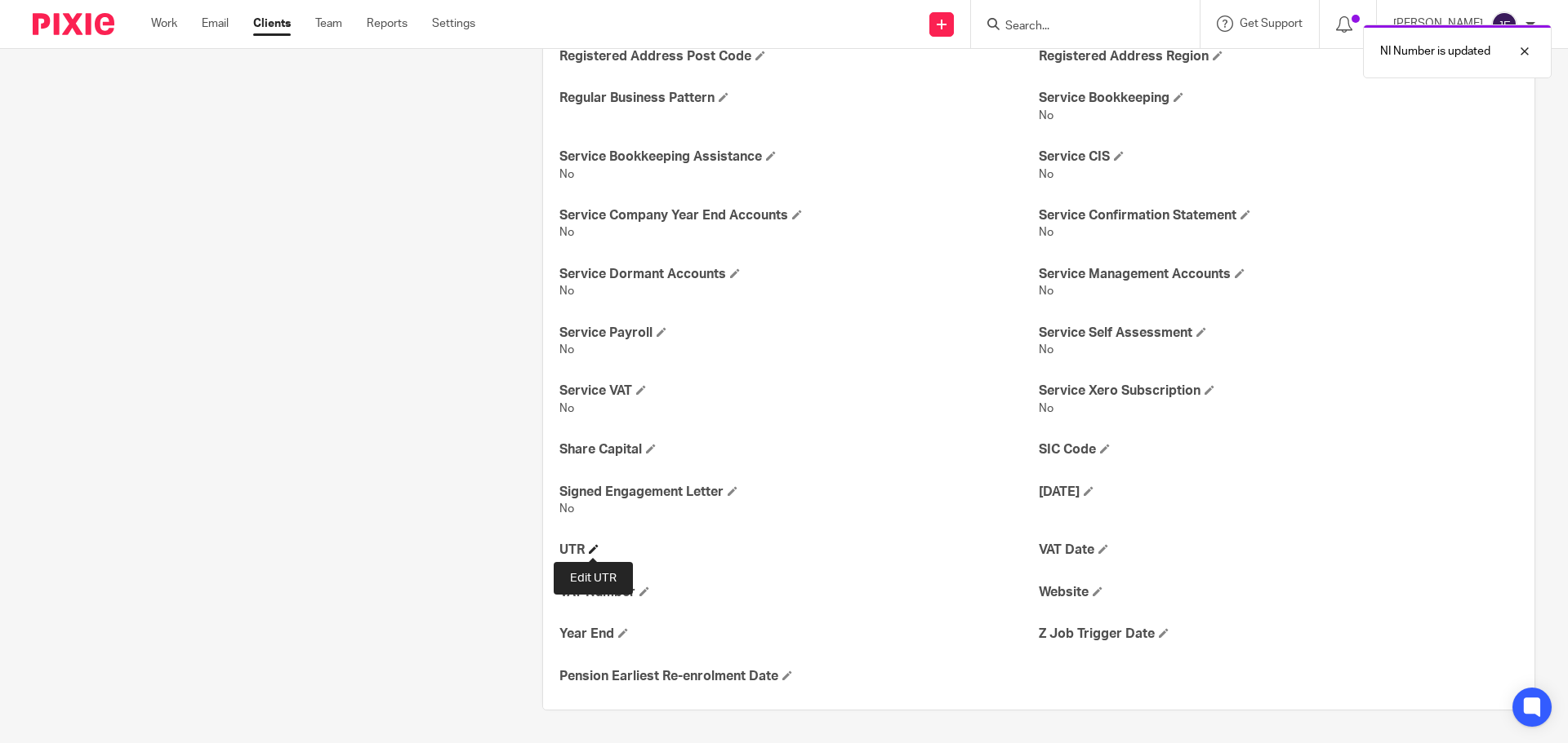
click at [592, 544] on span at bounding box center [594, 549] width 9 height 9
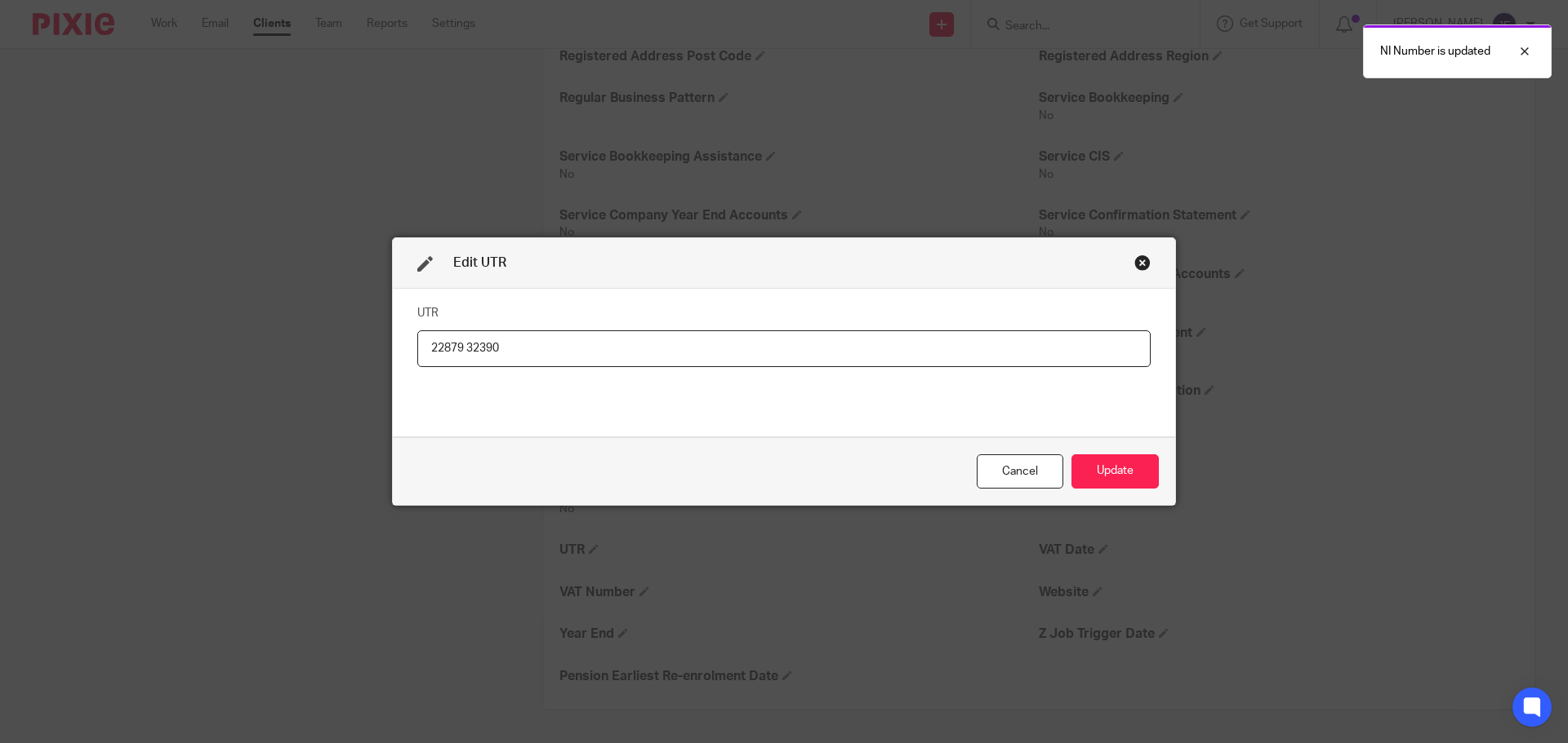
click at [467, 350] on input "22879 32390" at bounding box center [784, 349] width 733 height 36
type input "2287932390"
click at [423, 343] on input "2287932390" at bounding box center [784, 349] width 733 height 36
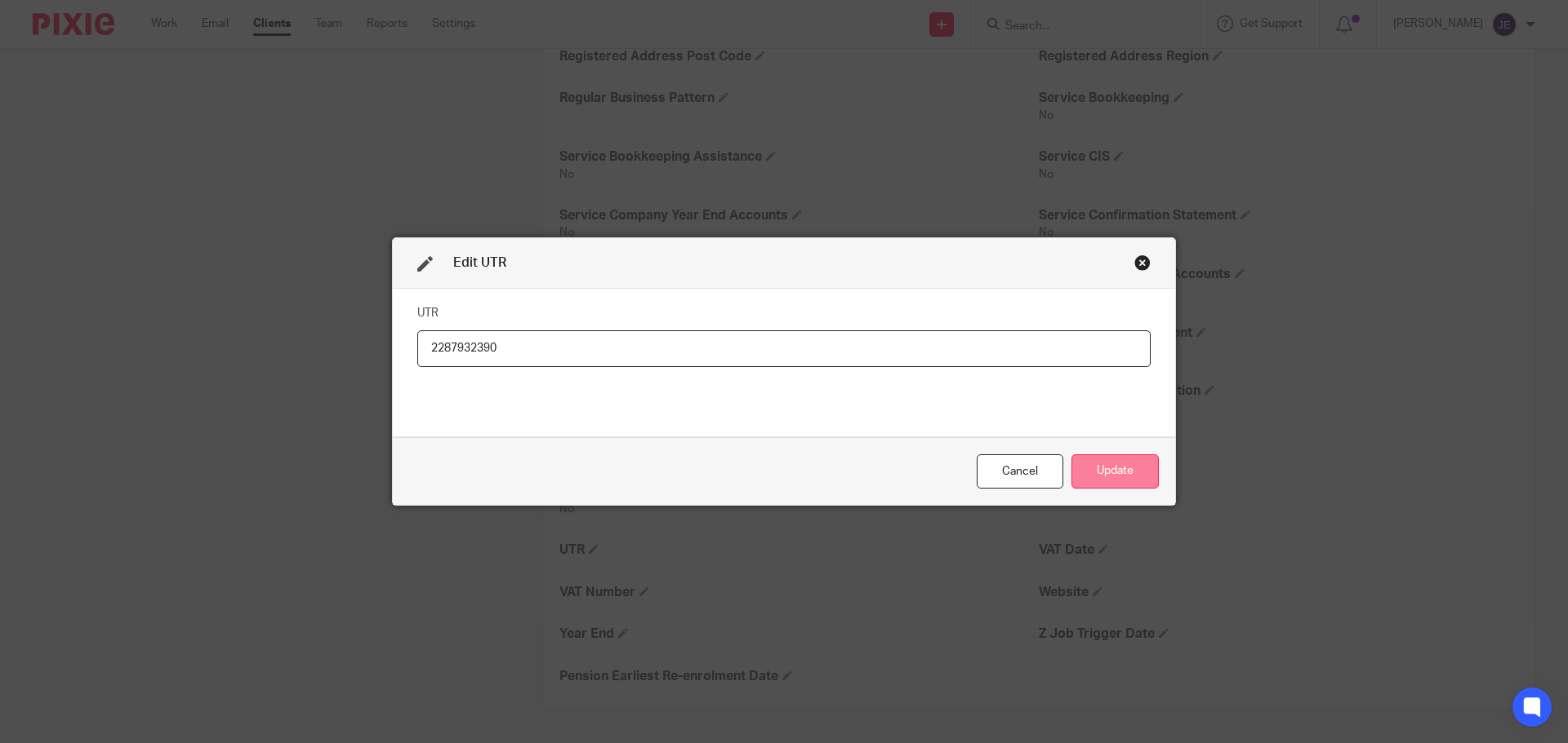
click at [1138, 469] on button "Update" at bounding box center [1115, 472] width 87 height 36
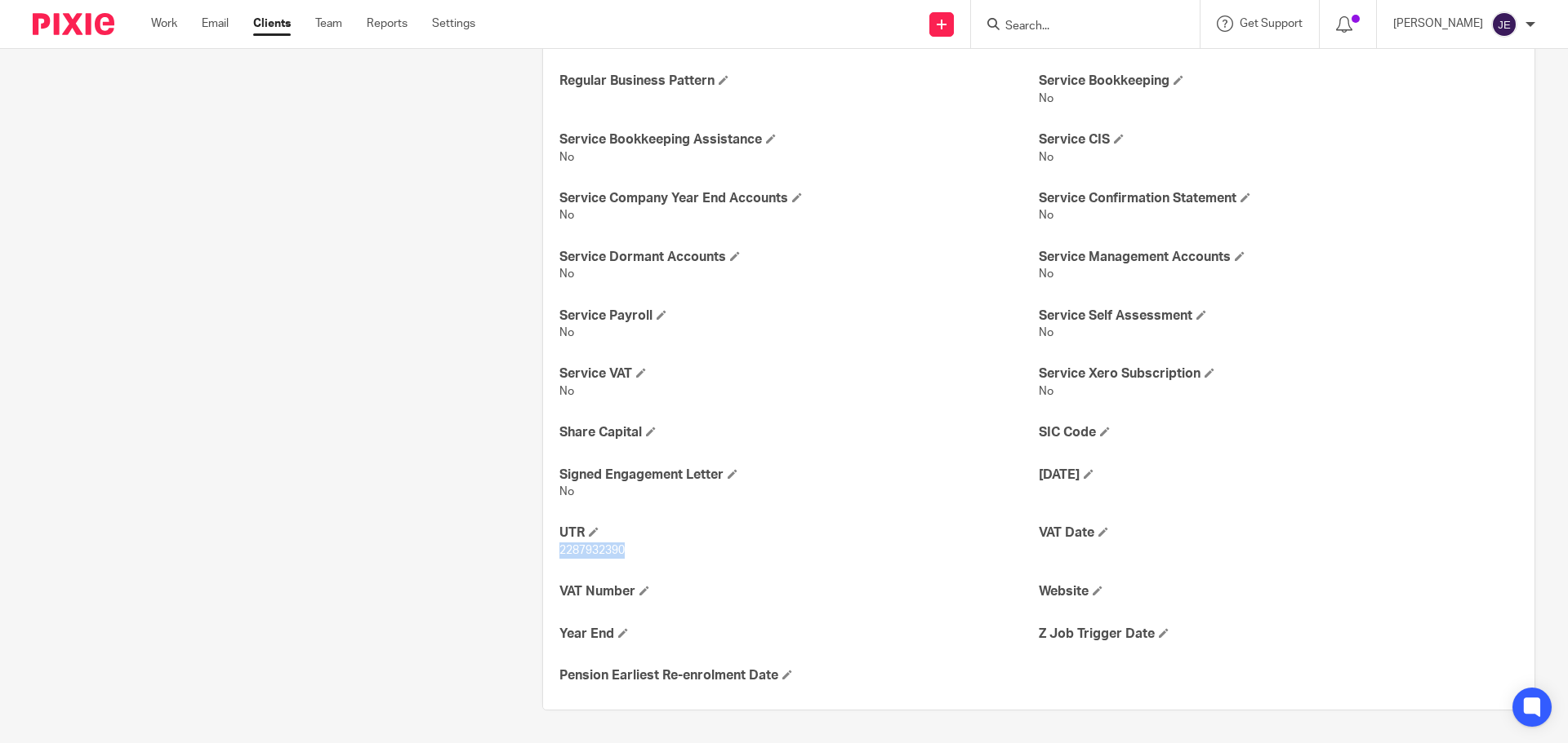
drag, startPoint x: 633, startPoint y: 563, endPoint x: 538, endPoint y: 569, distance: 95.2
copy span "2287932390"
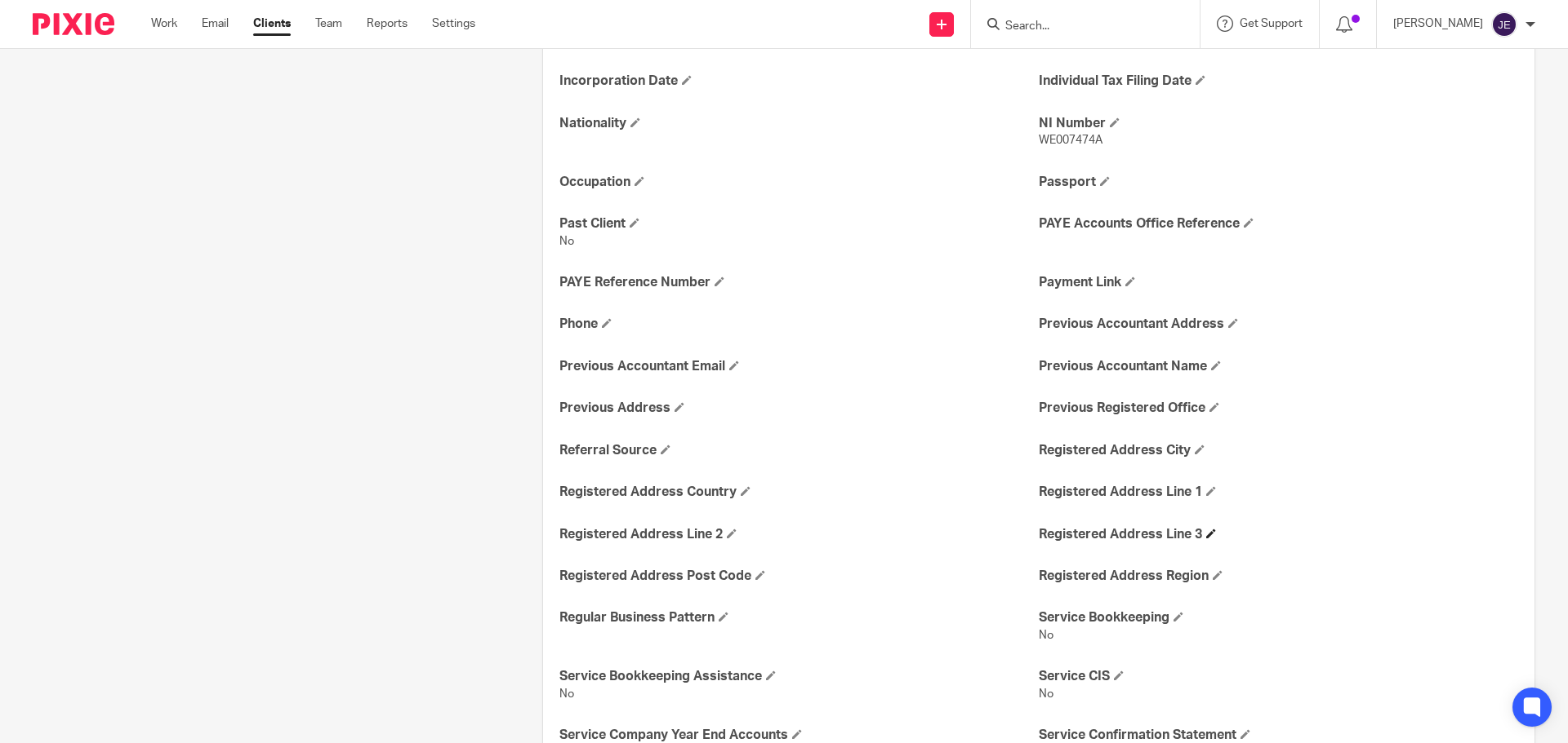
scroll to position [1103, 0]
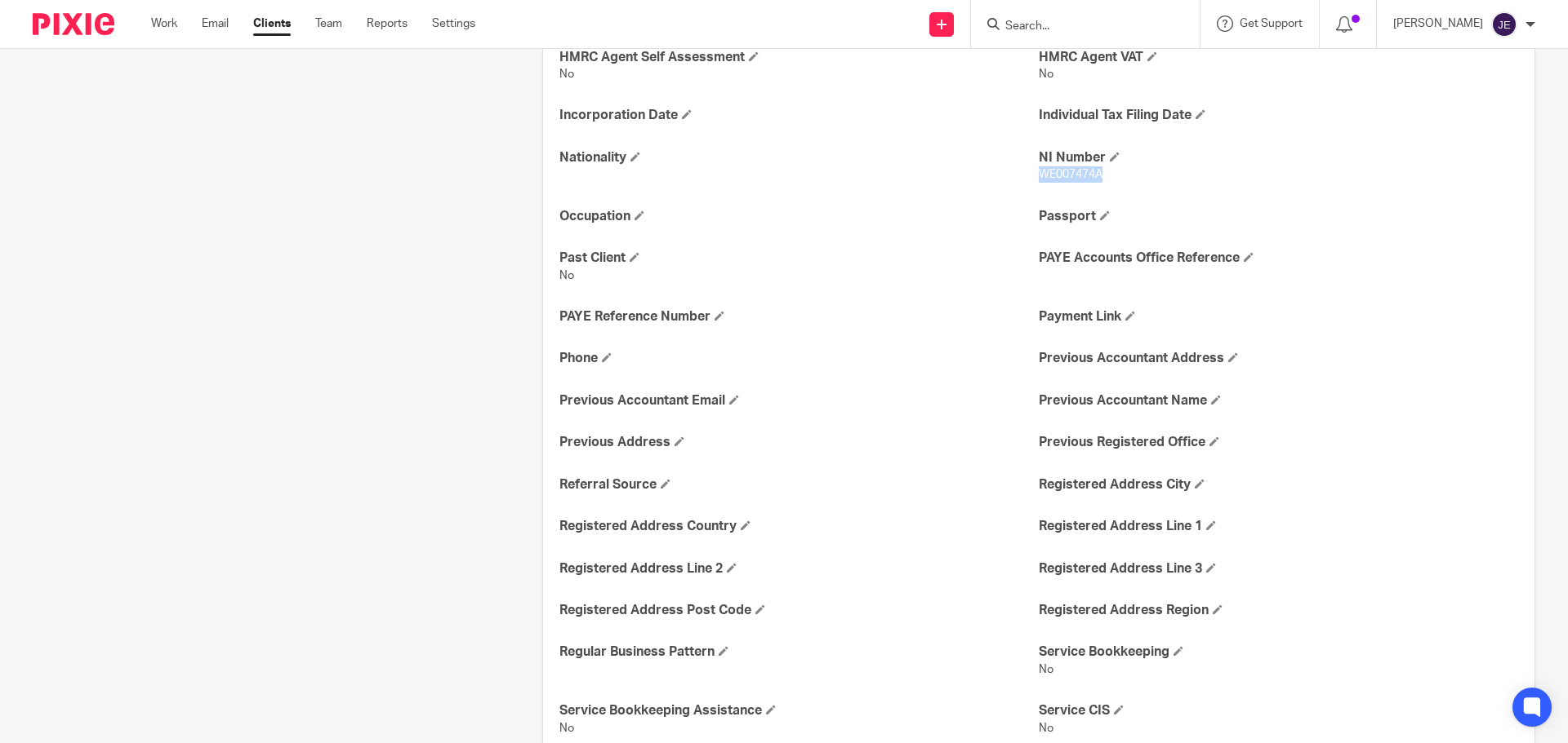
drag, startPoint x: 1109, startPoint y: 196, endPoint x: 1034, endPoint y: 195, distance: 75.0
click at [1039, 183] on p "WE007474A" at bounding box center [1278, 174] width 480 height 16
copy span "WE007474A"
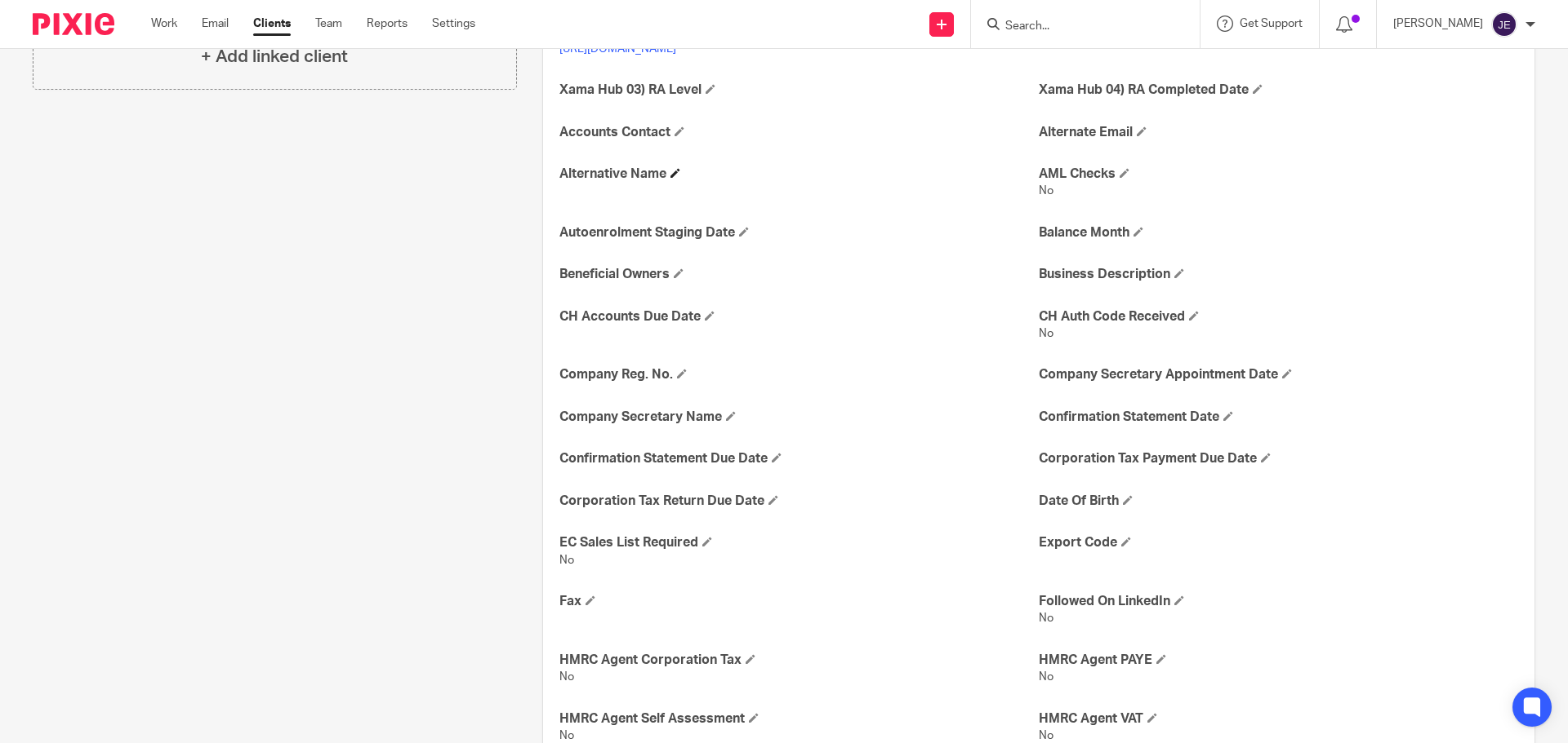
scroll to position [205, 0]
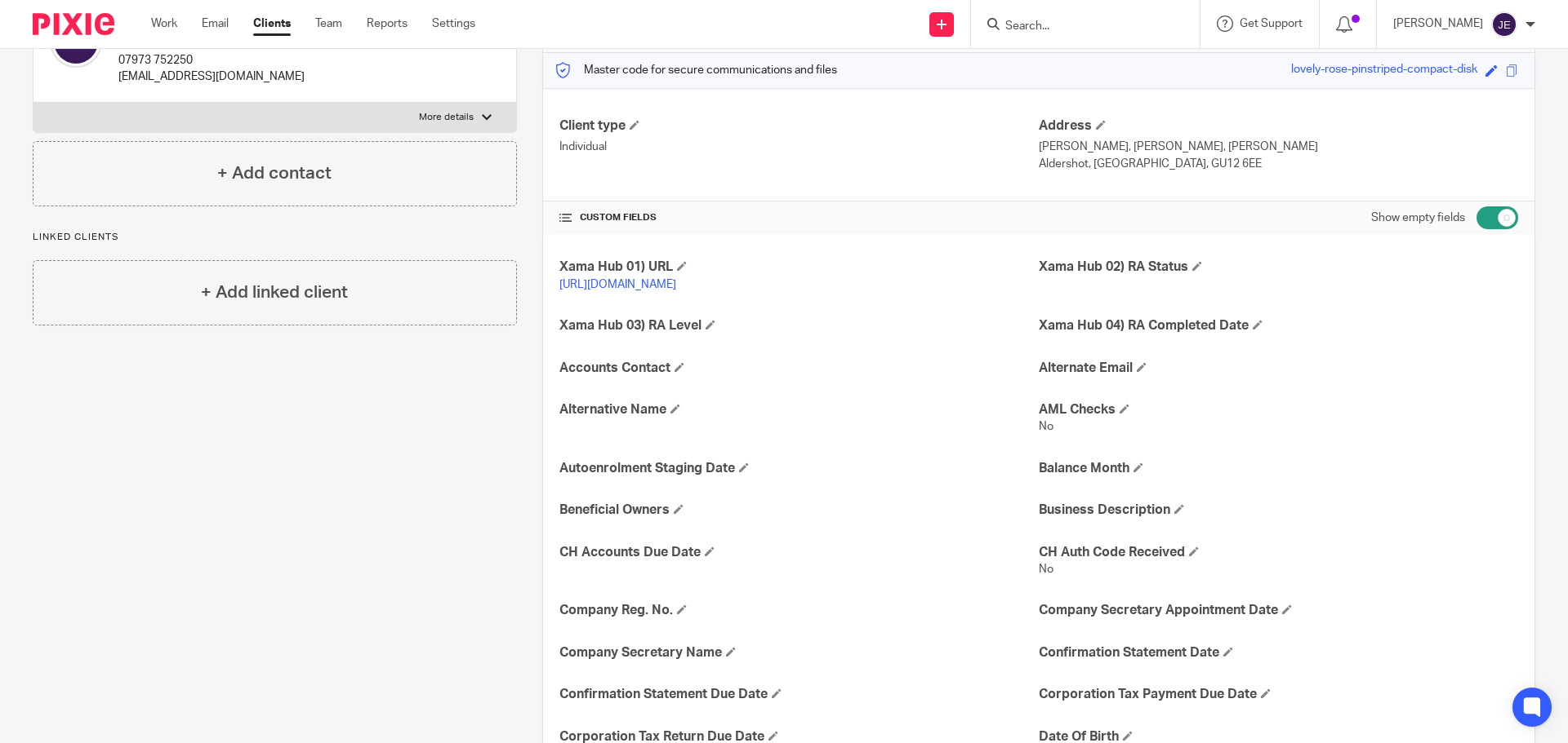
drag, startPoint x: 1144, startPoint y: 166, endPoint x: 1190, endPoint y: 164, distance: 46.0
click at [1190, 164] on p "Aldershot, Guildford, GU12 6EE" at bounding box center [1278, 164] width 480 height 16
copy p "U12 6EE"
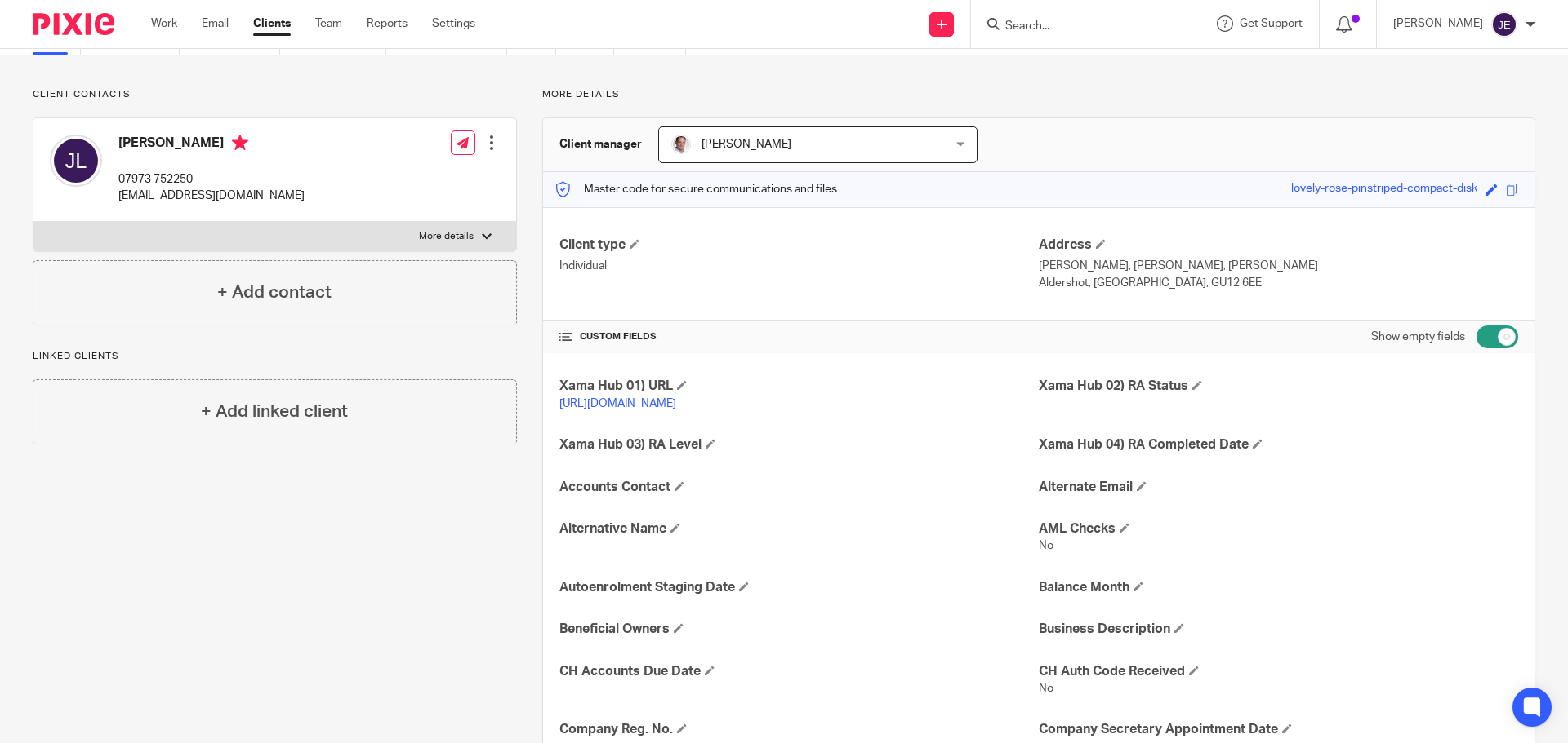
scroll to position [0, 0]
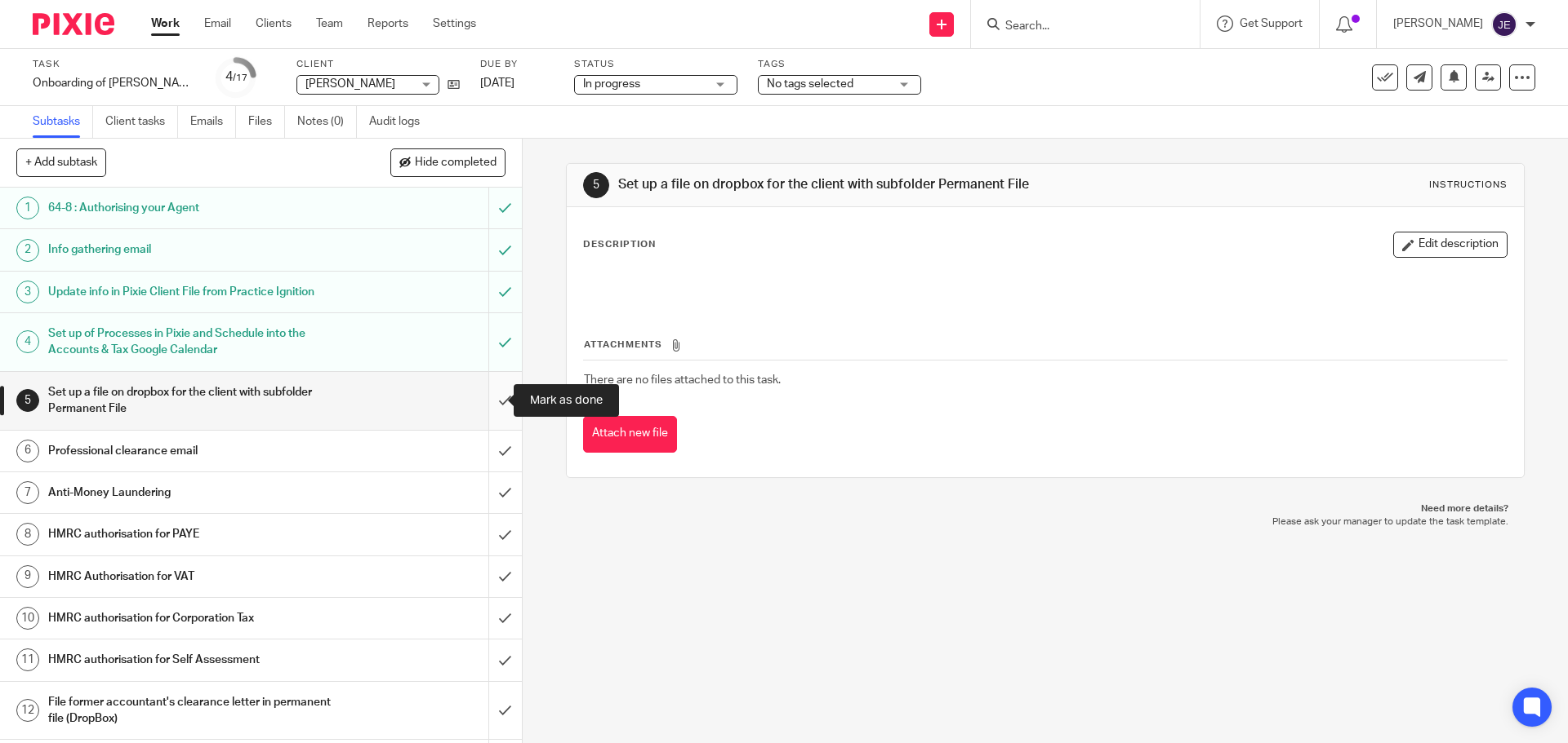
click at [496, 395] on input "submit" at bounding box center [261, 401] width 522 height 58
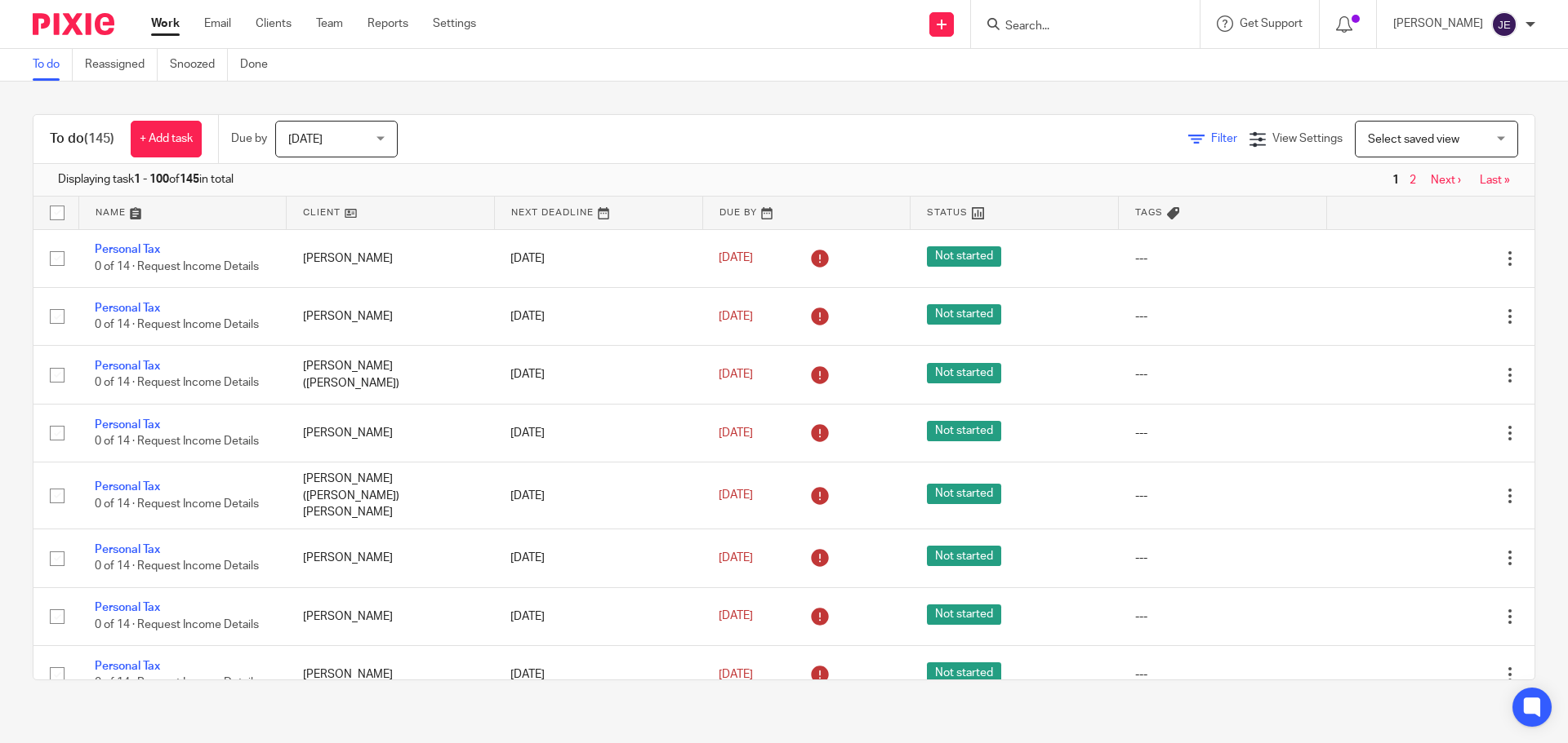
click at [1188, 142] on link "Filter" at bounding box center [1213, 138] width 49 height 11
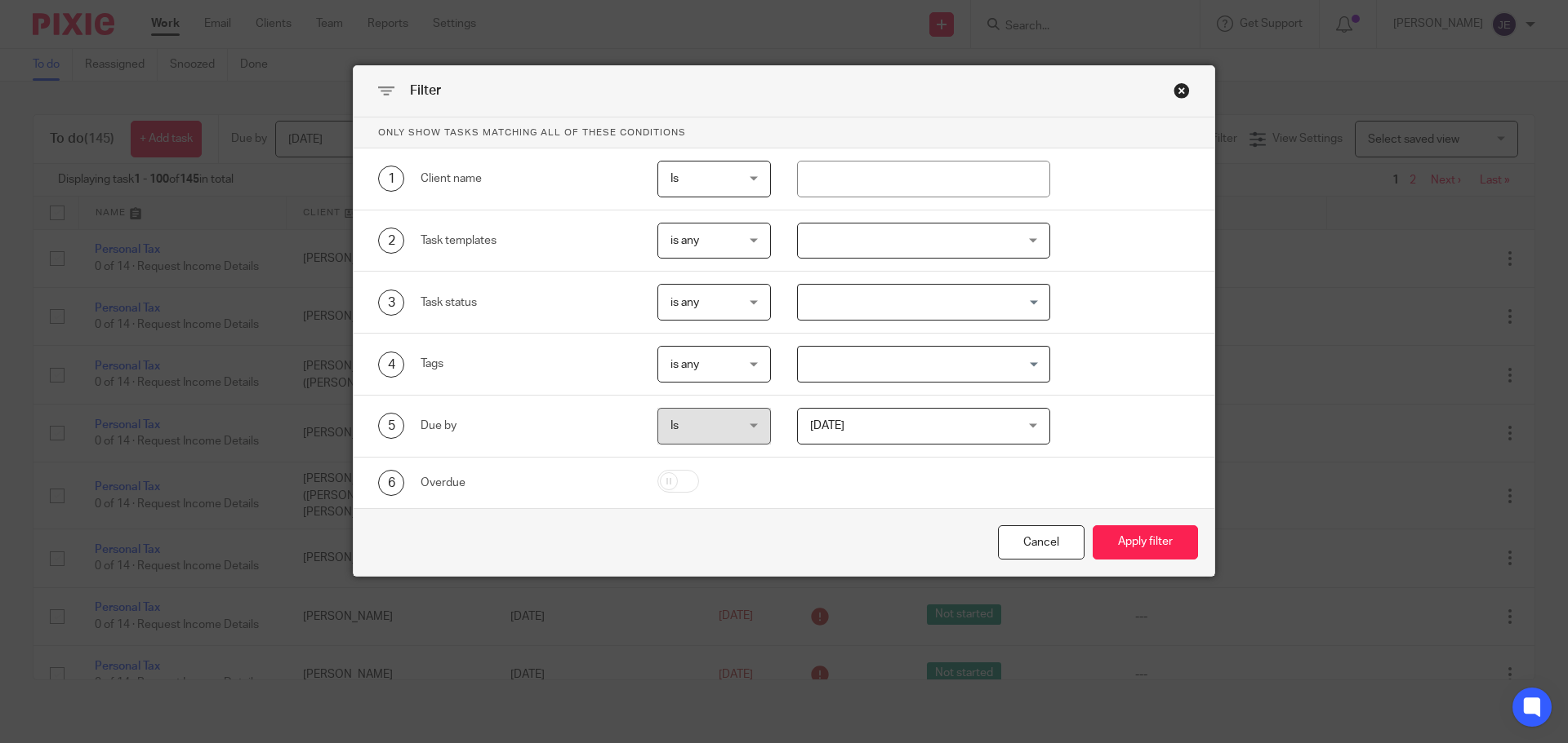
click at [862, 245] on div at bounding box center [924, 240] width 254 height 36
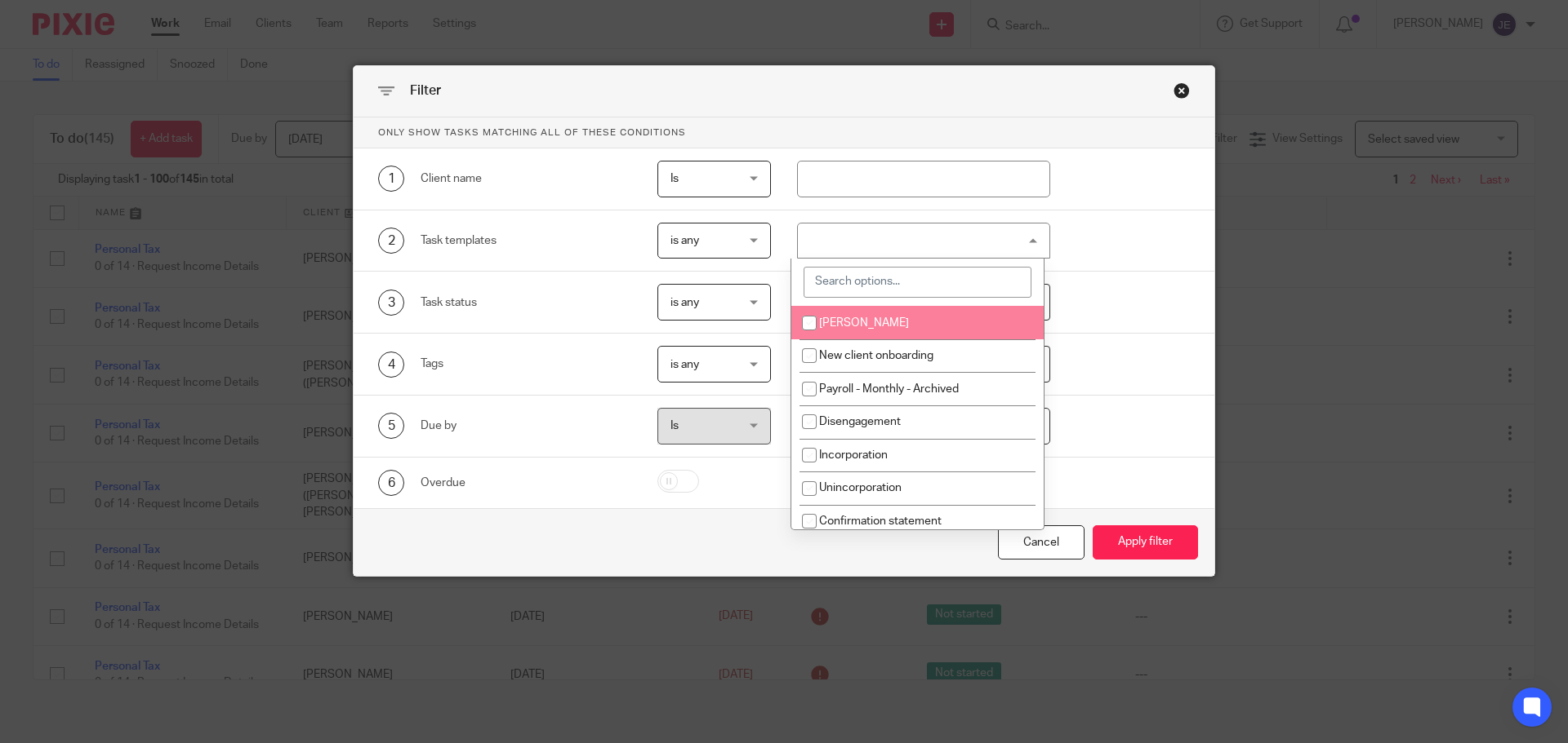
click at [853, 289] on input "search" at bounding box center [917, 282] width 228 height 31
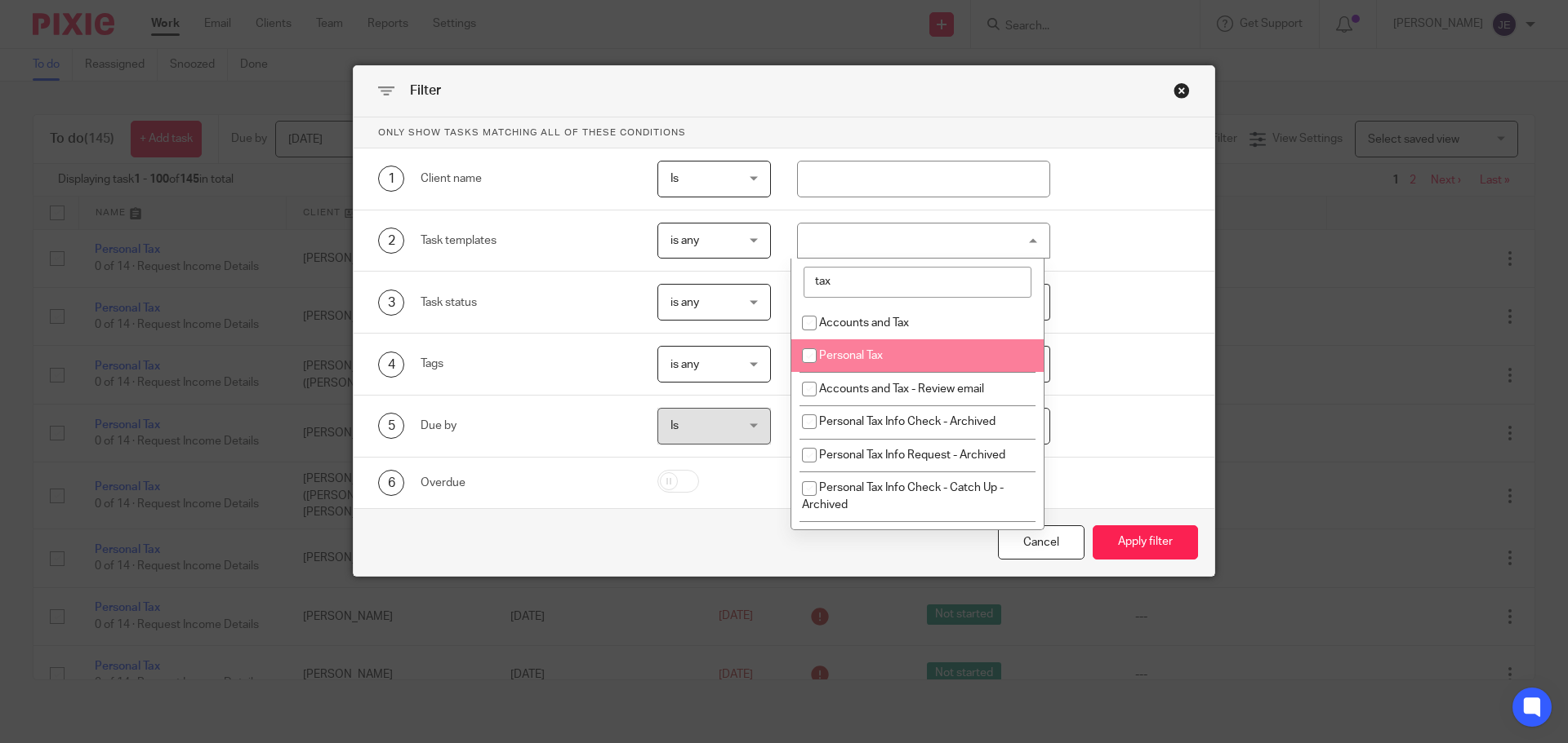
type input "tax"
click at [843, 366] on li "Personal Tax" at bounding box center [917, 356] width 252 height 34
checkbox input "true"
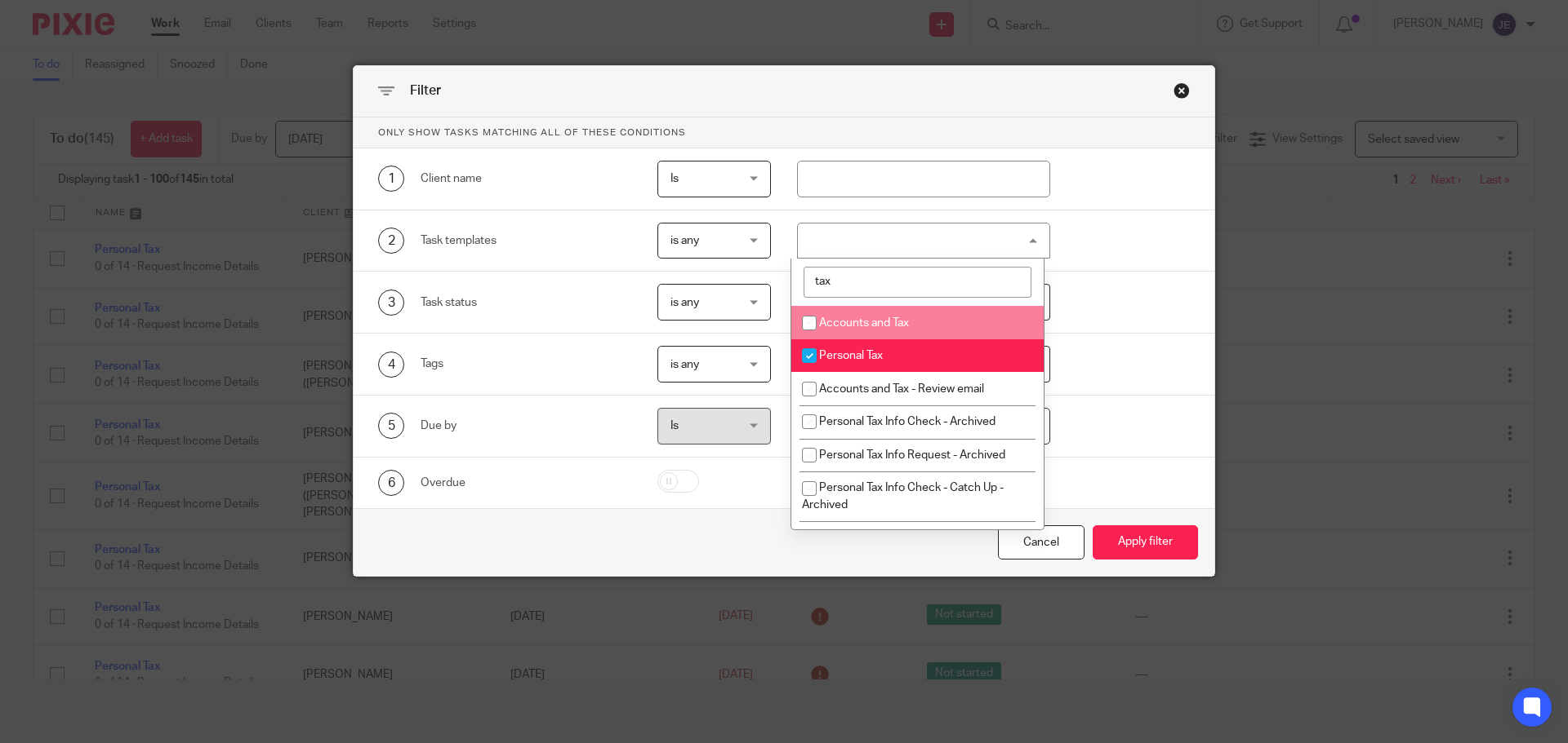
click at [727, 240] on span "is any" at bounding box center [711, 240] width 80 height 35
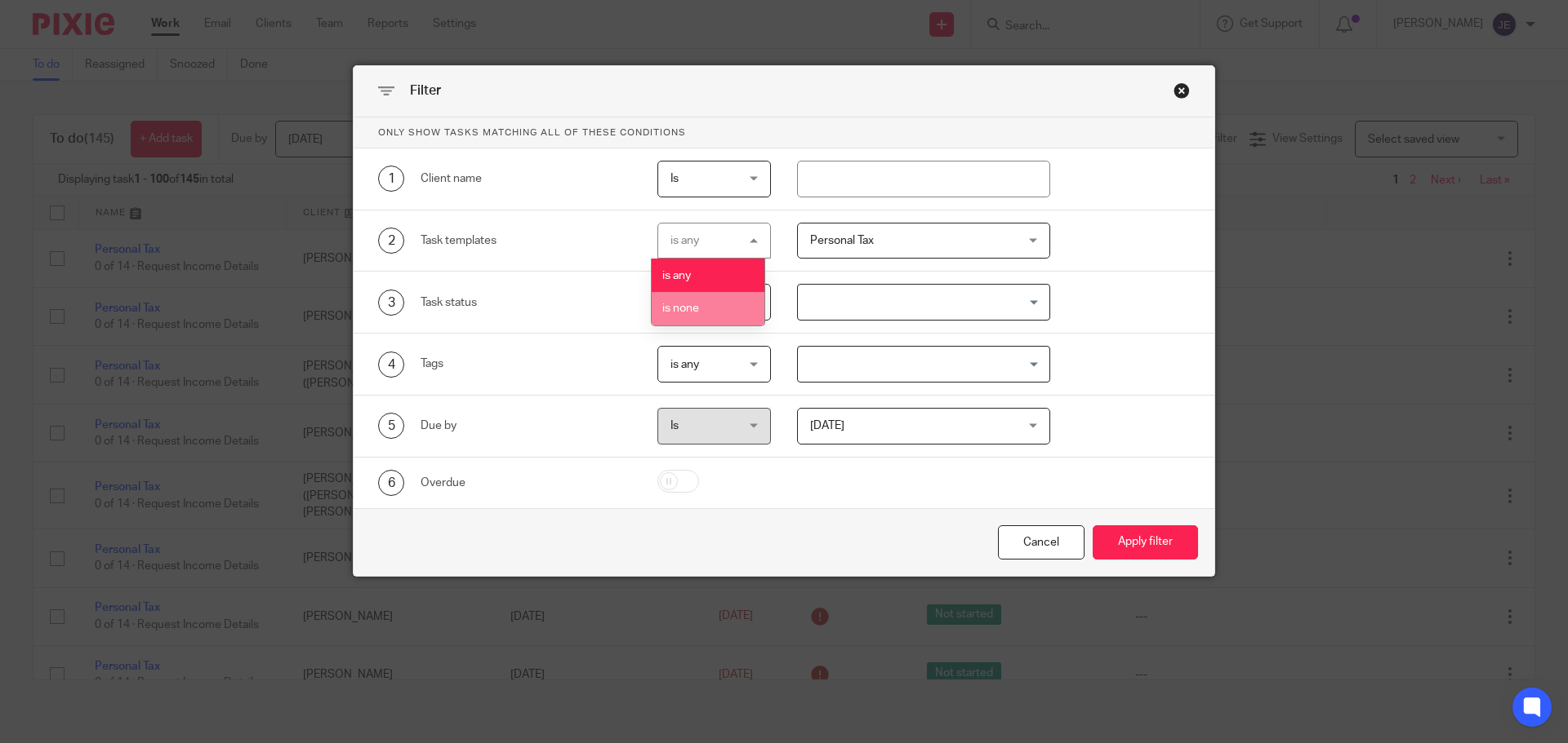
click at [686, 305] on span "is none" at bounding box center [680, 308] width 36 height 11
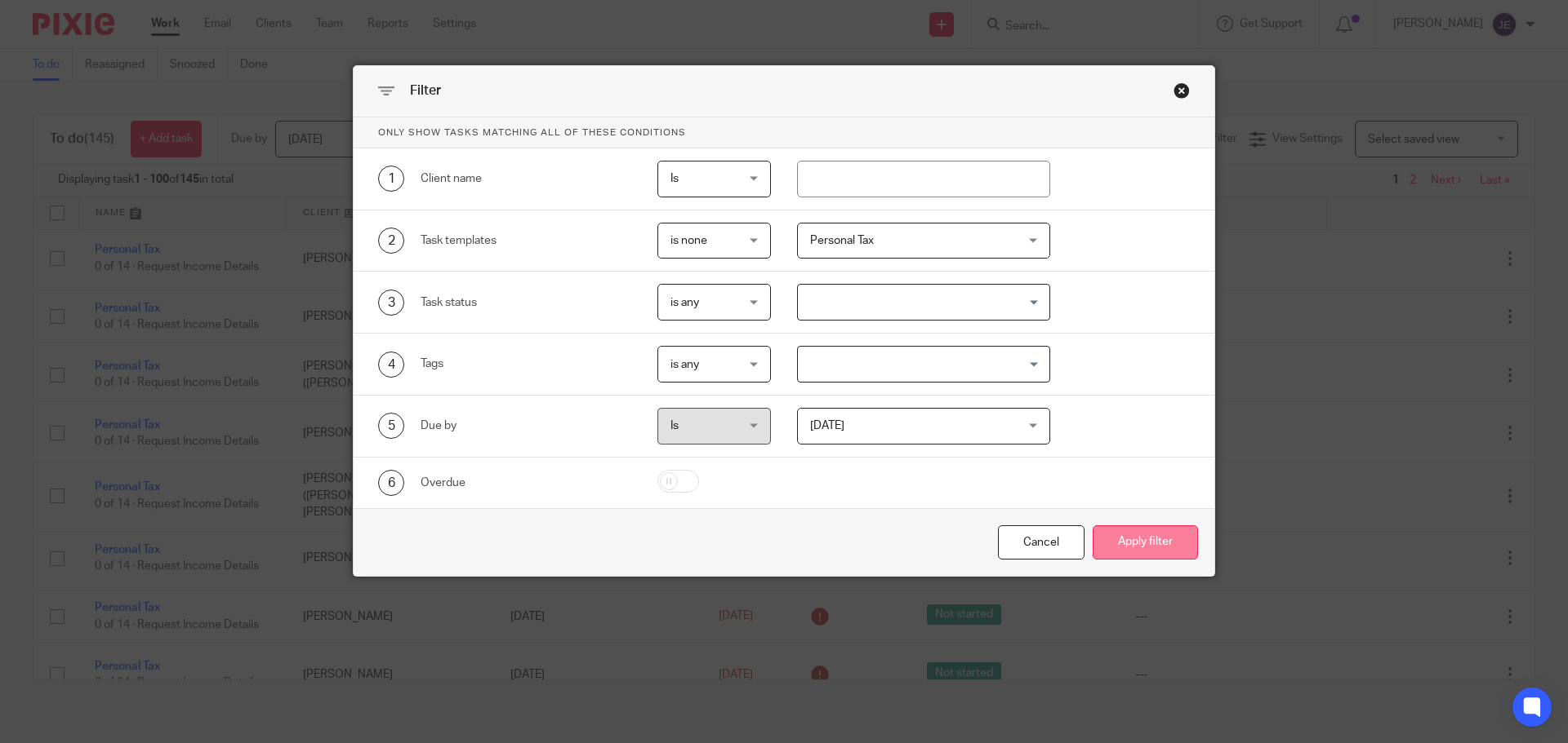
click at [1142, 549] on button "Apply filter" at bounding box center [1144, 543] width 106 height 36
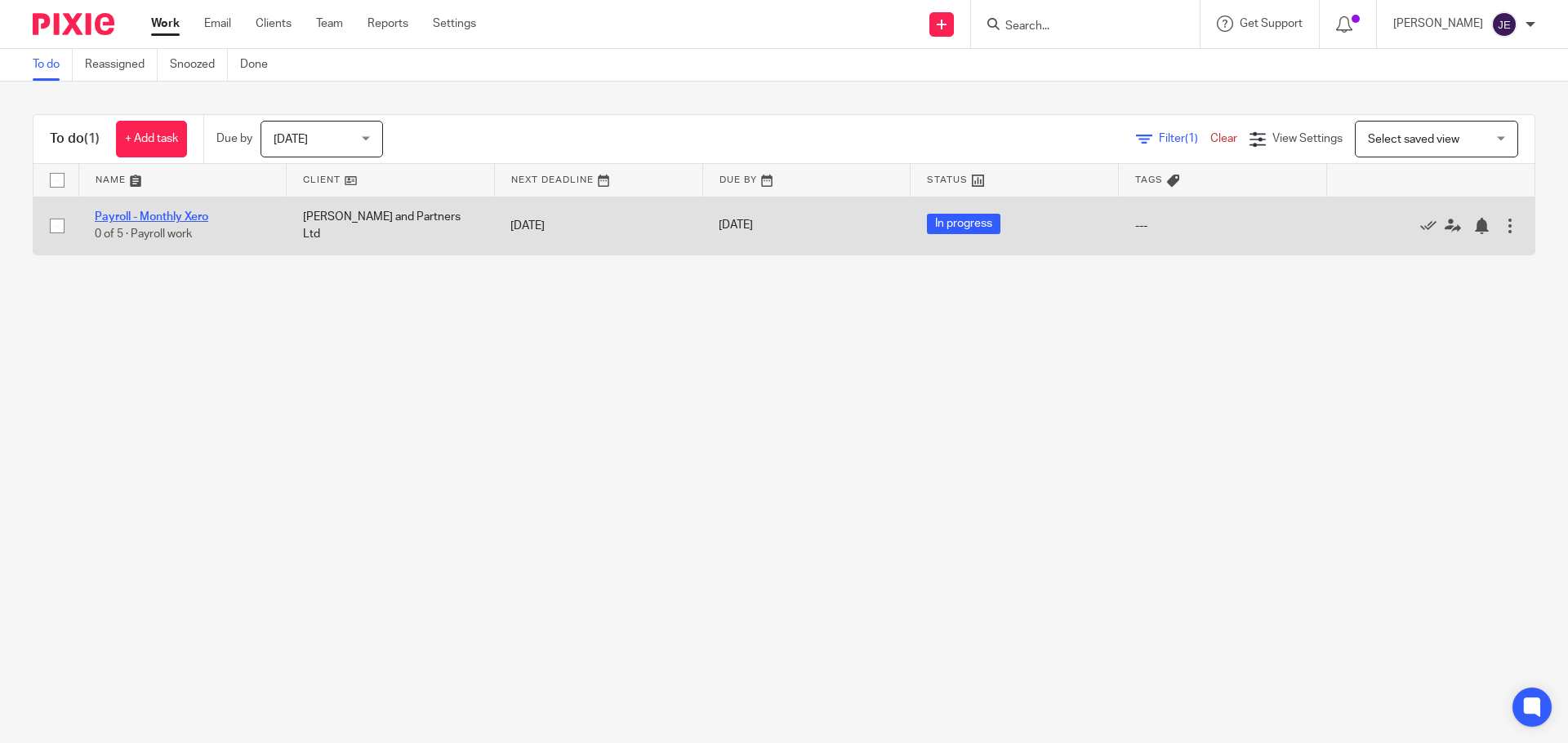
click at [180, 217] on link "Payroll - Monthly Xero" at bounding box center [151, 217] width 113 height 11
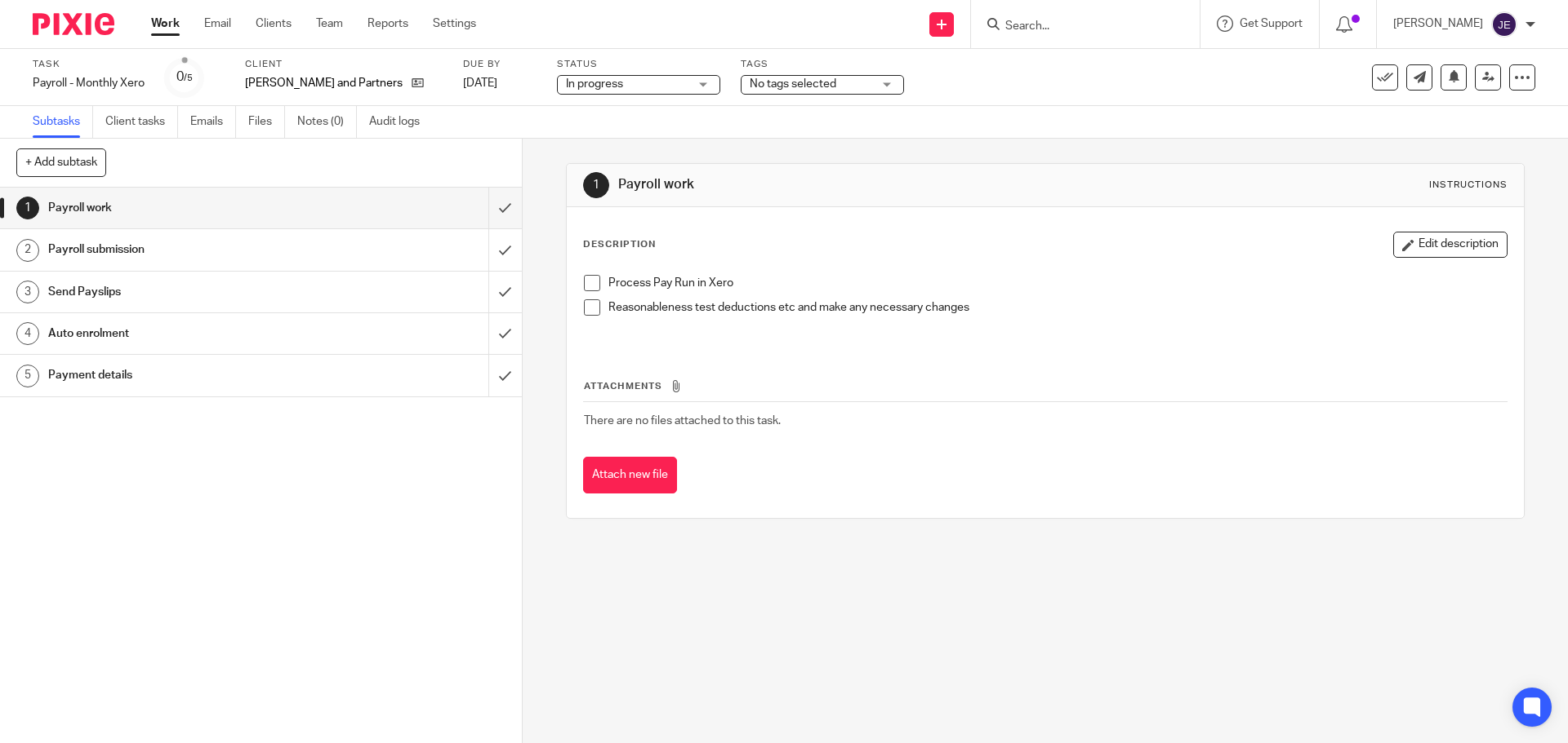
click at [590, 280] on span at bounding box center [591, 282] width 16 height 16
click at [584, 317] on li "Reasonableness test deductions etc and make any necessary changes" at bounding box center [1044, 316] width 922 height 34
click at [589, 307] on span at bounding box center [591, 307] width 16 height 16
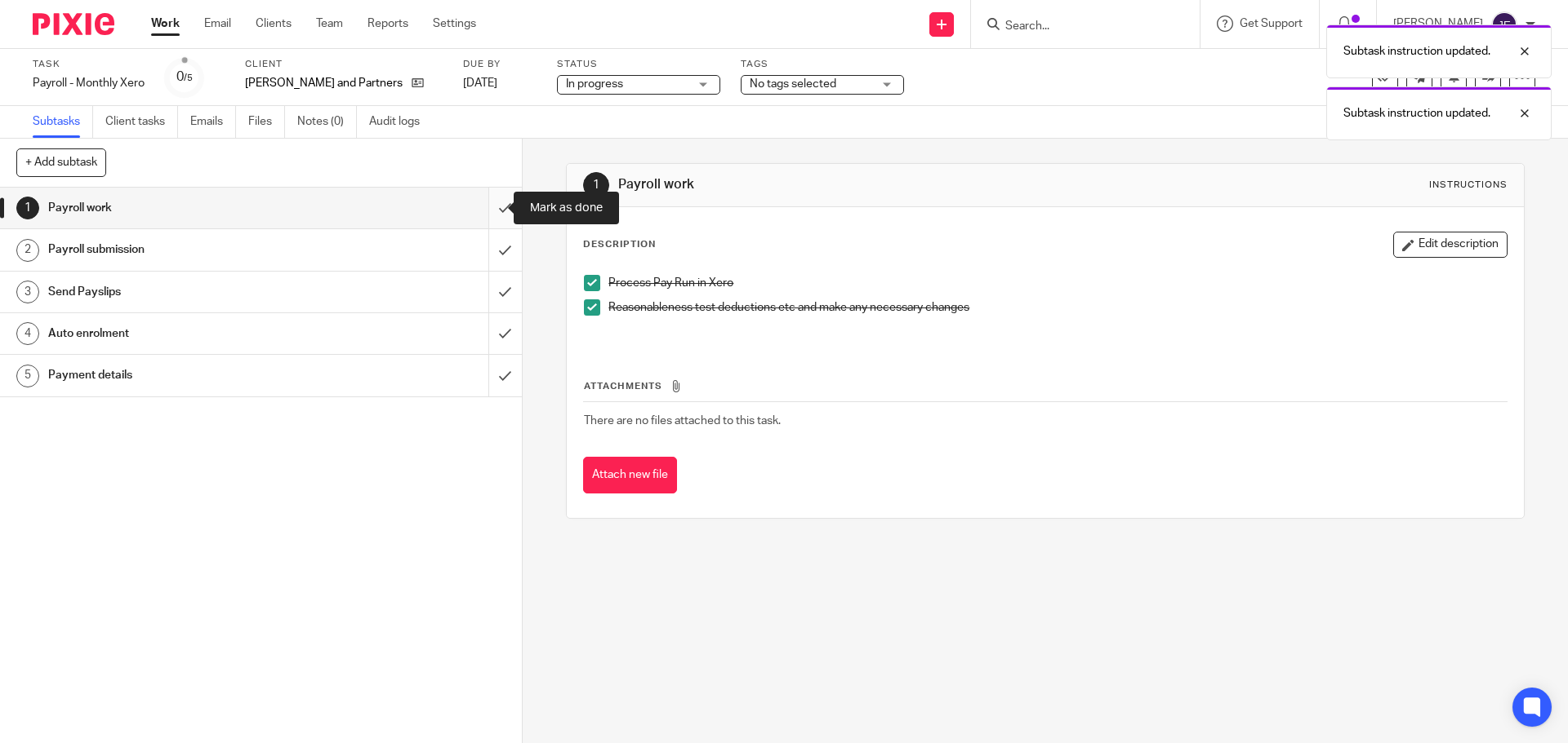
click at [482, 199] on input "submit" at bounding box center [261, 208] width 522 height 41
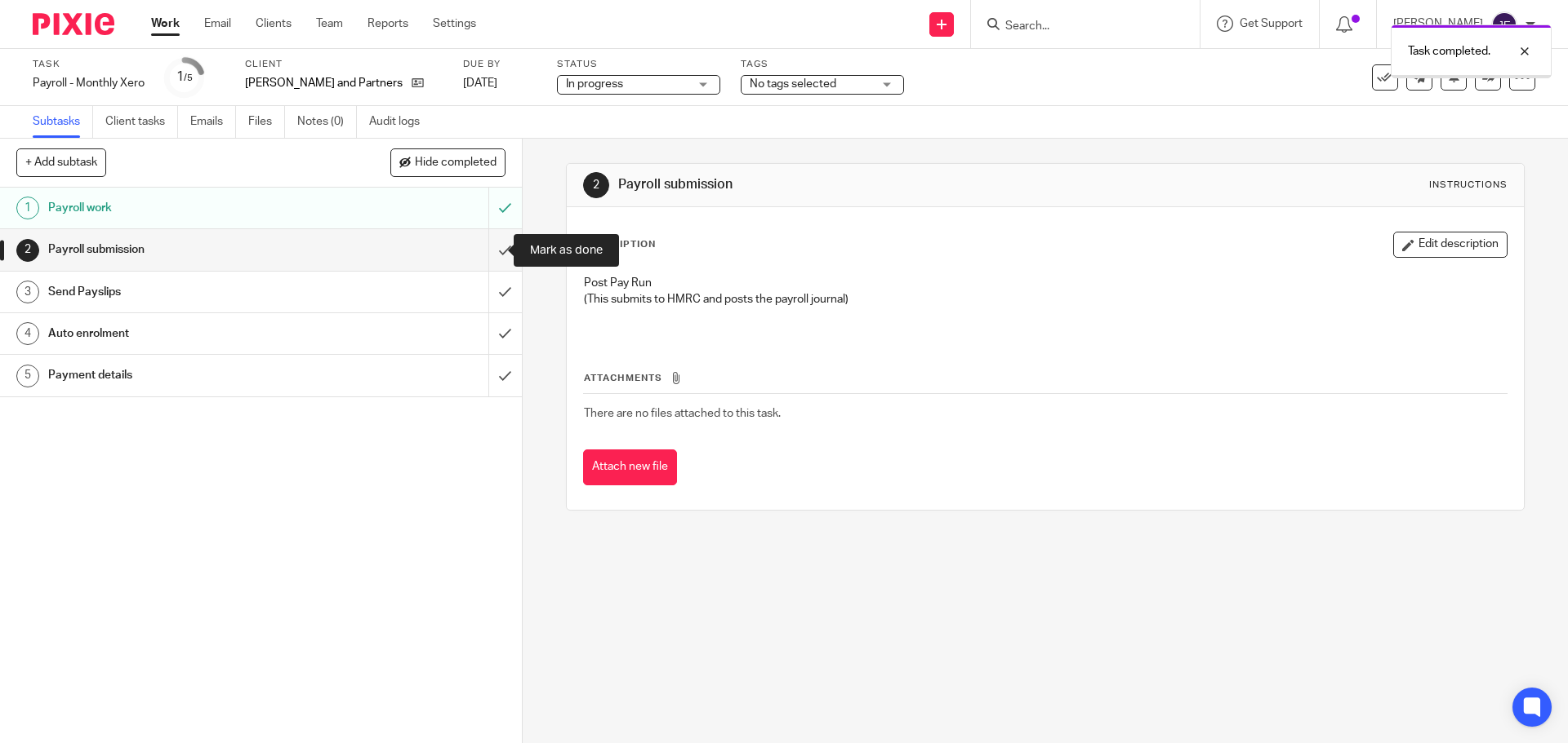
click at [489, 248] on input "submit" at bounding box center [261, 250] width 522 height 41
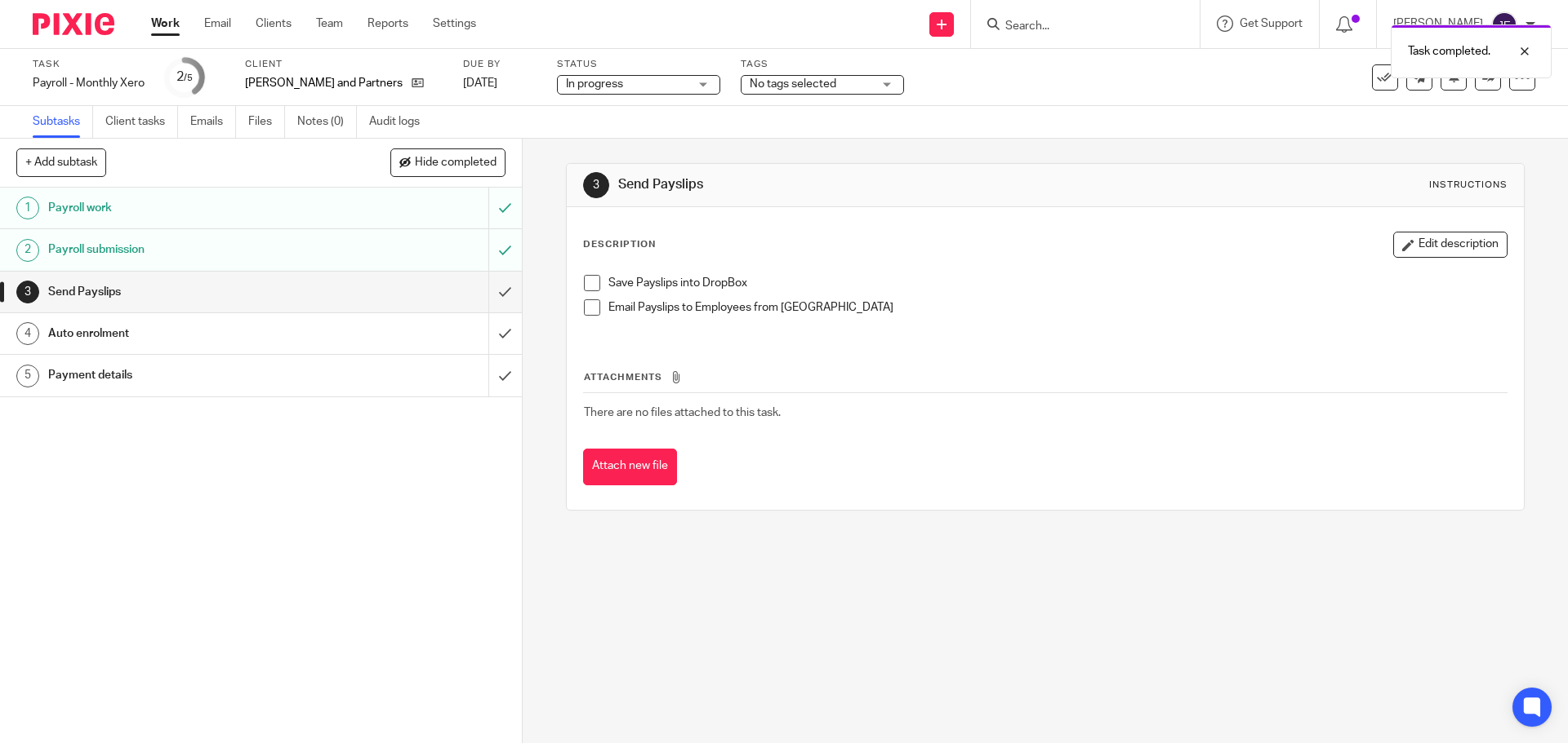
click at [583, 280] on span at bounding box center [591, 282] width 16 height 16
click at [585, 303] on span at bounding box center [591, 307] width 16 height 16
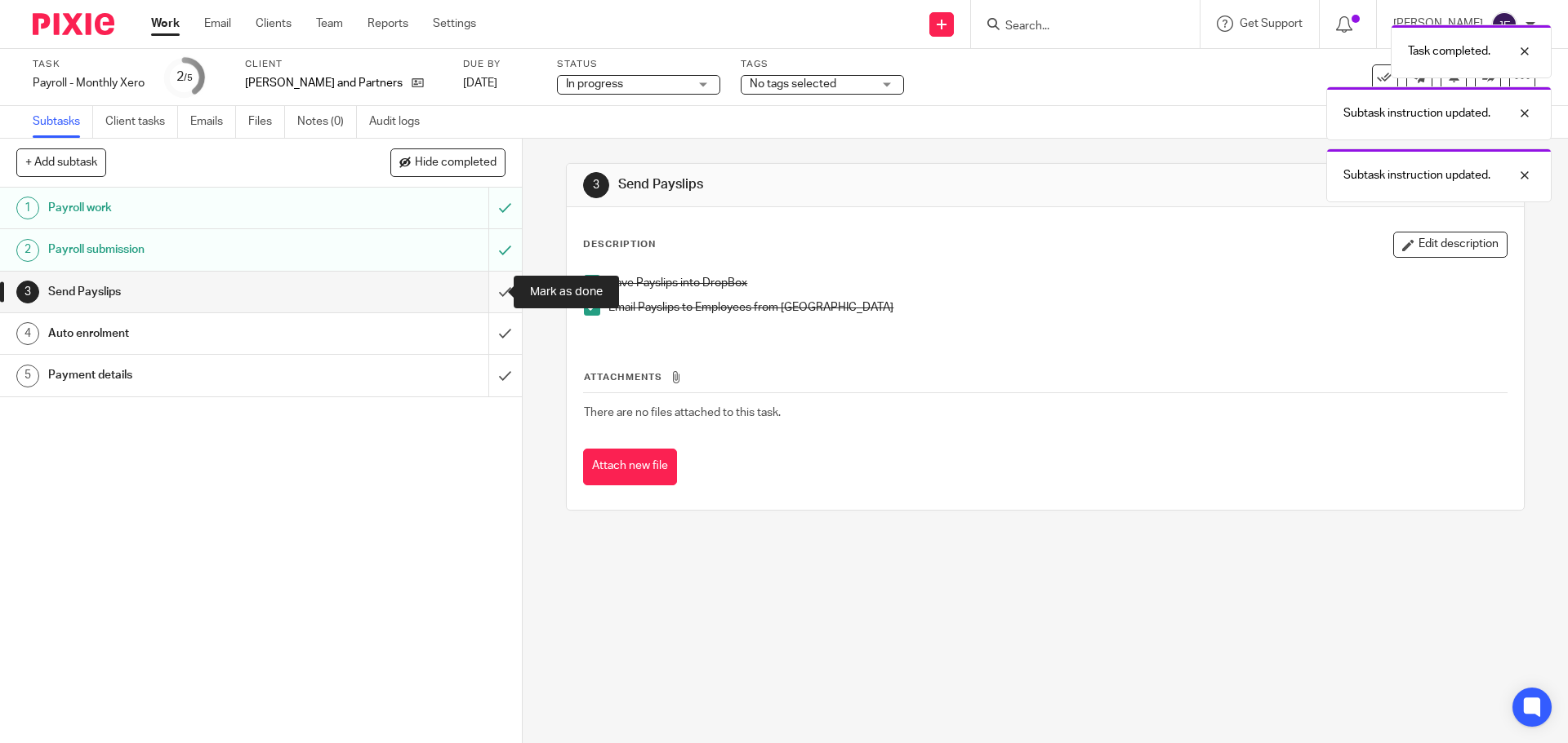
click at [482, 281] on input "submit" at bounding box center [261, 293] width 522 height 41
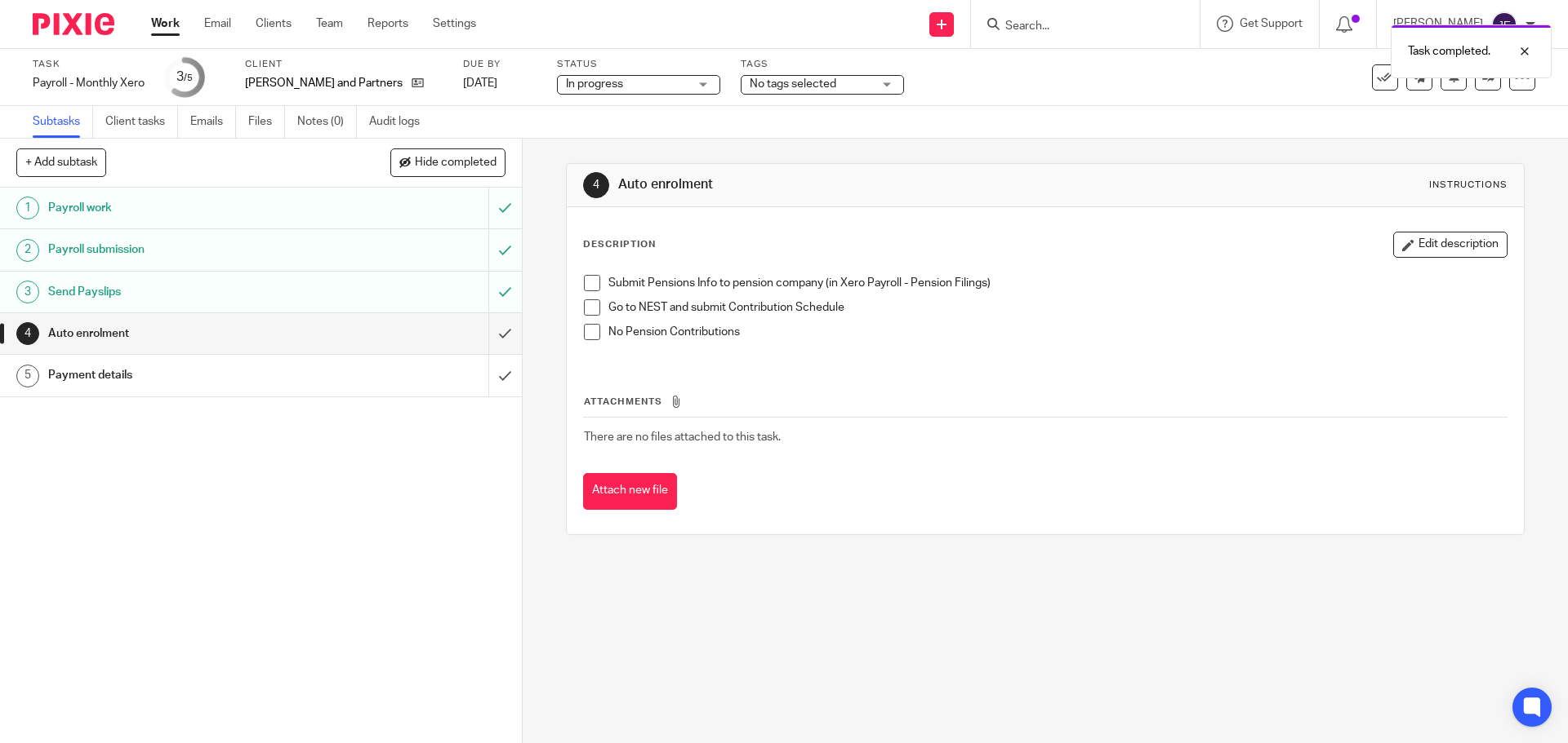
click at [589, 282] on span at bounding box center [591, 282] width 16 height 16
click at [583, 296] on li "Submit Pensions Info to pension company (in Xero Payroll - Pension Filings)" at bounding box center [1044, 287] width 922 height 24
click at [590, 307] on span at bounding box center [591, 307] width 16 height 16
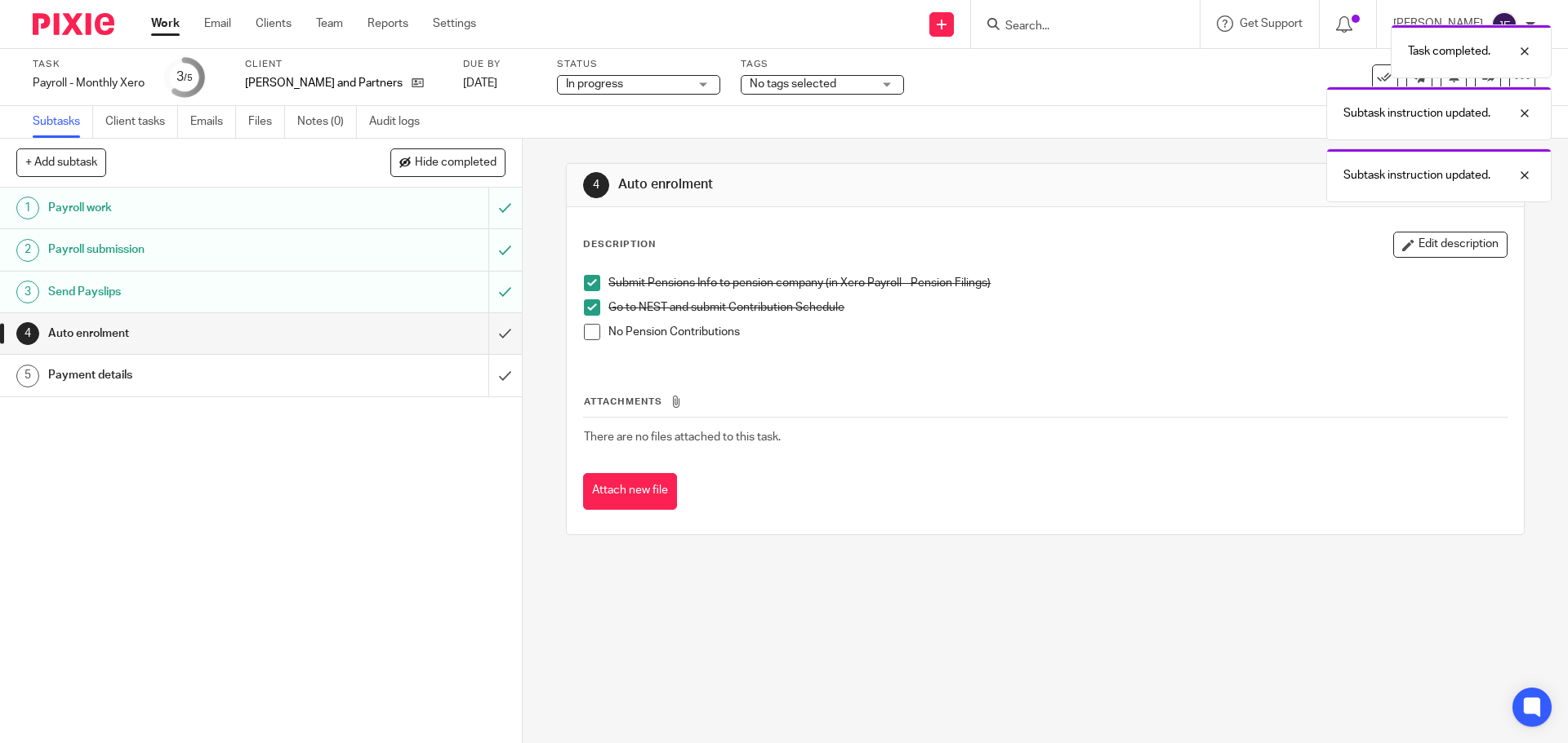
click at [586, 325] on span at bounding box center [591, 332] width 16 height 16
click at [492, 335] on input "submit" at bounding box center [261, 334] width 522 height 41
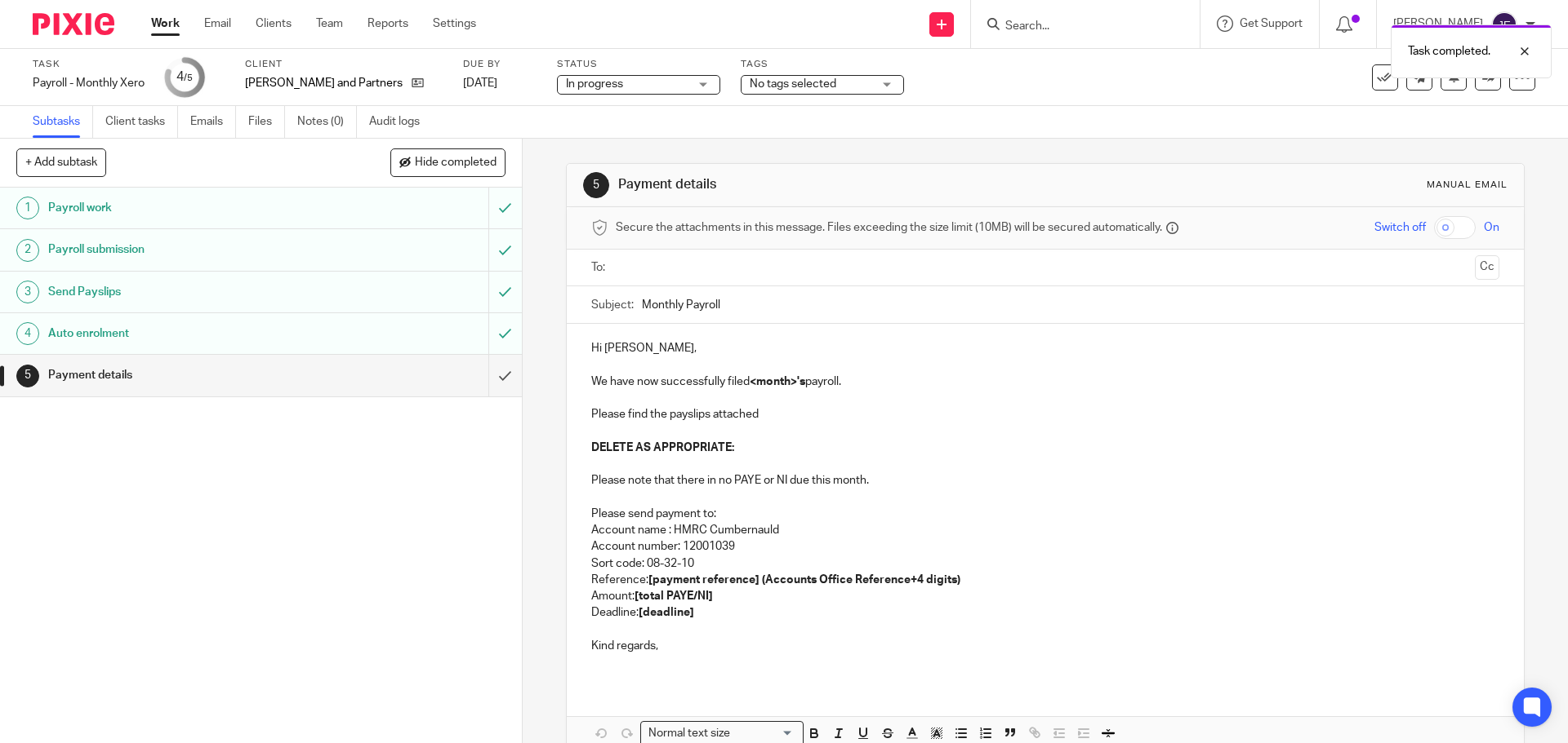
click at [777, 380] on strong "<month>'s" at bounding box center [777, 382] width 55 height 11
drag, startPoint x: 795, startPoint y: 383, endPoint x: 749, endPoint y: 383, distance: 46.0
click at [750, 383] on strong "<month>'s" at bounding box center [777, 382] width 55 height 11
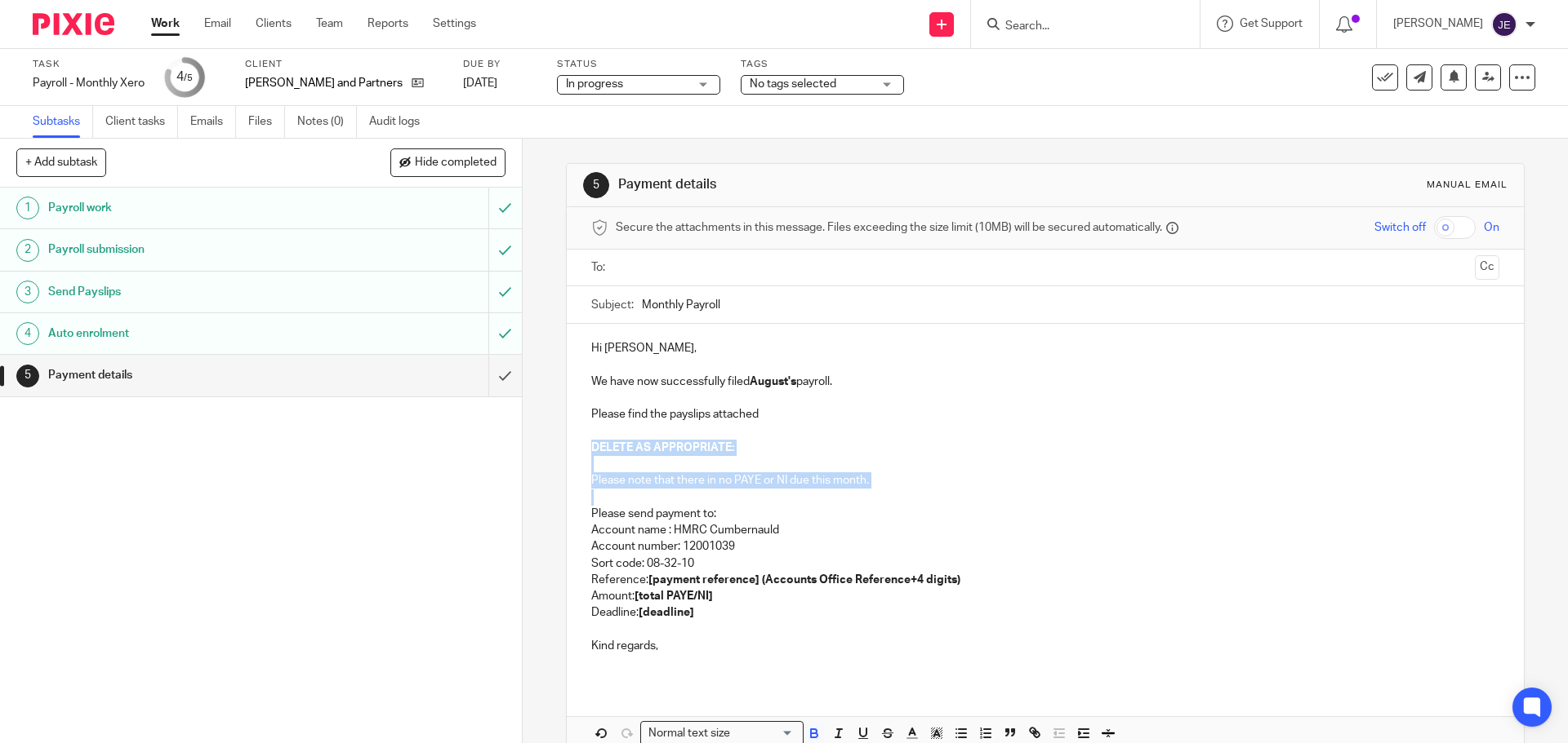
drag, startPoint x: 589, startPoint y: 443, endPoint x: 885, endPoint y: 491, distance: 299.9
click at [885, 491] on div "Hi David, We have now successfully filed August's payroll. Please find the pays…" at bounding box center [1044, 504] width 957 height 359
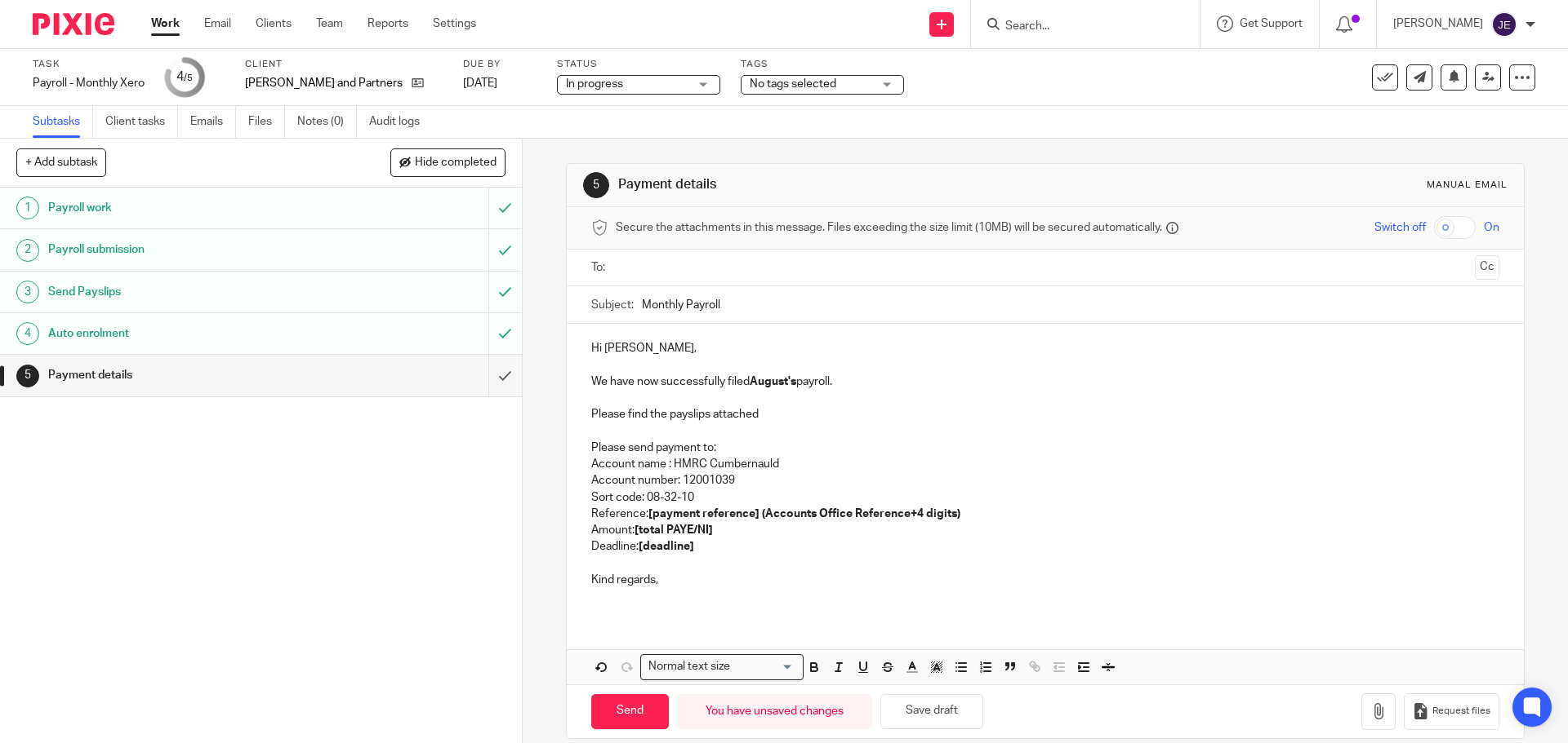
click at [791, 410] on p "Please find the payslips attached" at bounding box center [1044, 414] width 907 height 16
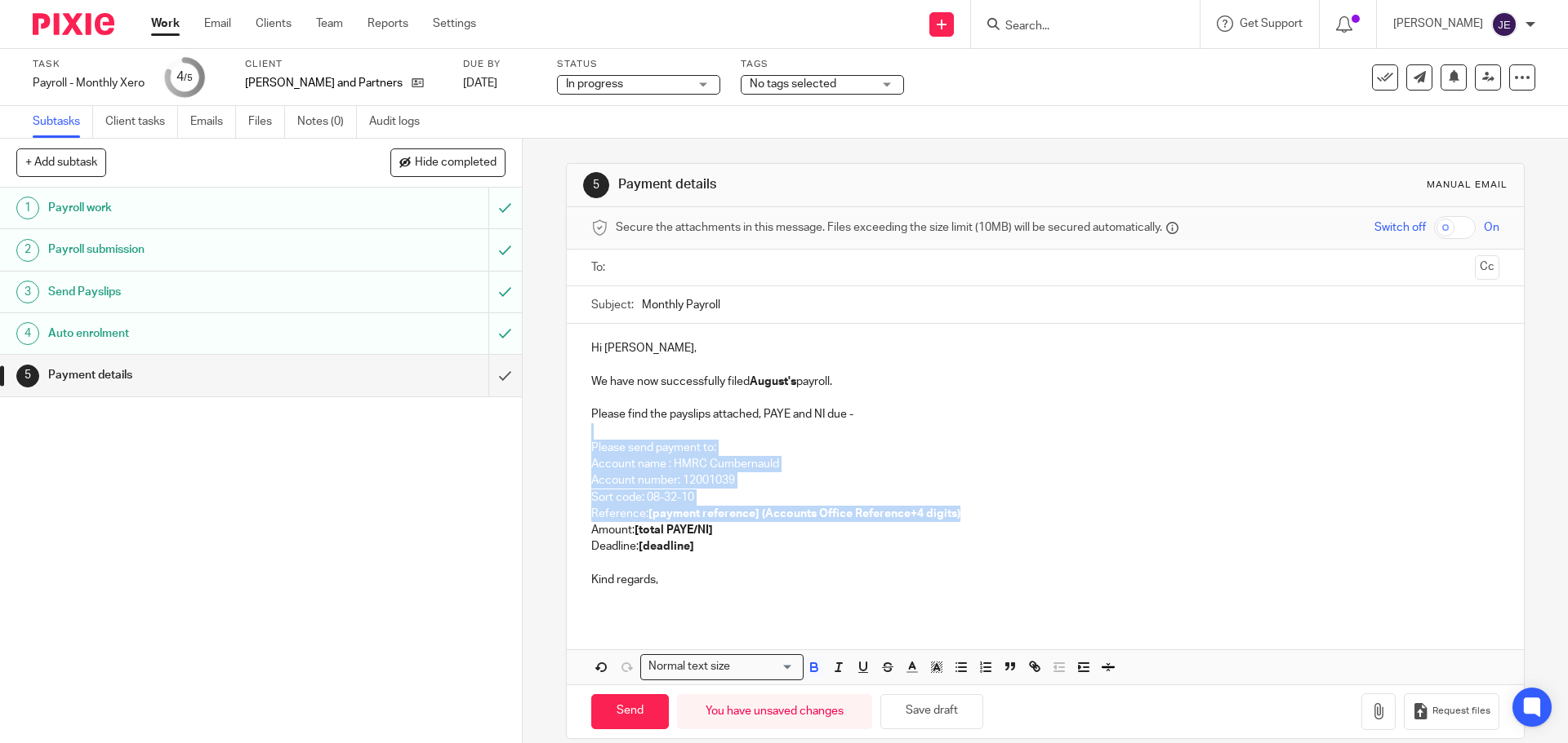
drag, startPoint x: 966, startPoint y: 516, endPoint x: 572, endPoint y: 435, distance: 402.2
click at [572, 435] on div "Hi David, We have now successfully filed August's payroll. Please find the pays…" at bounding box center [1044, 470] width 957 height 293
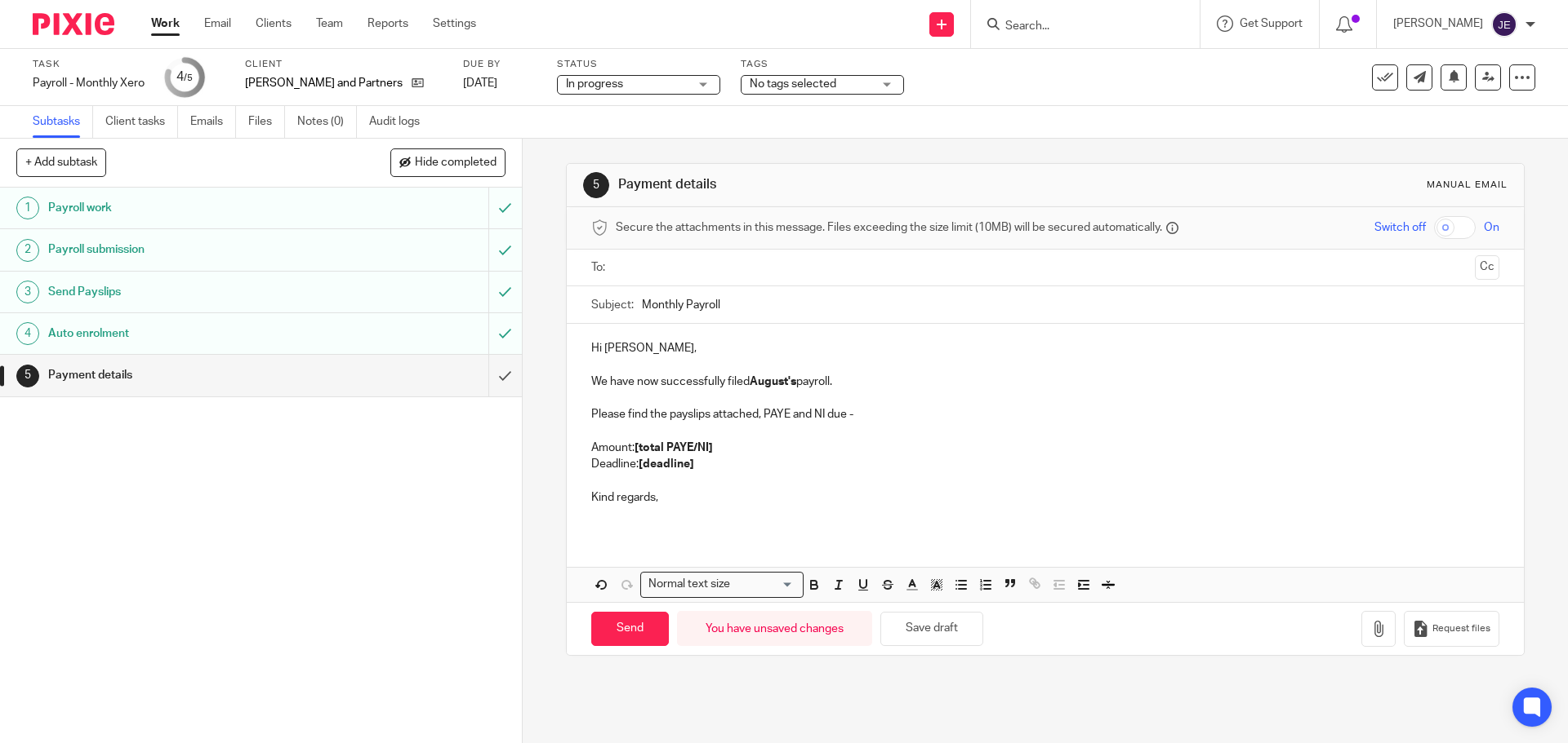
click at [872, 419] on p "Please find the payslips attached, PAYE and NI due -" at bounding box center [1044, 414] width 907 height 16
drag, startPoint x: 854, startPoint y: 414, endPoint x: 901, endPoint y: 420, distance: 47.4
click at [901, 420] on p "Please find the payslips attached, PAYE and NI due - £ 684.27" at bounding box center [1044, 414] width 907 height 16
click at [813, 591] on icon "button" at bounding box center [814, 585] width 15 height 15
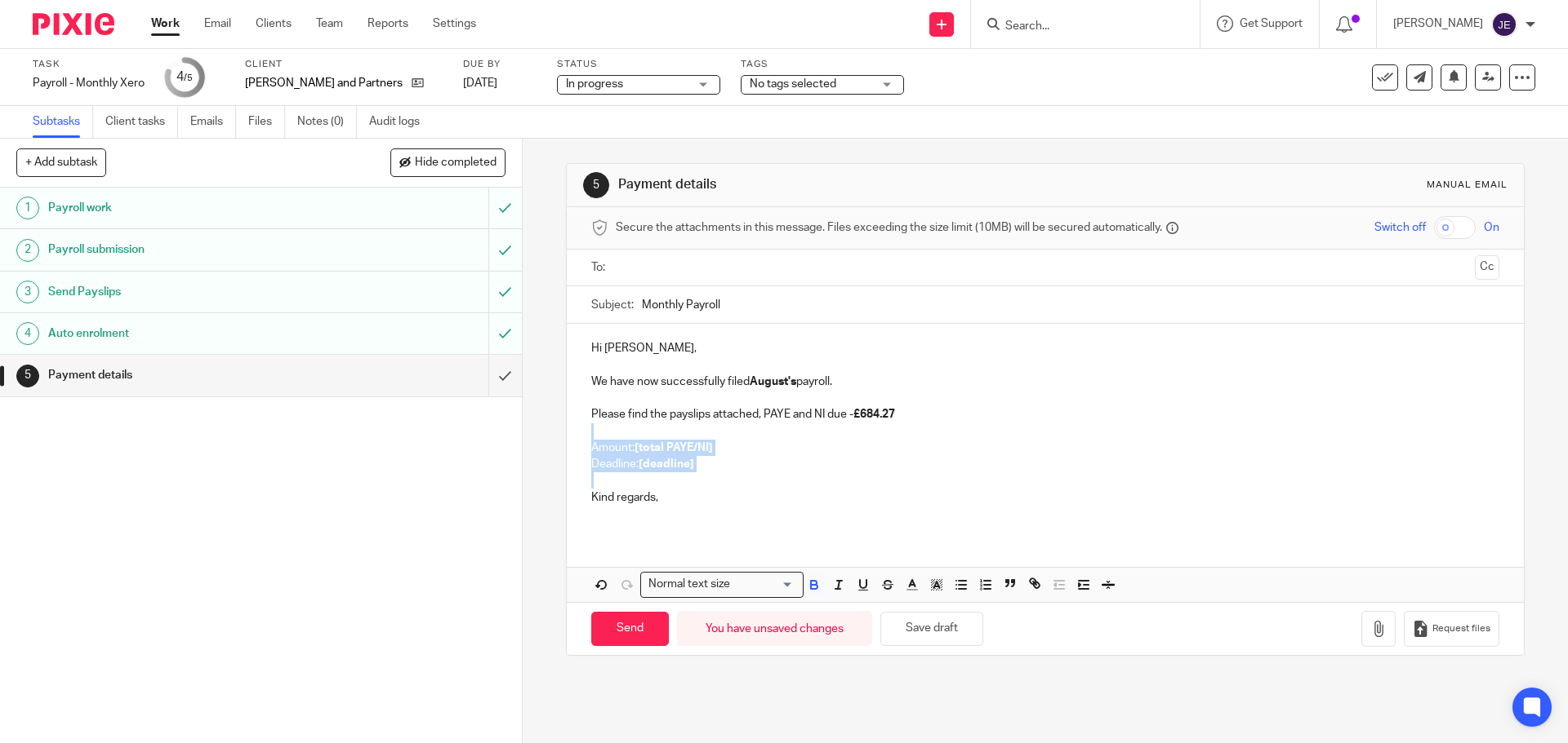
drag, startPoint x: 690, startPoint y: 480, endPoint x: 582, endPoint y: 433, distance: 117.8
click at [582, 433] on div "Hi David, We have now successfully filed August's payroll. Please find the pays…" at bounding box center [1044, 429] width 957 height 210
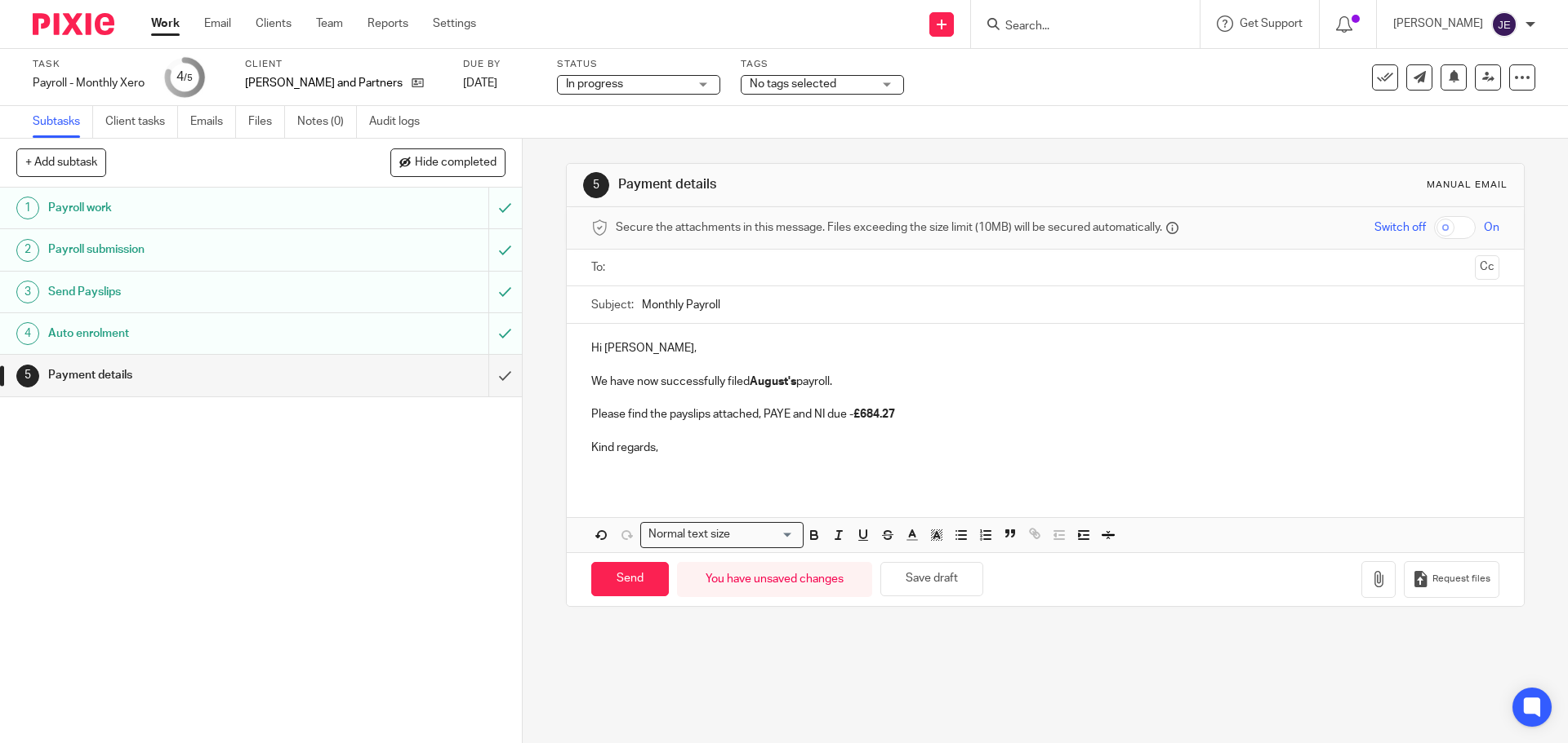
click at [606, 448] on p "Kind regards," at bounding box center [1044, 448] width 907 height 16
click at [611, 449] on p "regards," at bounding box center [1044, 448] width 907 height 16
click at [640, 448] on p "Many thnaks," at bounding box center [1044, 448] width 907 height 16
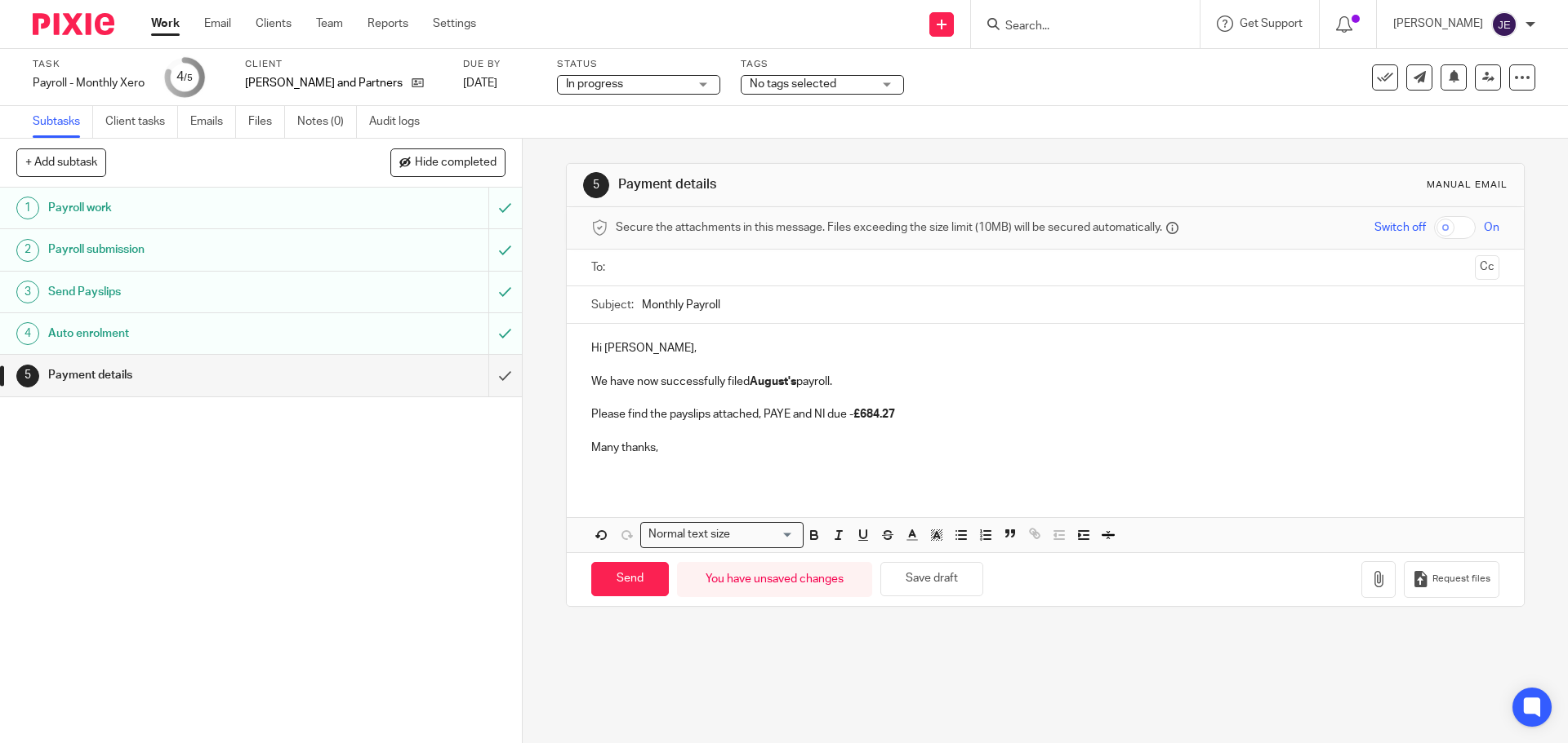
click at [776, 470] on p at bounding box center [1044, 464] width 907 height 16
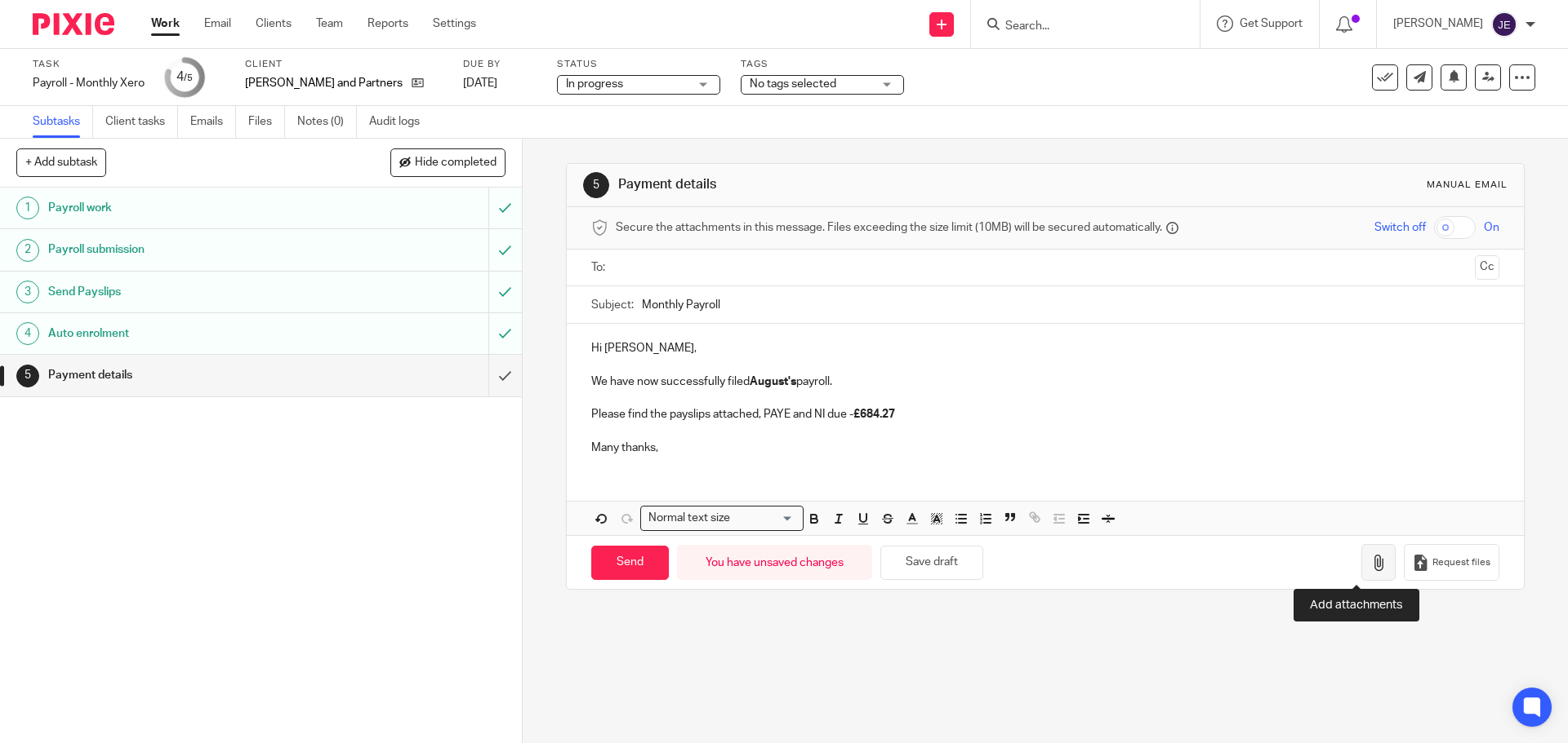
click at [1370, 564] on icon "button" at bounding box center [1377, 563] width 16 height 16
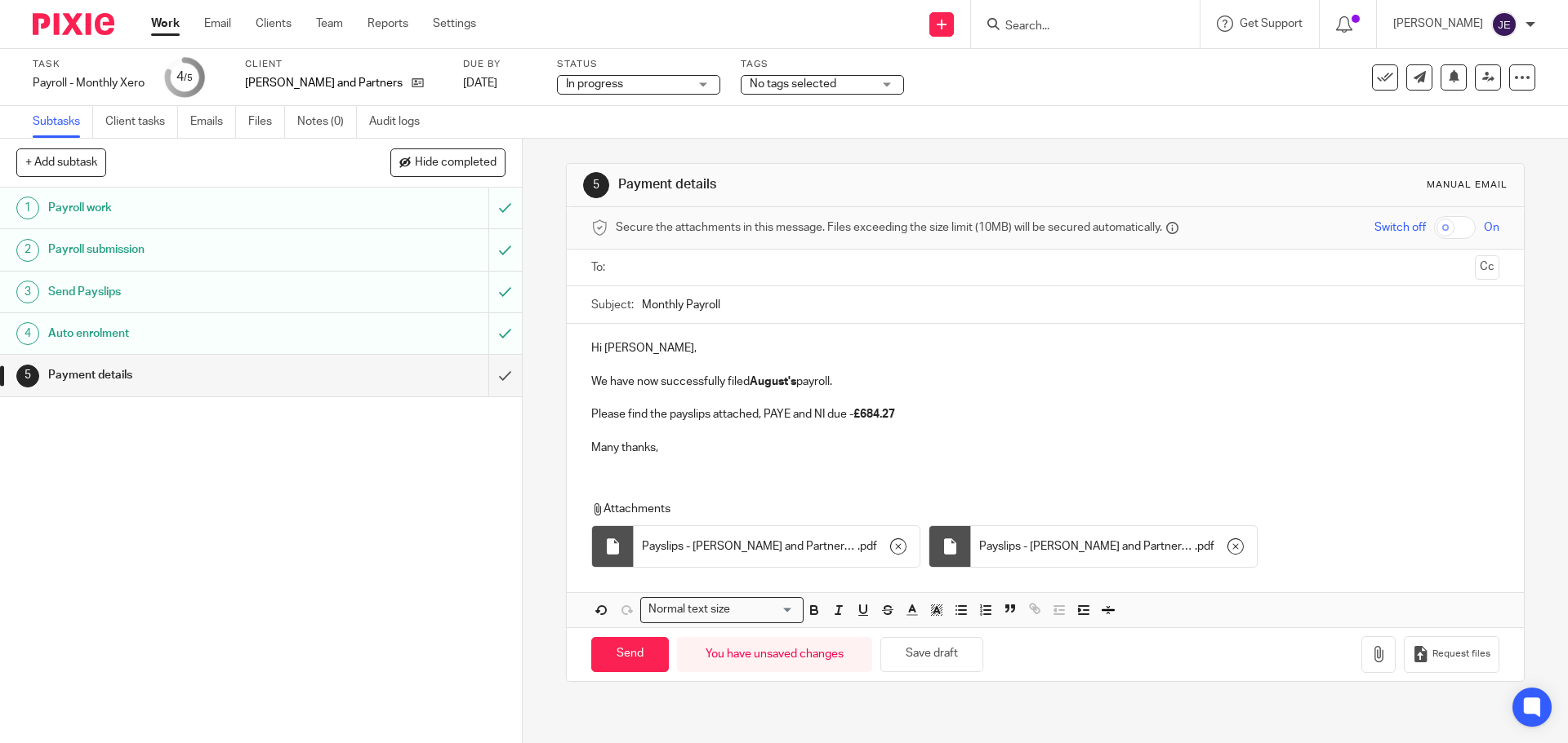
click at [641, 309] on input "Monthly Payroll" at bounding box center [1070, 304] width 856 height 36
type input "August - Monthly Payroll"
click at [642, 260] on input "text" at bounding box center [1044, 268] width 846 height 19
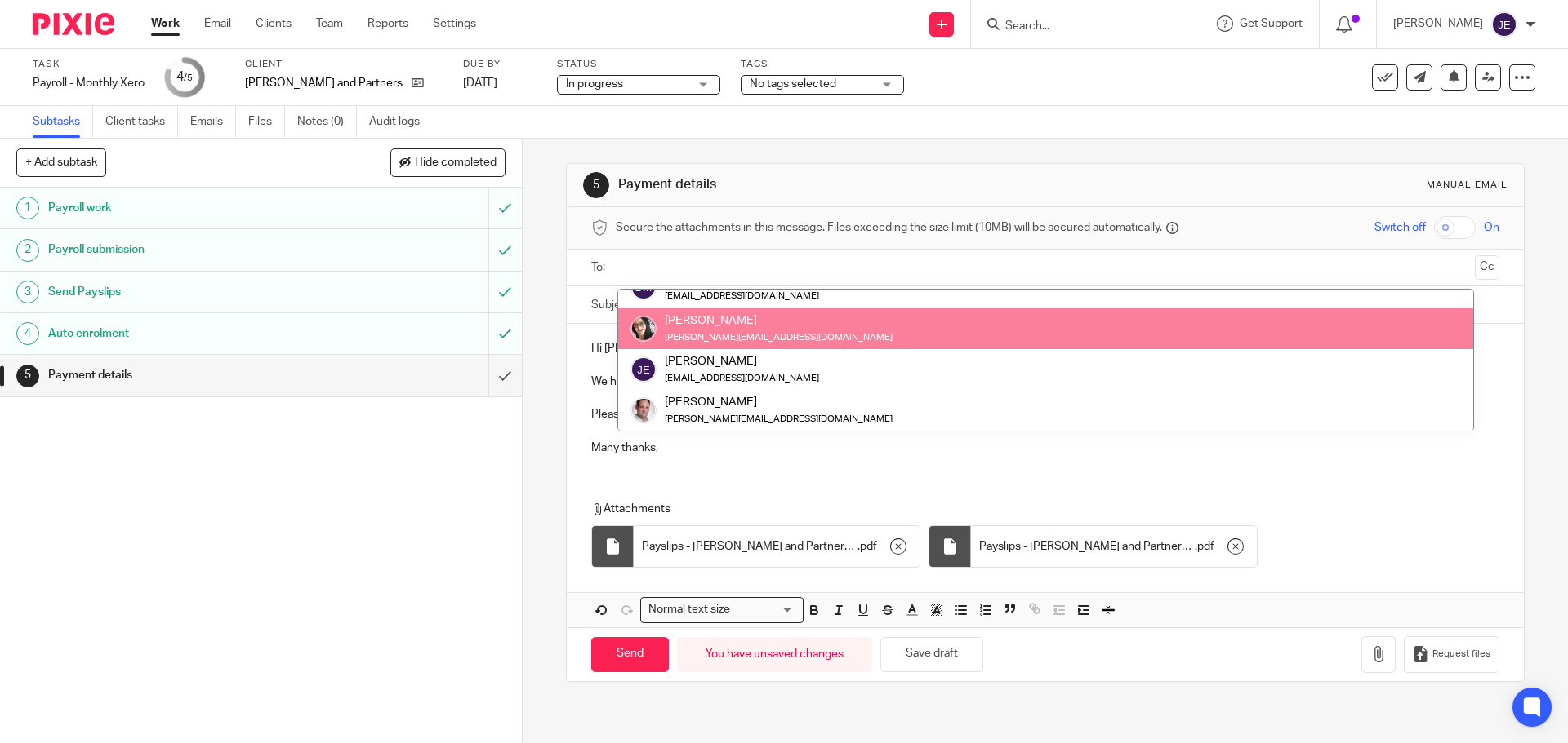
scroll to position [81, 0]
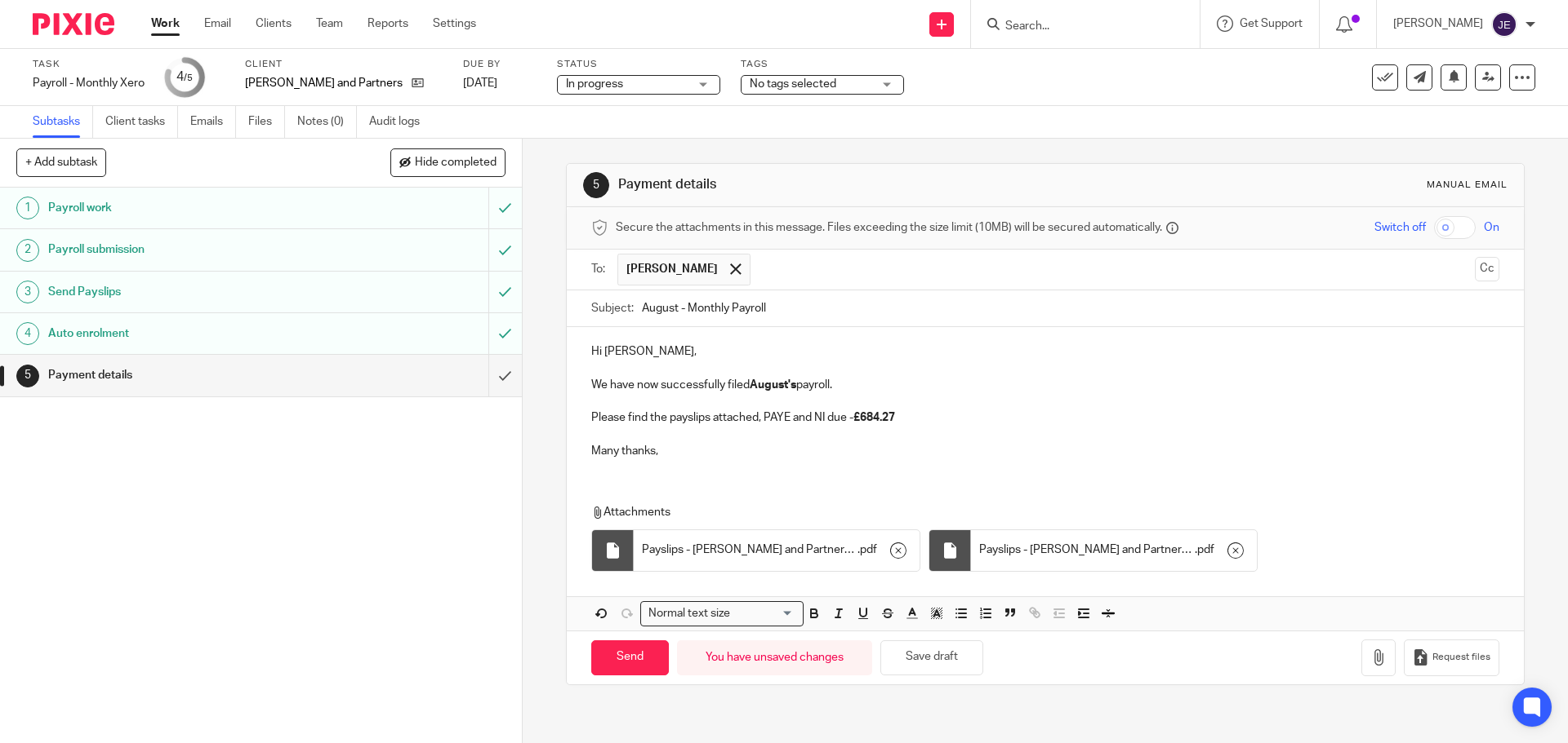
click at [798, 489] on div "Attachments Payslips - Munro and Partners Ltd - August 2025 - Directors . pdf P…" at bounding box center [1044, 534] width 957 height 92
click at [631, 654] on input "Send" at bounding box center [629, 658] width 78 height 36
type input "Sent"
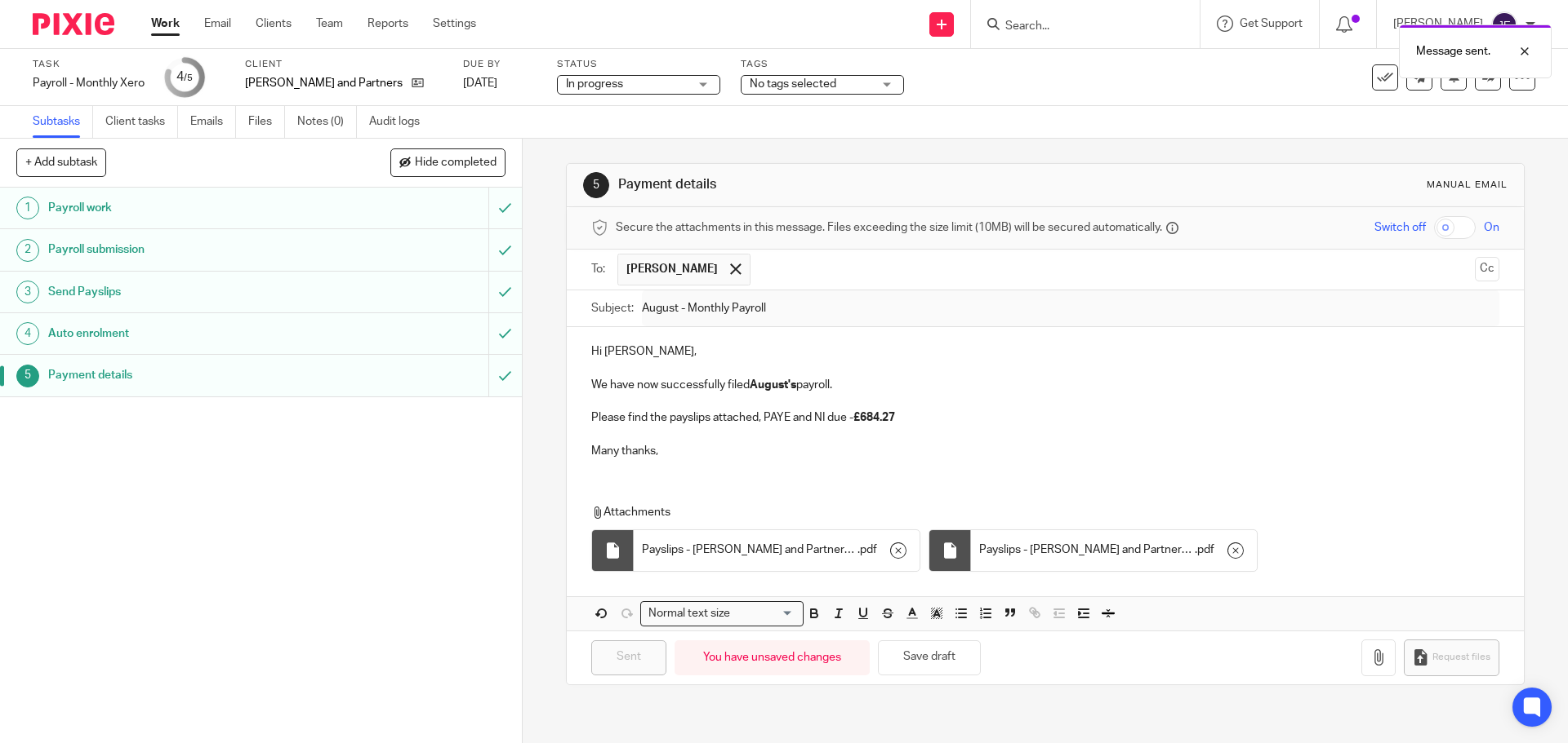
click at [155, 22] on link "Work" at bounding box center [165, 23] width 29 height 16
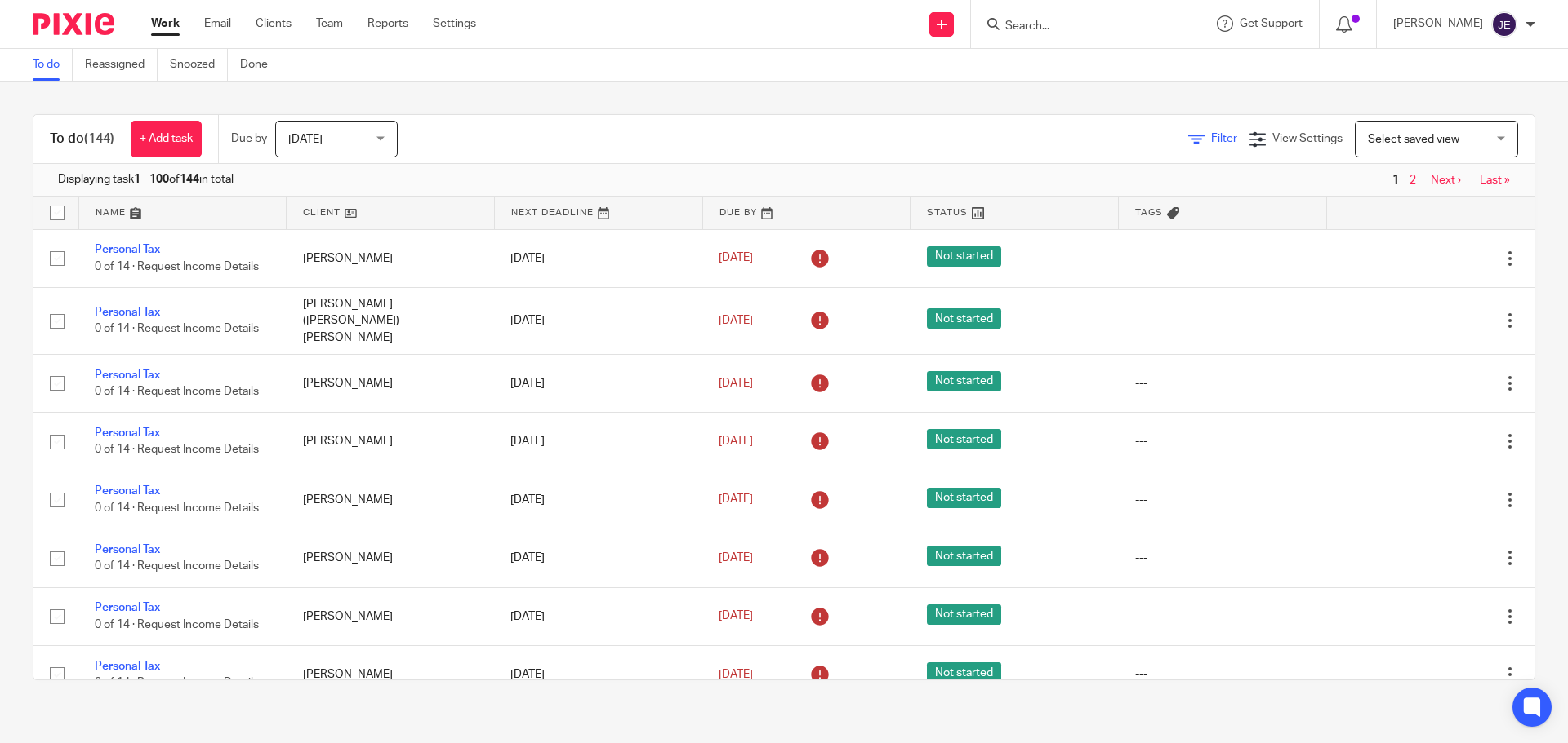
click at [1188, 139] on icon at bounding box center [1196, 139] width 16 height 16
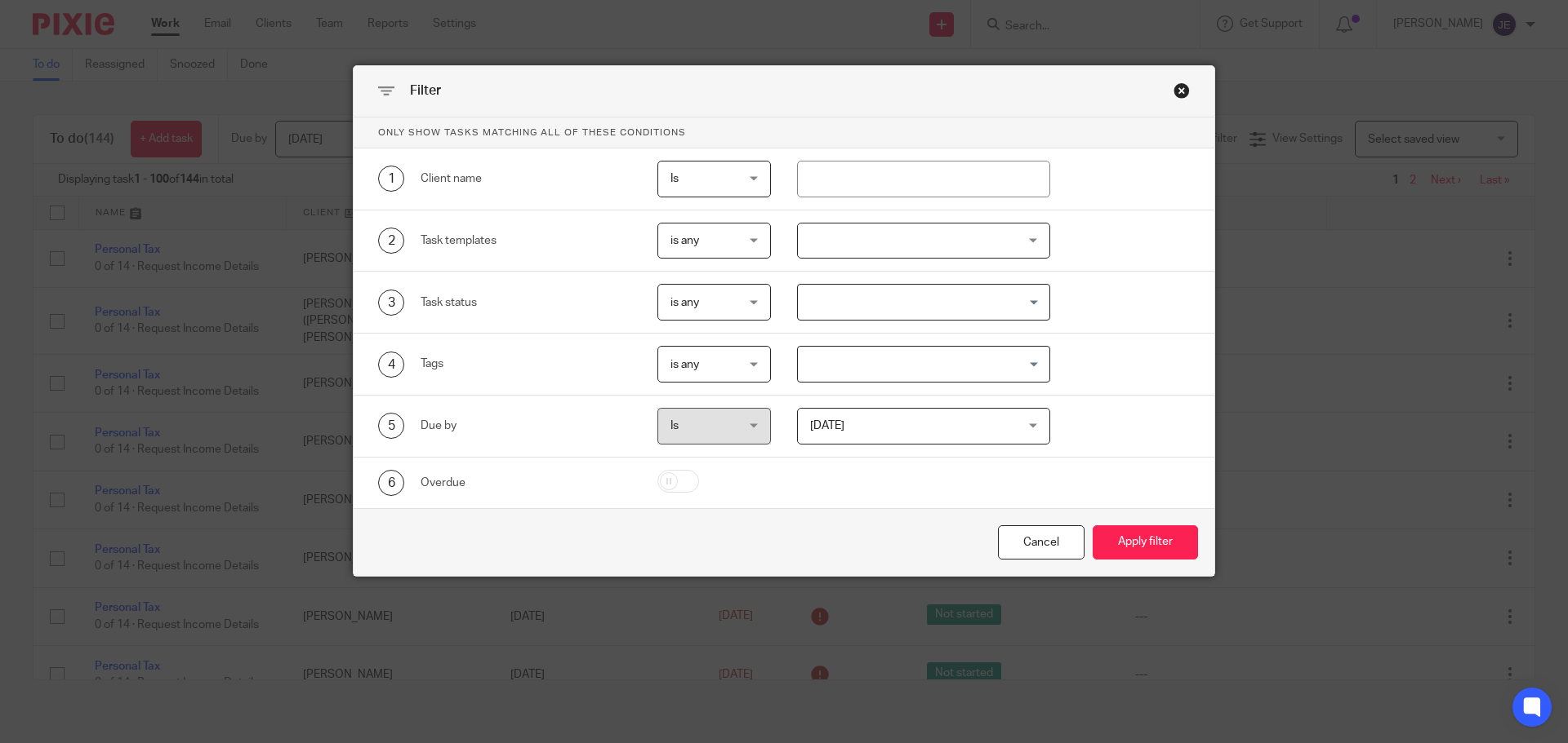
click at [815, 246] on div at bounding box center [924, 240] width 254 height 36
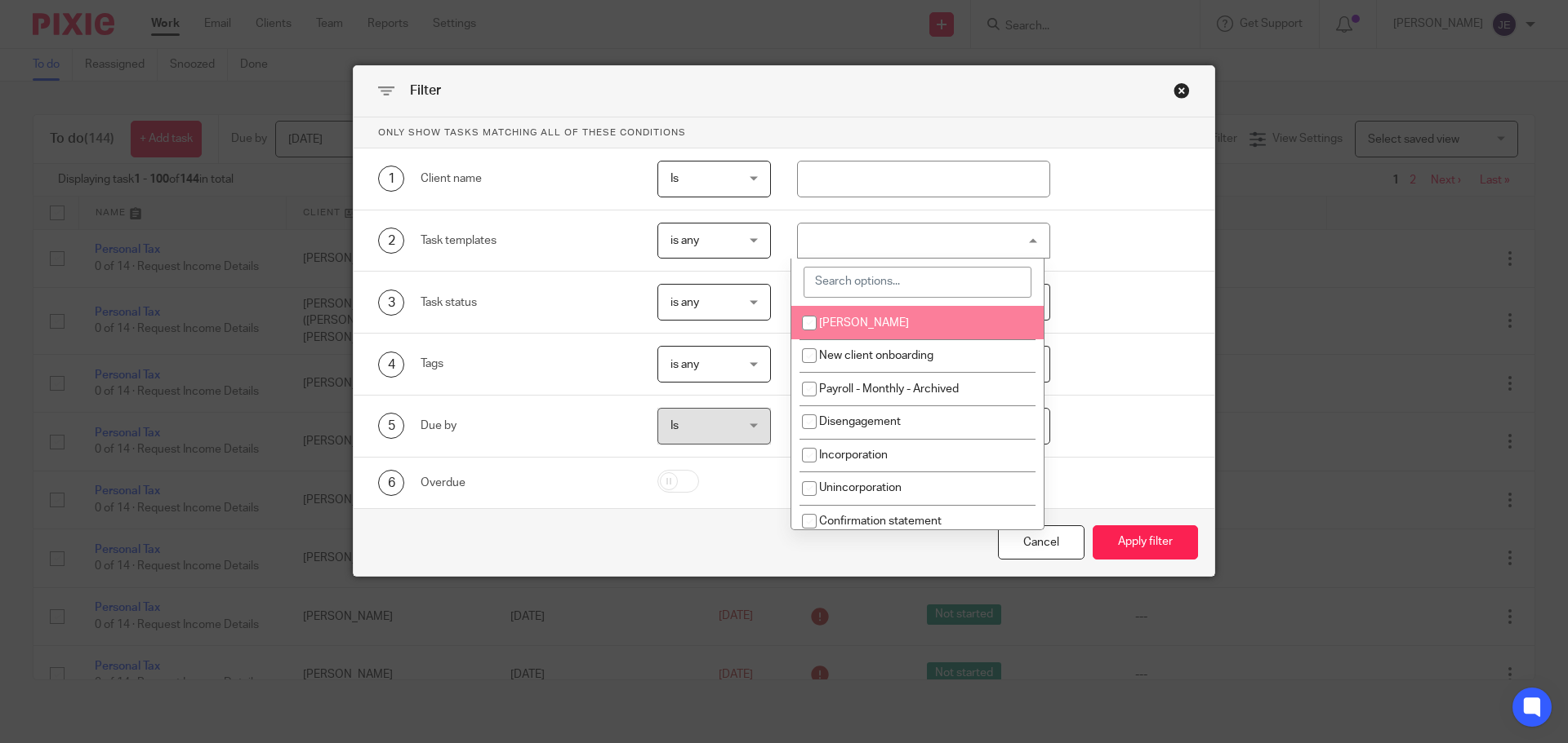
click at [849, 277] on input "search" at bounding box center [917, 282] width 228 height 31
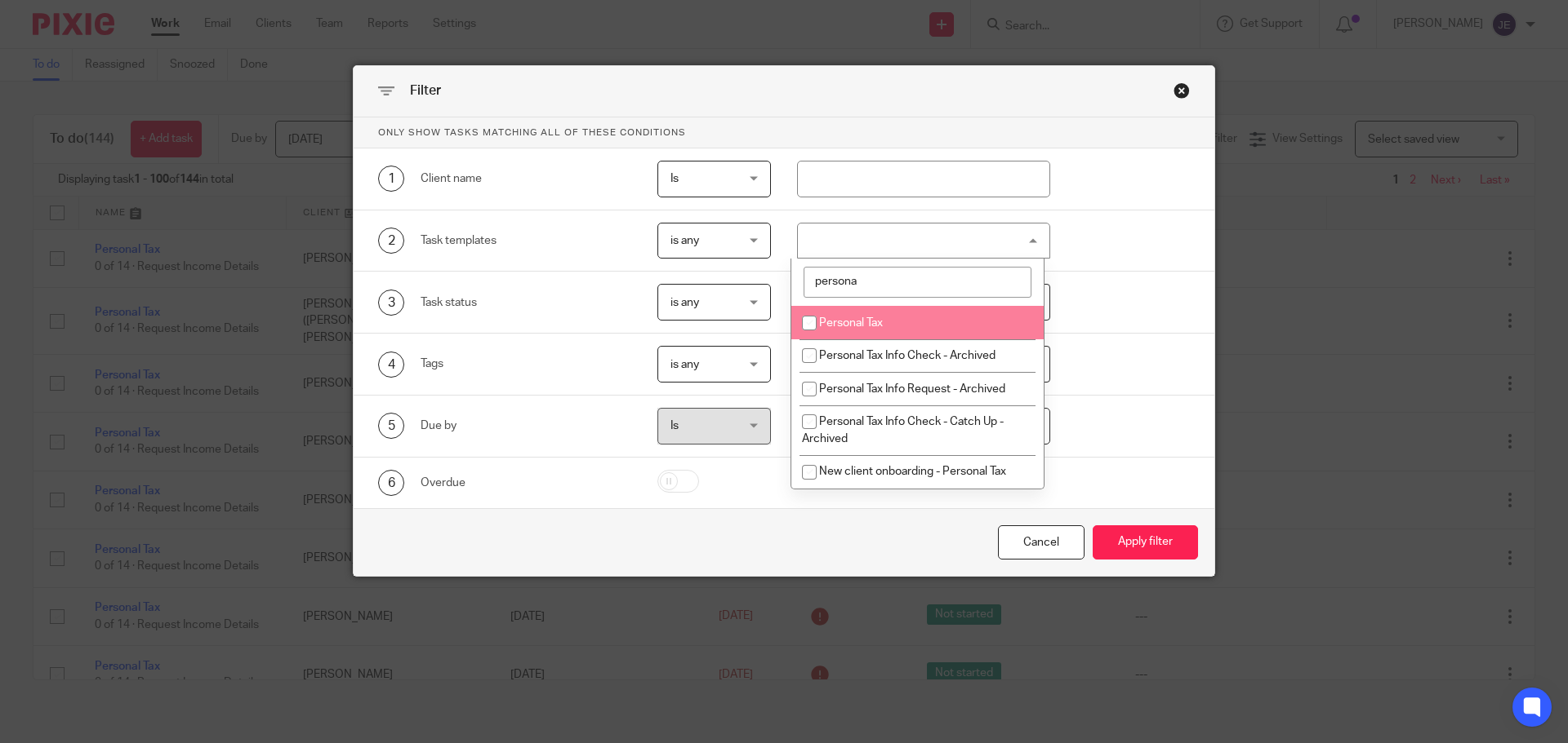
type input "persona"
click at [868, 330] on li "Personal Tax" at bounding box center [917, 322] width 252 height 34
checkbox input "true"
click at [708, 241] on span "is any" at bounding box center [711, 240] width 80 height 35
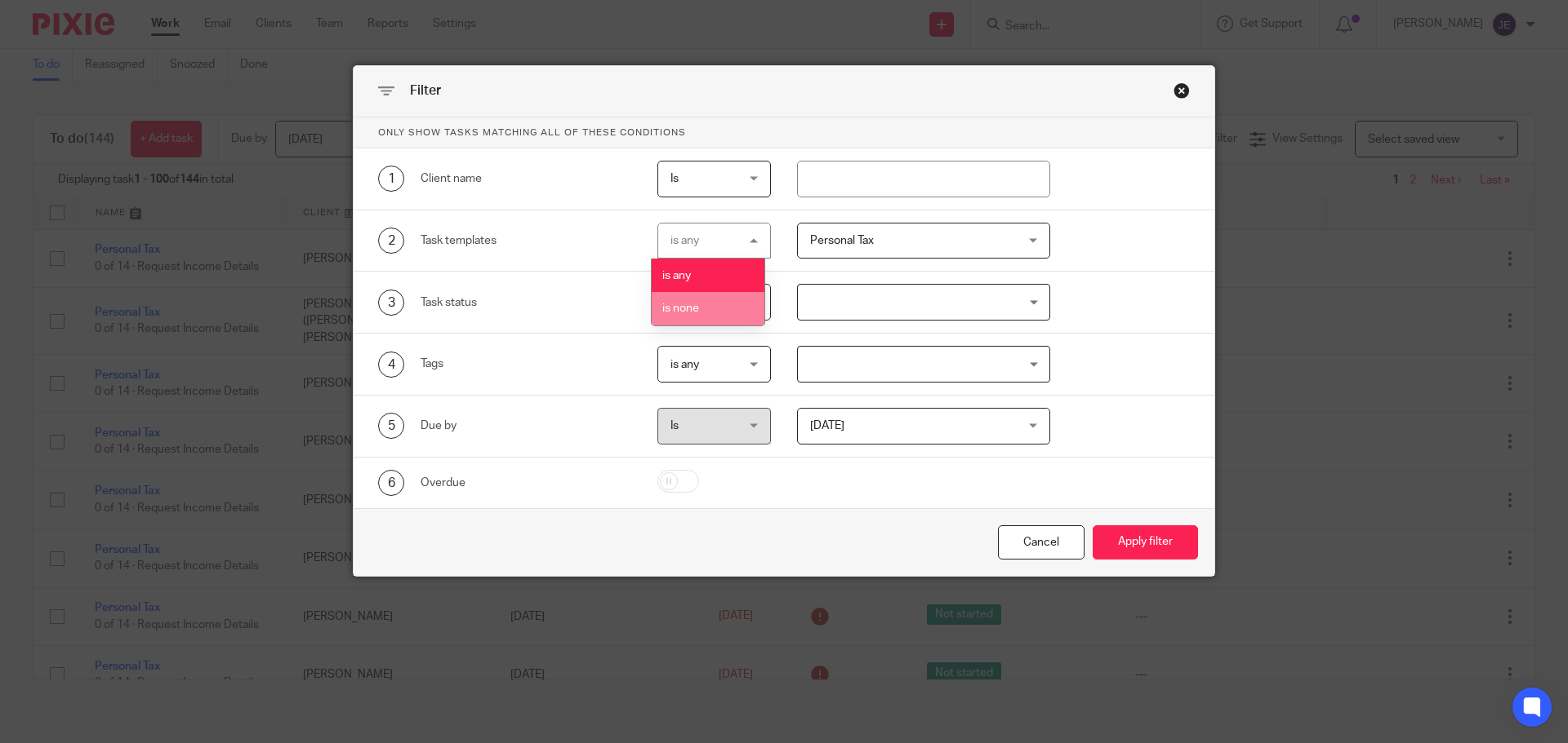
click at [721, 297] on li "is none" at bounding box center [708, 309] width 113 height 34
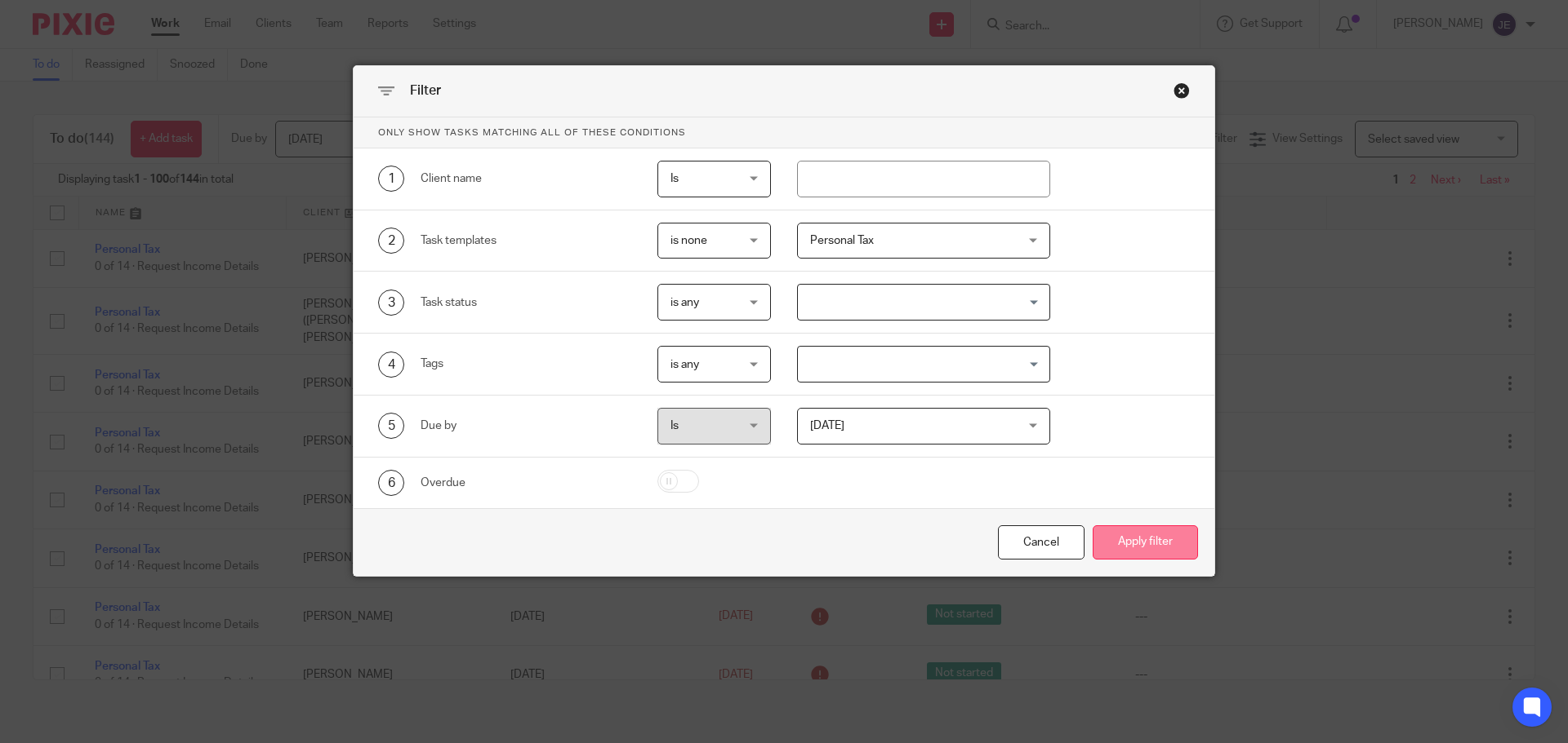
click at [1143, 531] on button "Apply filter" at bounding box center [1144, 543] width 106 height 36
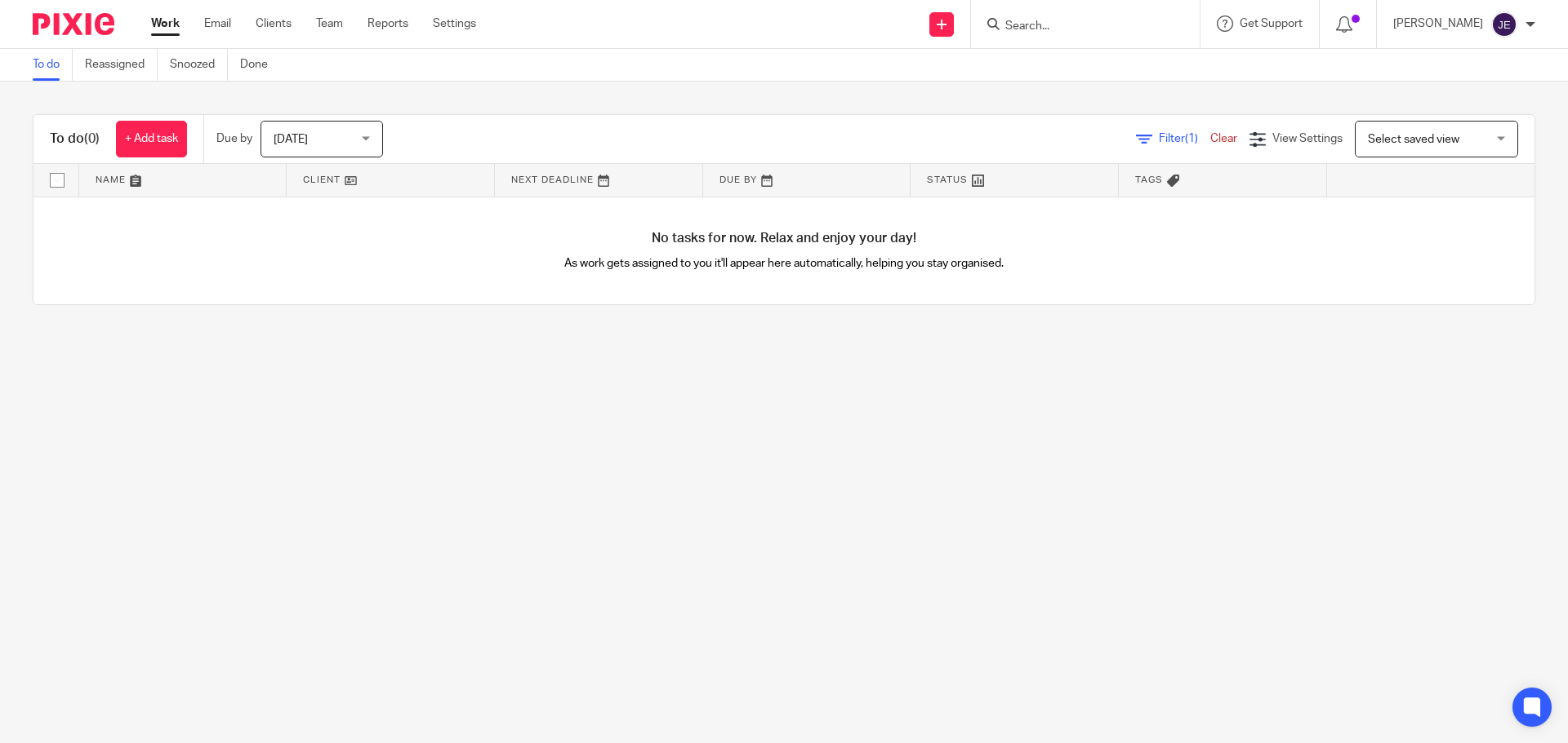
click at [336, 142] on span "[DATE]" at bounding box center [317, 138] width 87 height 35
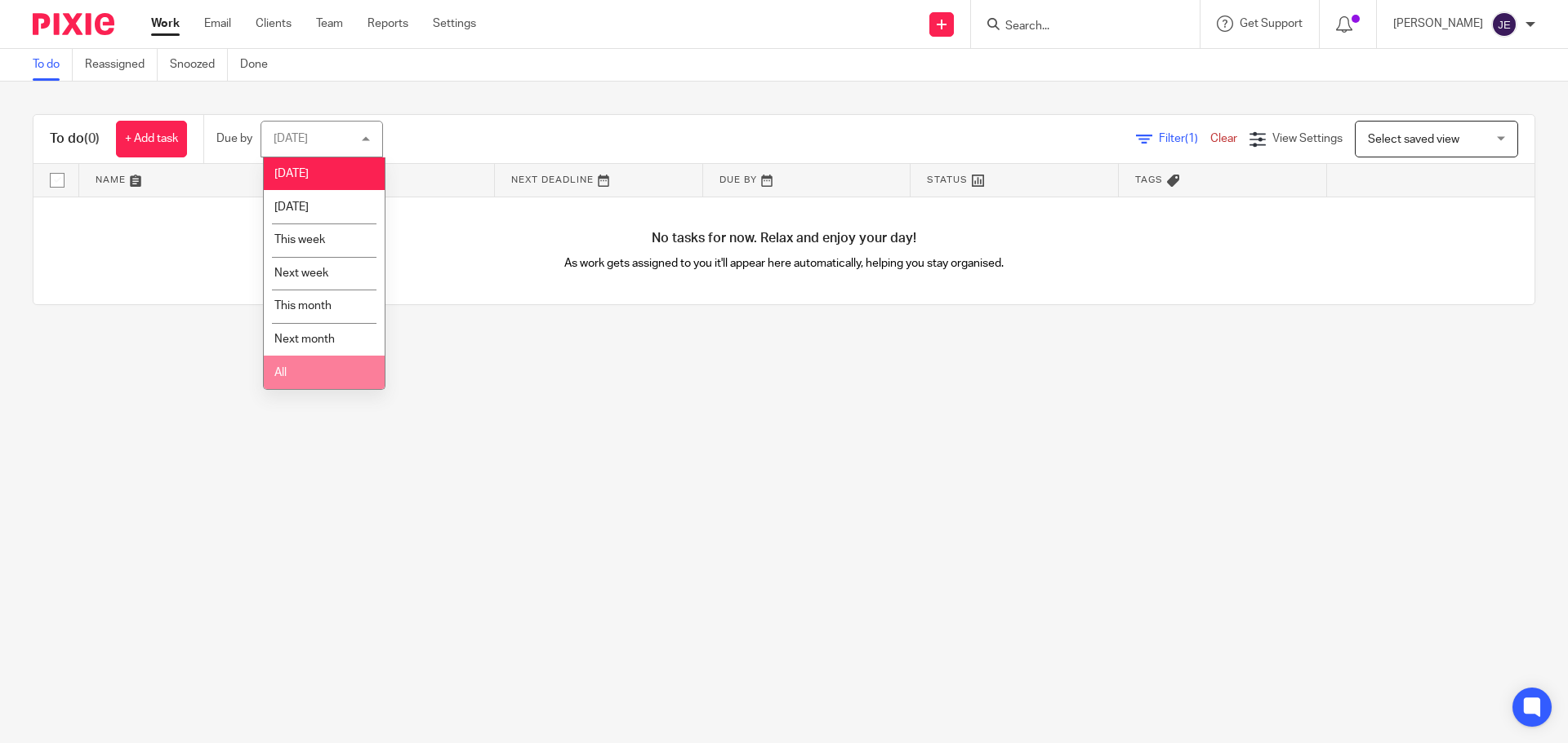
click at [324, 366] on li "All" at bounding box center [324, 373] width 121 height 34
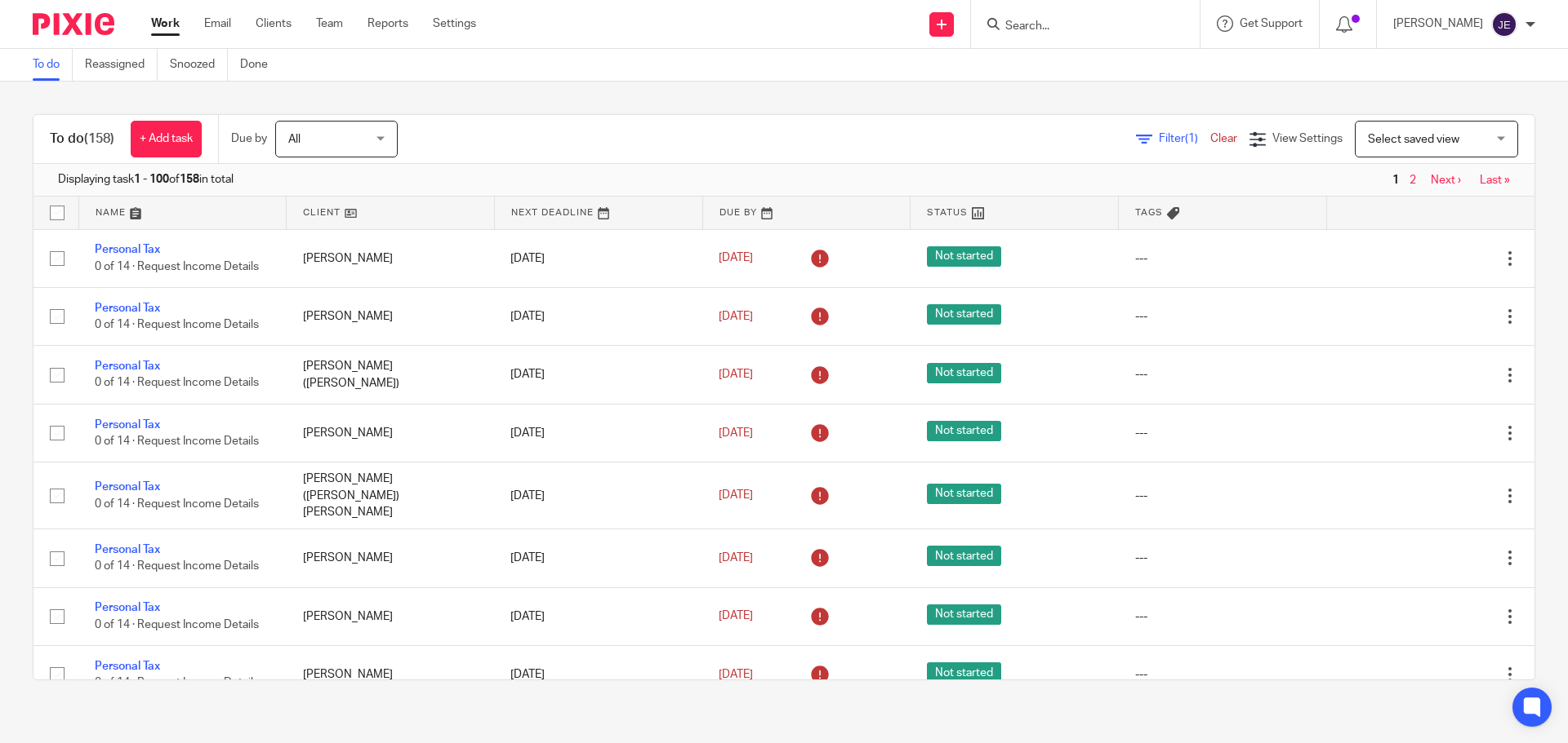
click at [1158, 134] on span "Filter (1)" at bounding box center [1184, 138] width 51 height 11
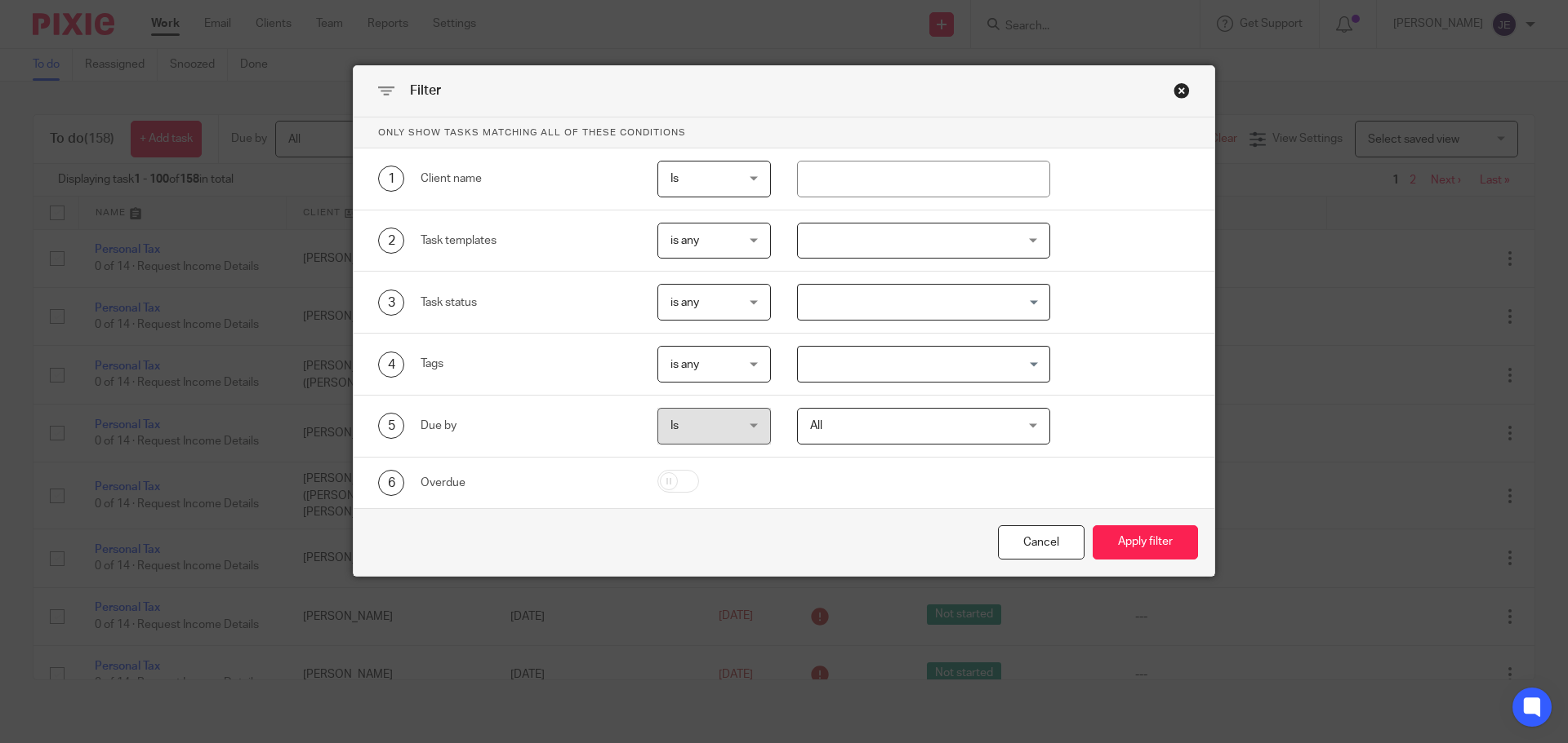
click at [1174, 88] on div "Close this dialog window" at bounding box center [1181, 90] width 16 height 16
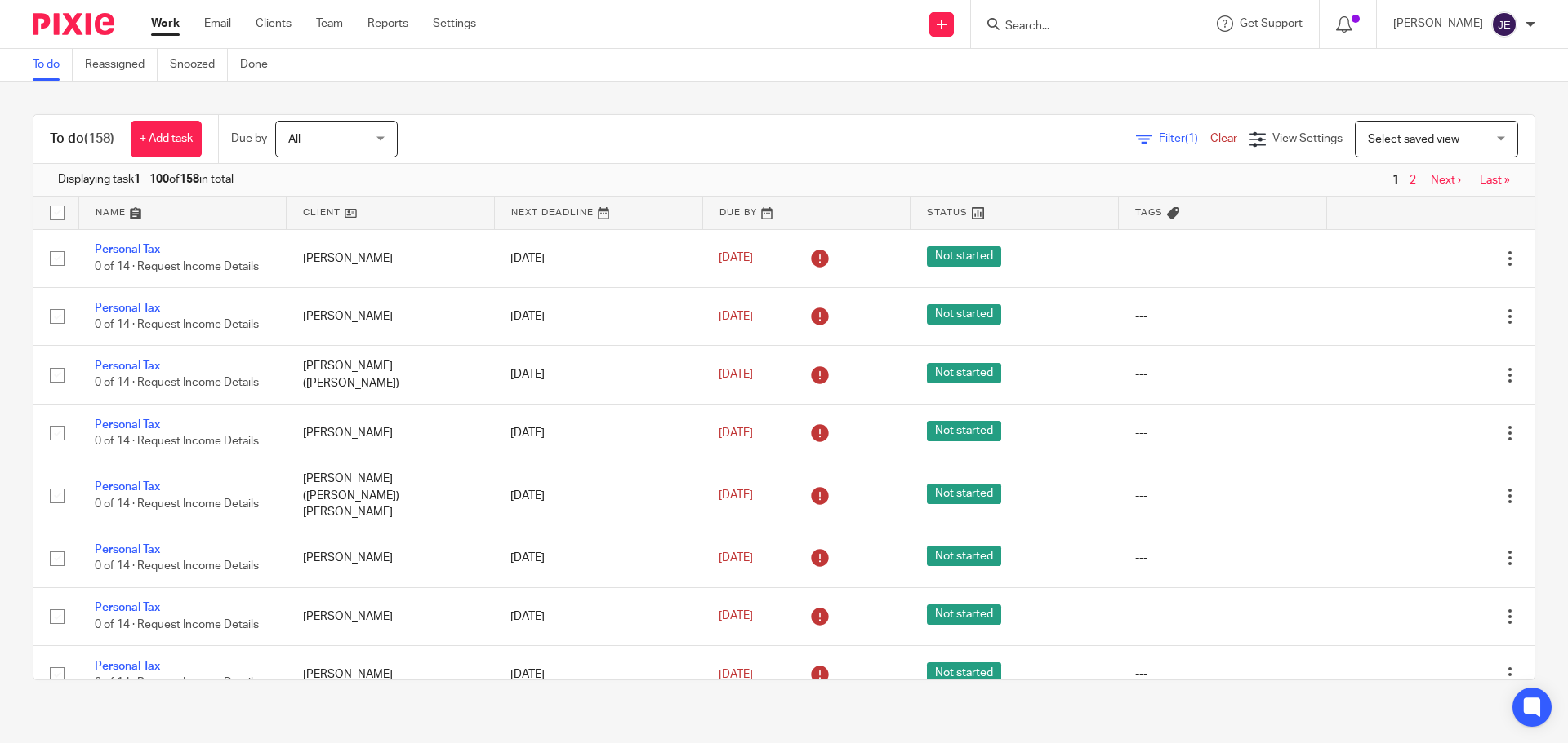
click at [1158, 139] on span "Filter (1)" at bounding box center [1184, 138] width 51 height 11
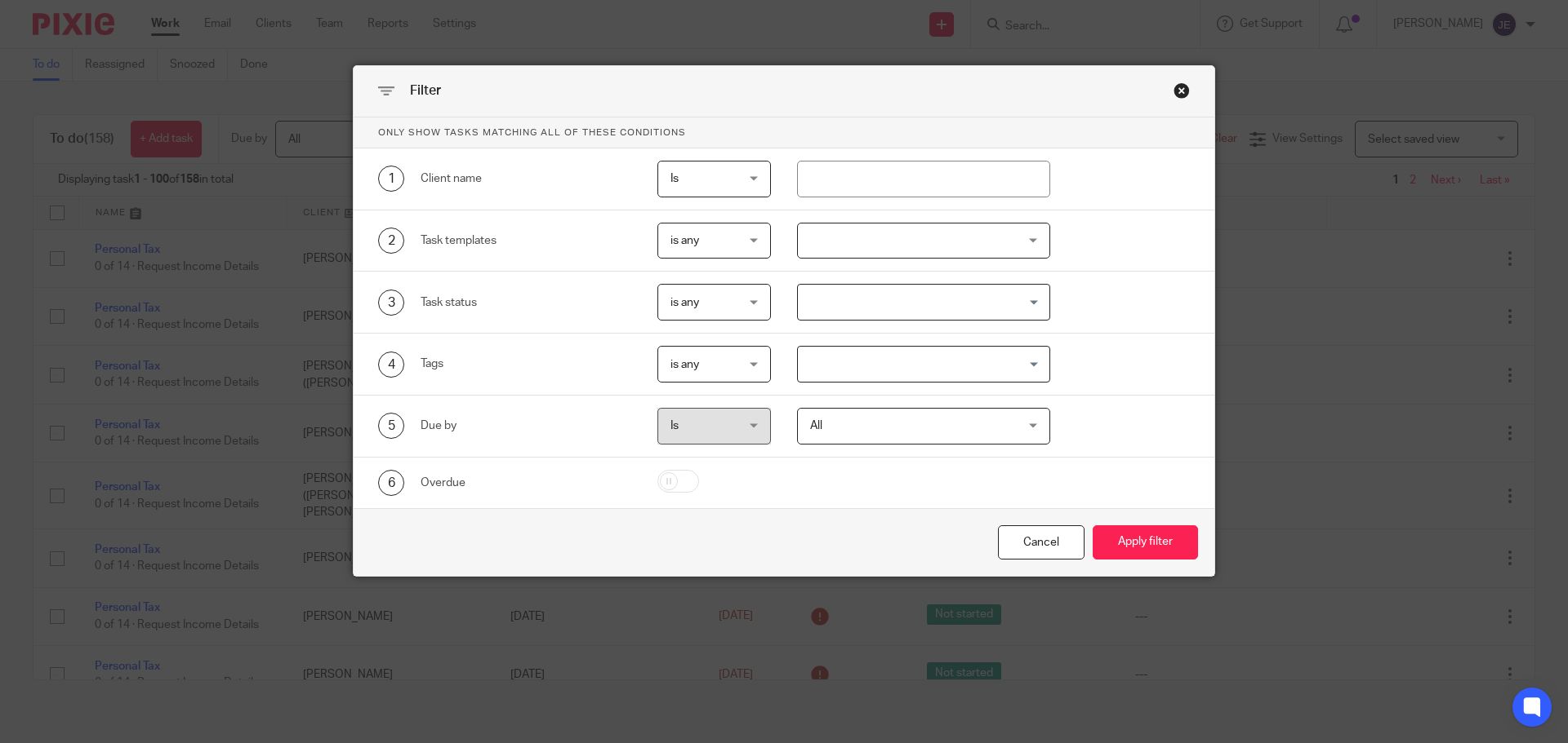
click at [696, 253] on span "is any" at bounding box center [711, 240] width 80 height 35
click at [704, 307] on li "is none" at bounding box center [708, 309] width 113 height 34
click at [808, 220] on div "2 Task templates is none is none is any is none is_none caroline New client onb…" at bounding box center [784, 241] width 860 height 62
click at [821, 243] on div at bounding box center [924, 240] width 254 height 36
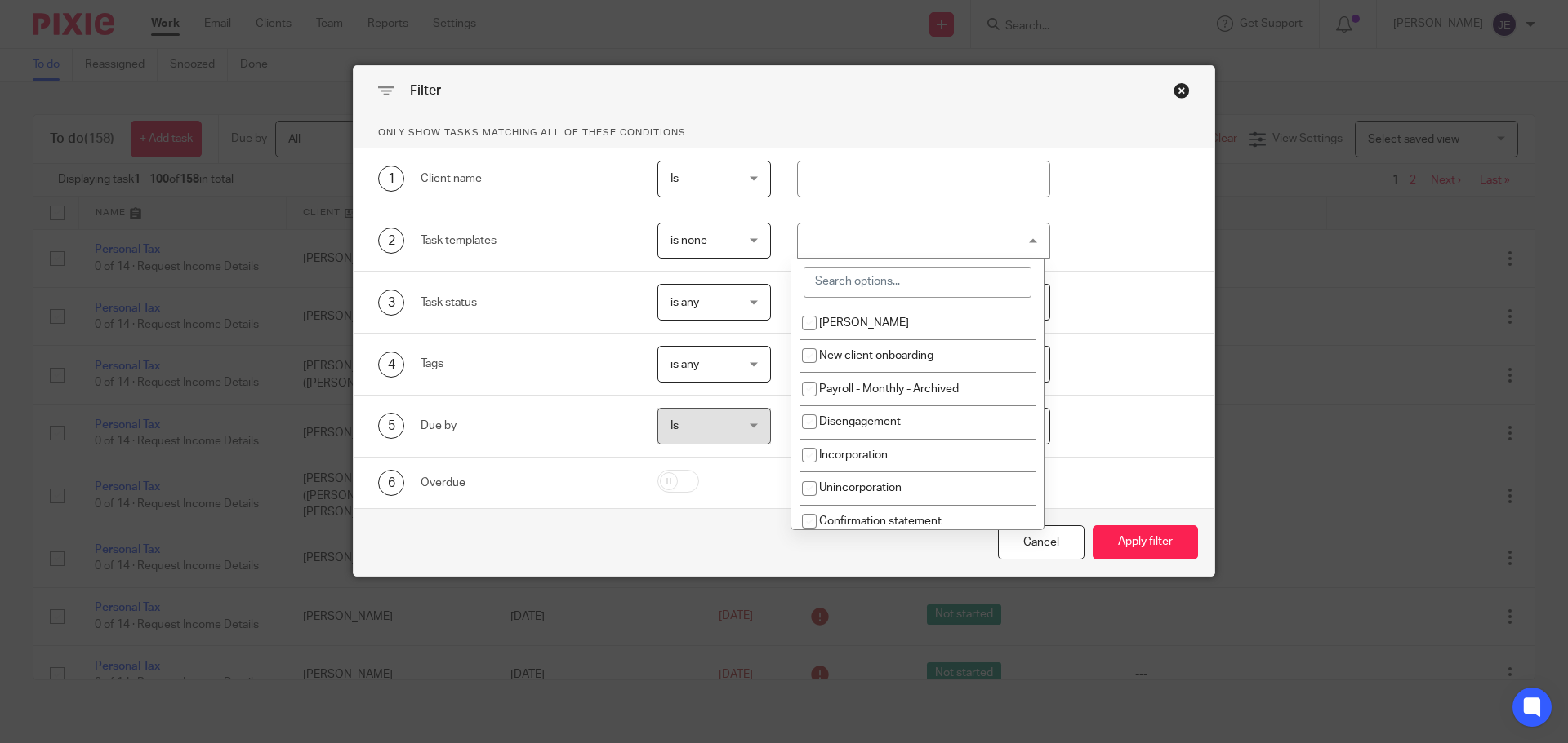
click at [836, 290] on input "search" at bounding box center [917, 282] width 228 height 31
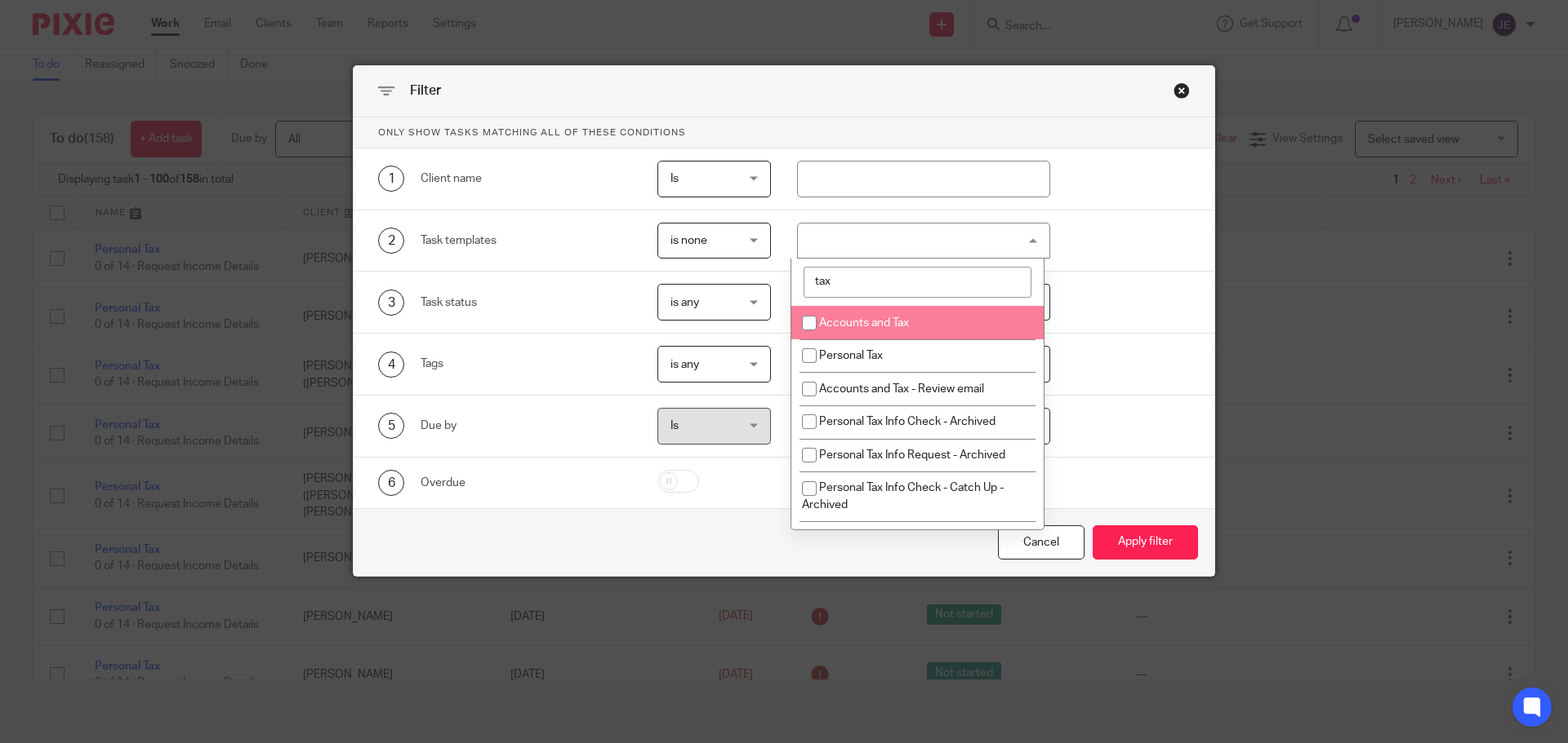
type input "tax"
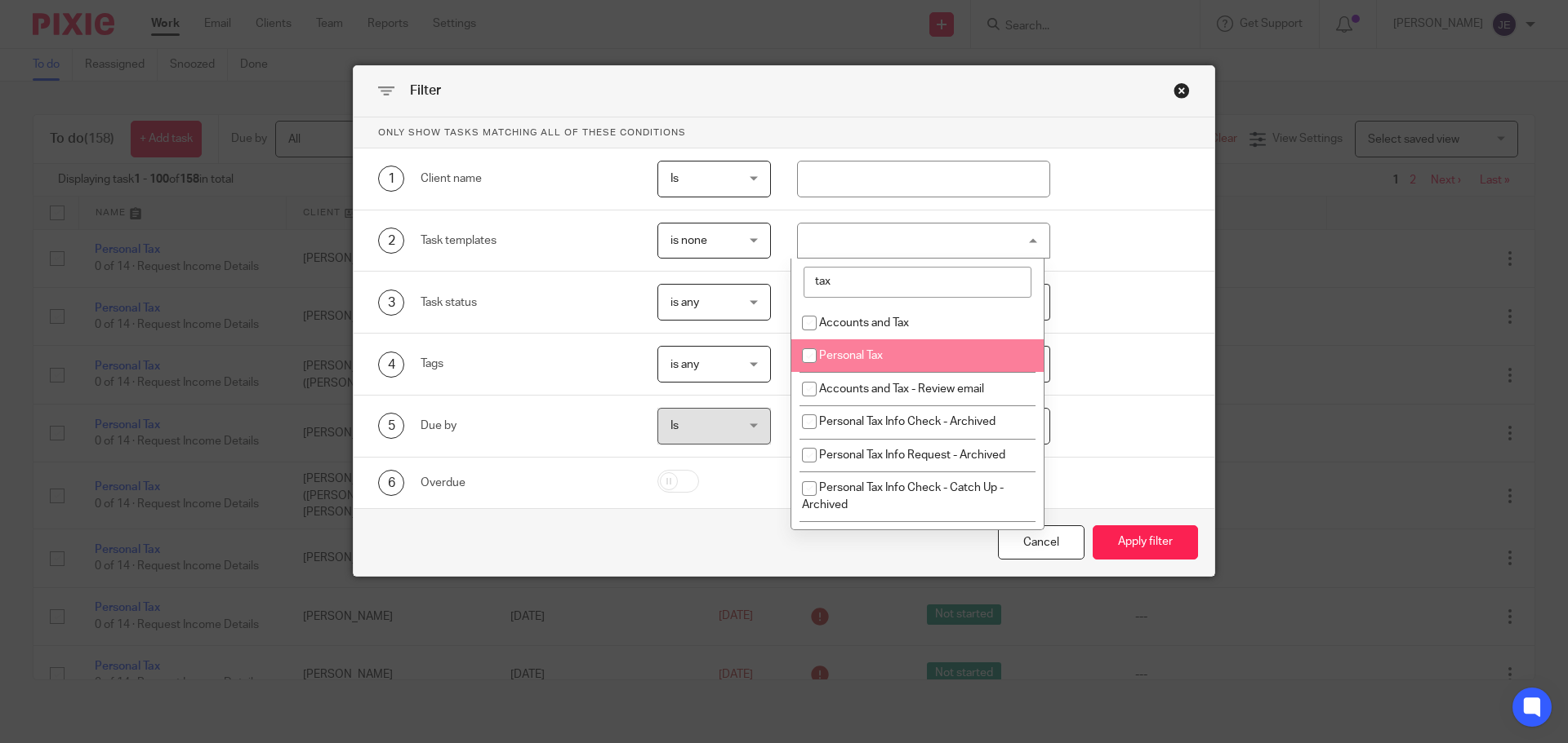
click at [857, 350] on li "Personal Tax" at bounding box center [917, 356] width 252 height 34
checkbox input "true"
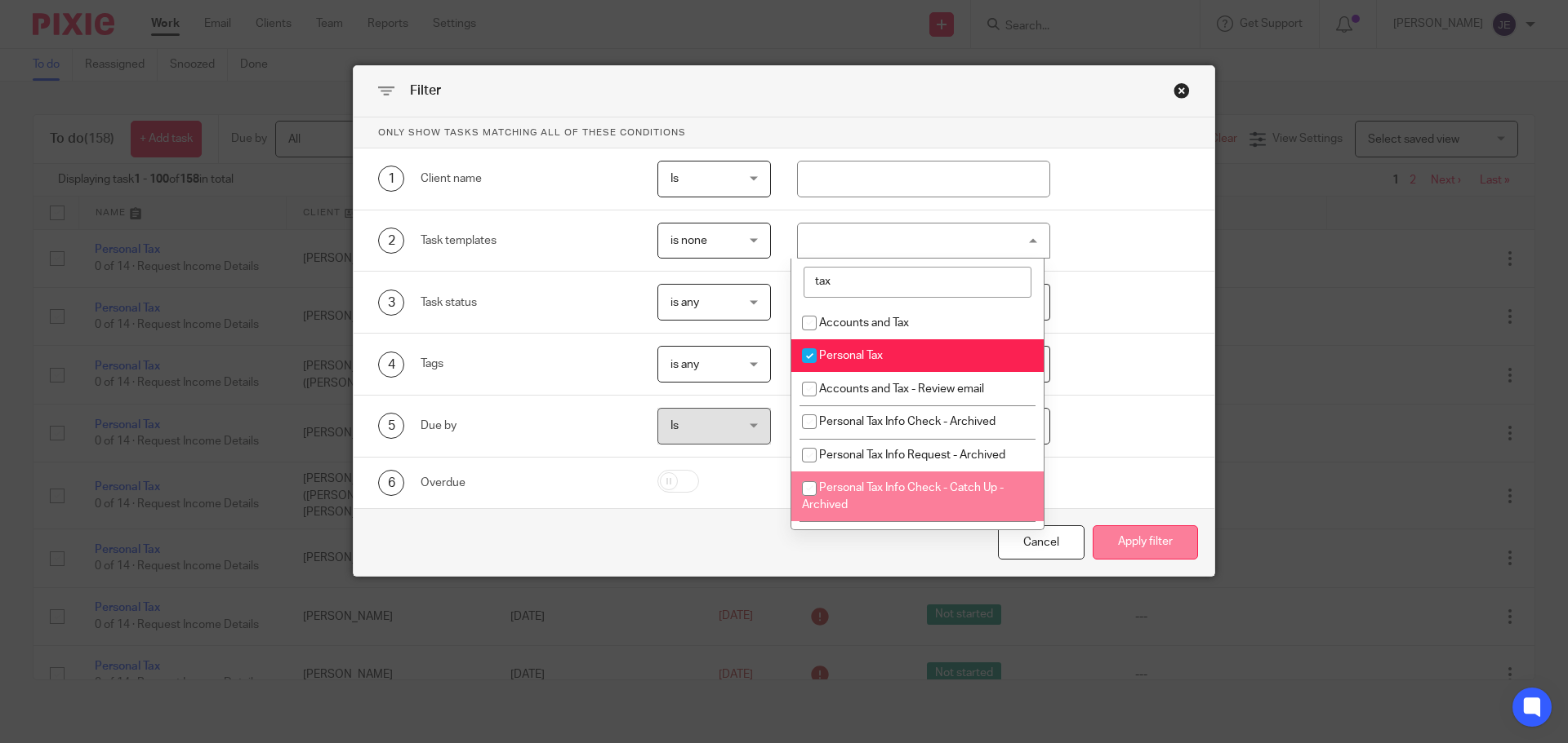
click at [1139, 544] on button "Apply filter" at bounding box center [1144, 543] width 106 height 36
